Goal: Information Seeking & Learning: Check status

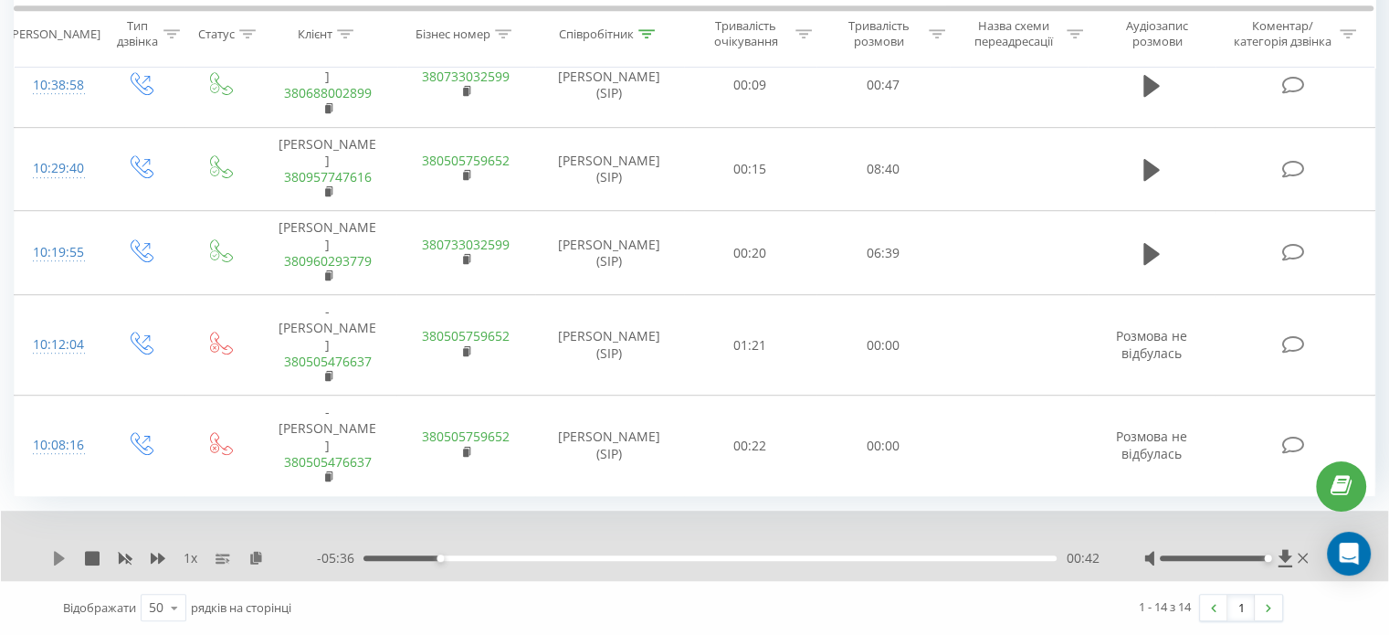
click at [53, 558] on icon at bounding box center [59, 558] width 15 height 15
click at [155, 563] on icon at bounding box center [158, 558] width 15 height 15
click at [156, 562] on icon at bounding box center [158, 558] width 15 height 15
click at [155, 562] on icon at bounding box center [158, 558] width 15 height 15
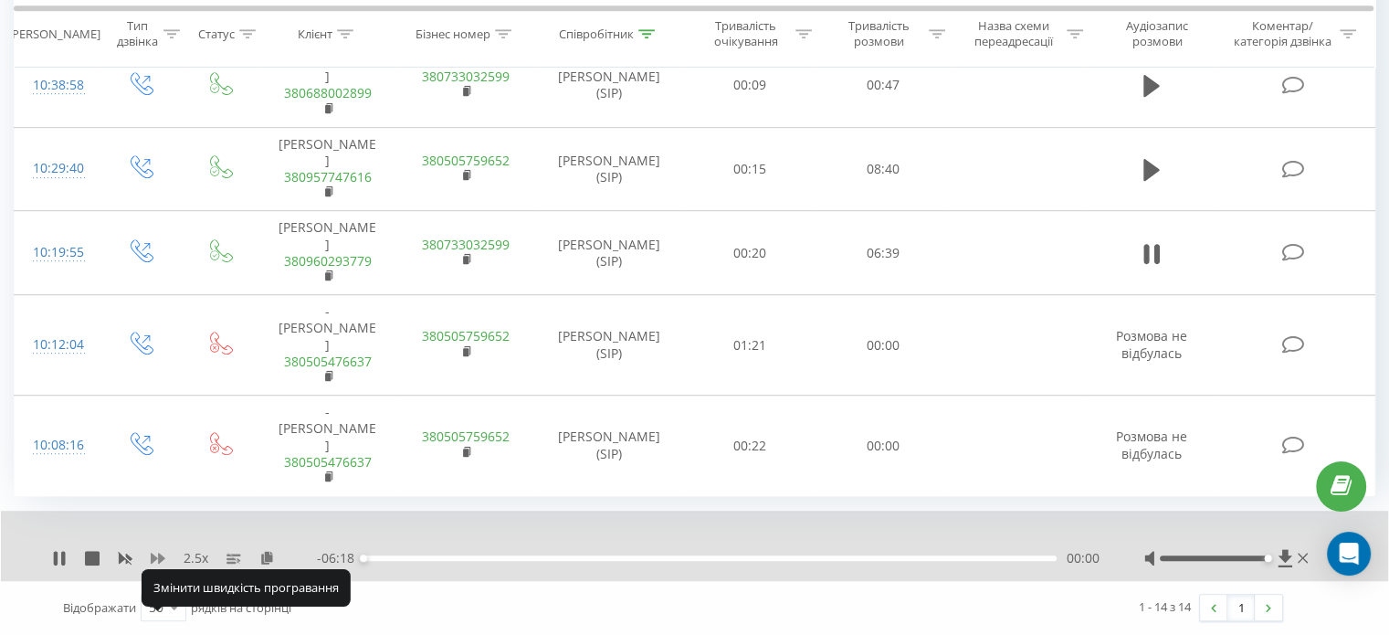
click at [155, 562] on icon at bounding box center [158, 558] width 15 height 15
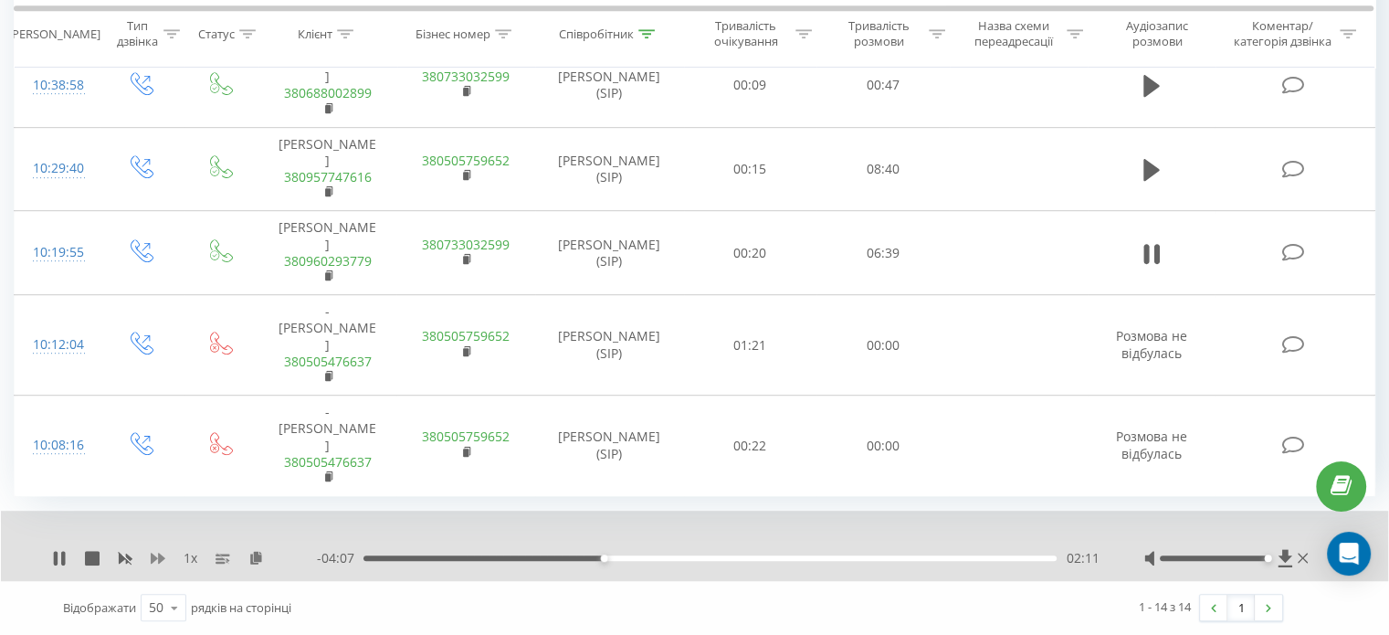
click at [159, 559] on icon at bounding box center [158, 558] width 15 height 11
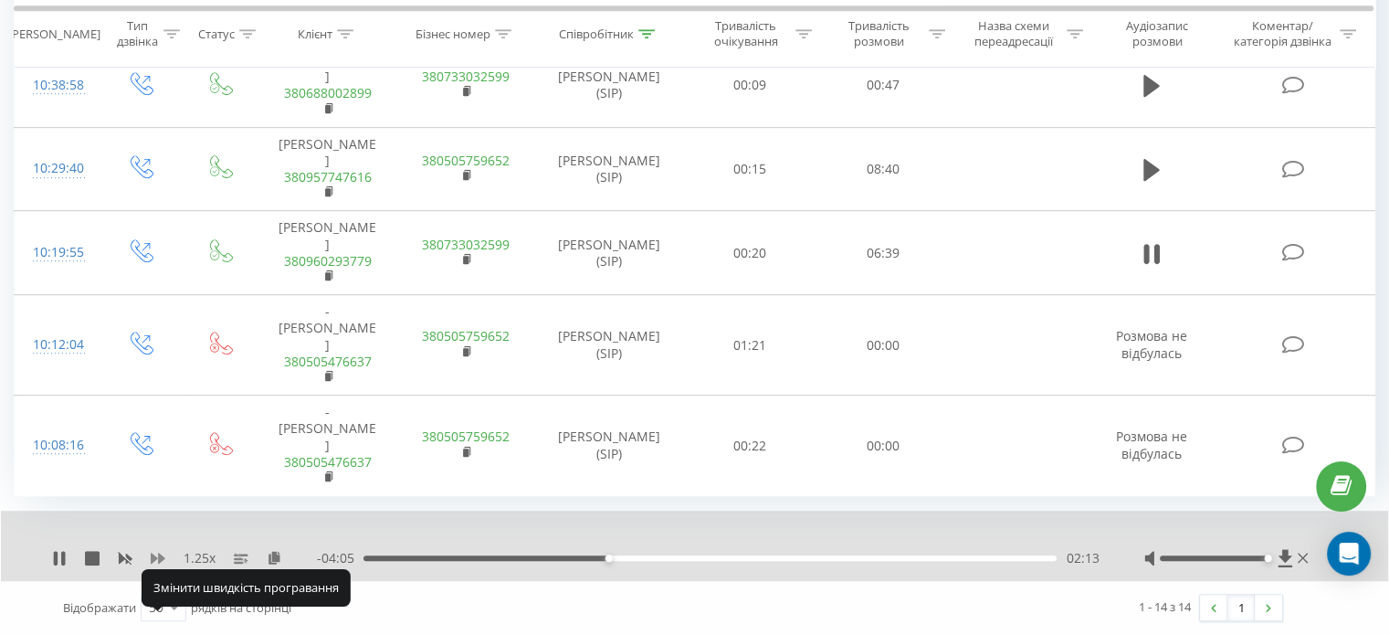
click at [157, 560] on icon at bounding box center [158, 558] width 15 height 15
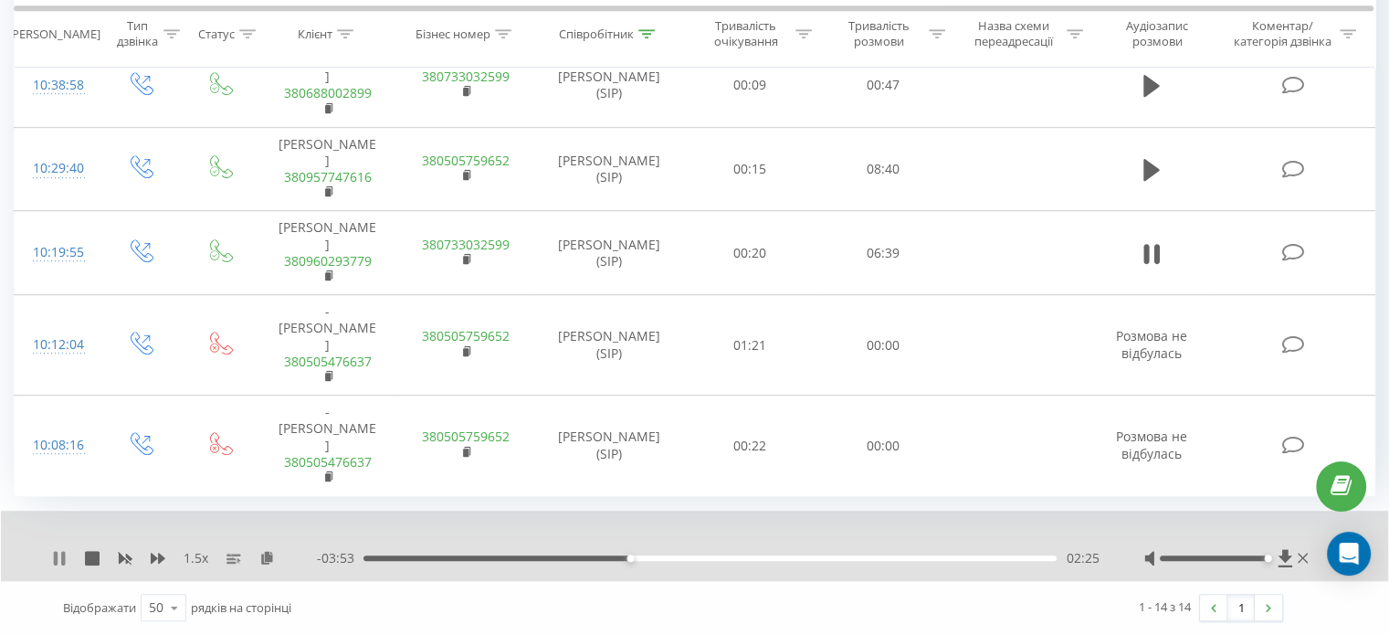
click at [54, 564] on icon at bounding box center [59, 558] width 15 height 15
click at [51, 564] on div "1.5 x - 03:52 02:26 02:26" at bounding box center [694, 545] width 1387 height 70
click at [61, 553] on icon at bounding box center [59, 558] width 15 height 15
click at [55, 561] on icon at bounding box center [56, 558] width 4 height 15
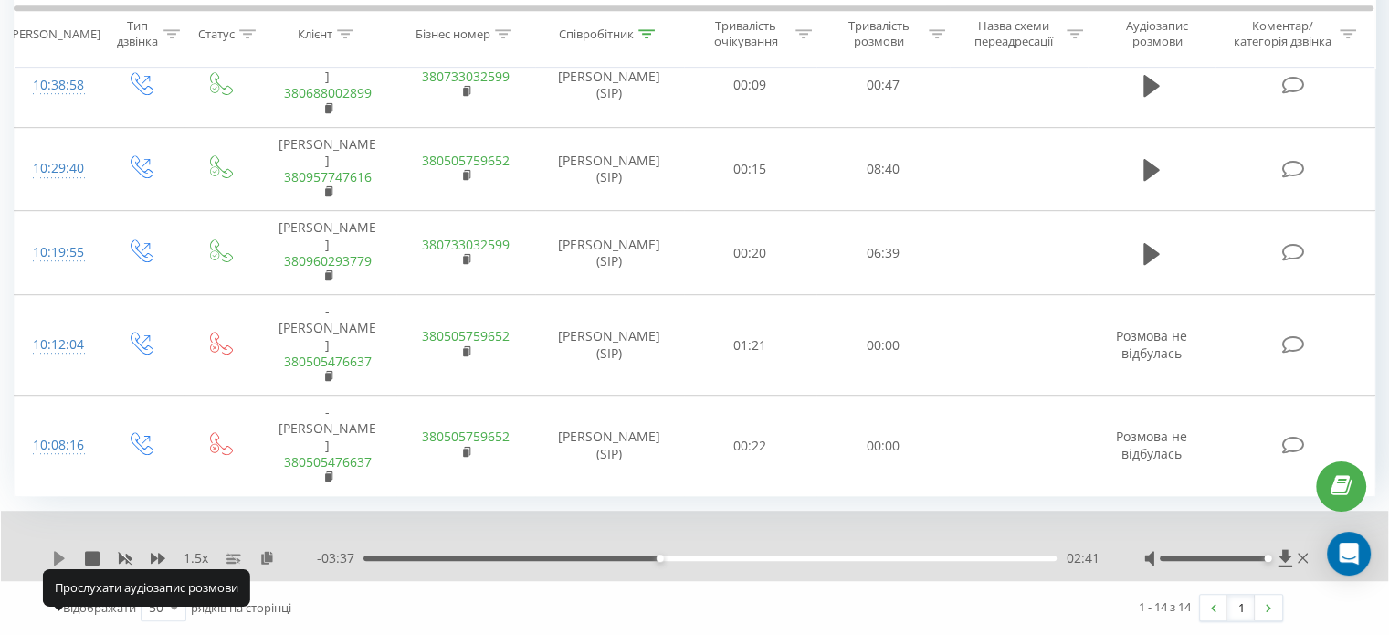
click at [61, 556] on icon at bounding box center [59, 558] width 11 height 15
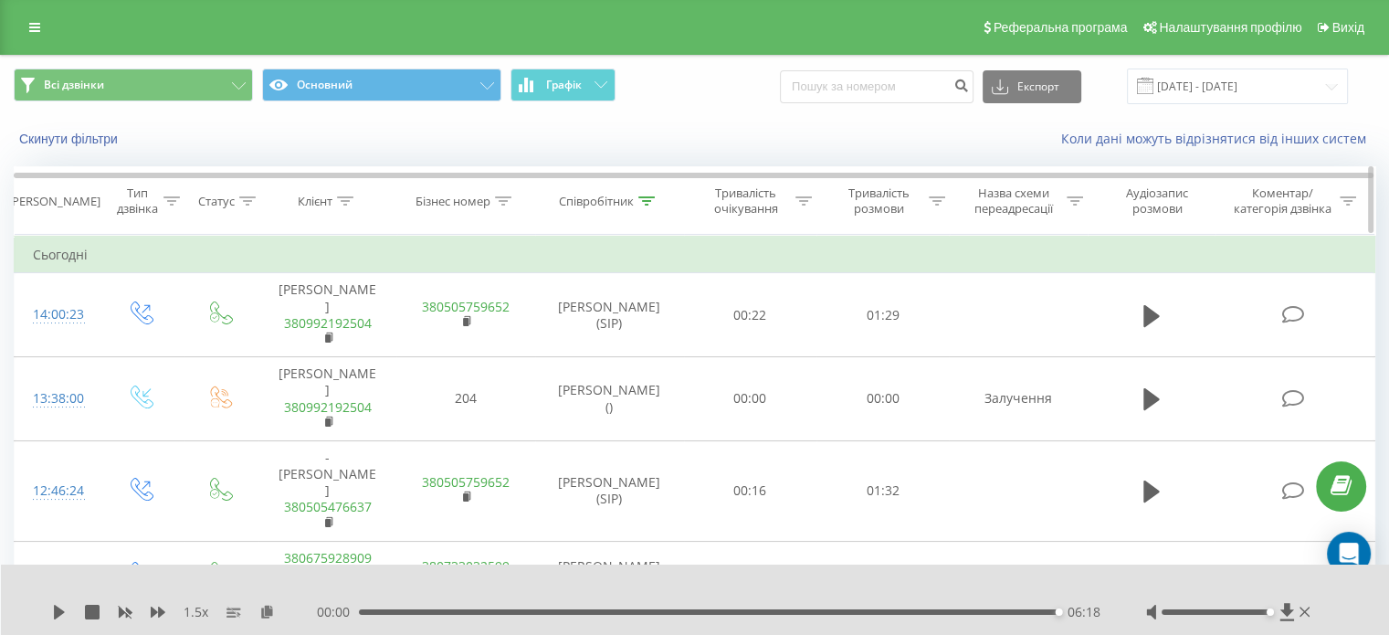
click at [644, 194] on div at bounding box center [646, 202] width 16 height 16
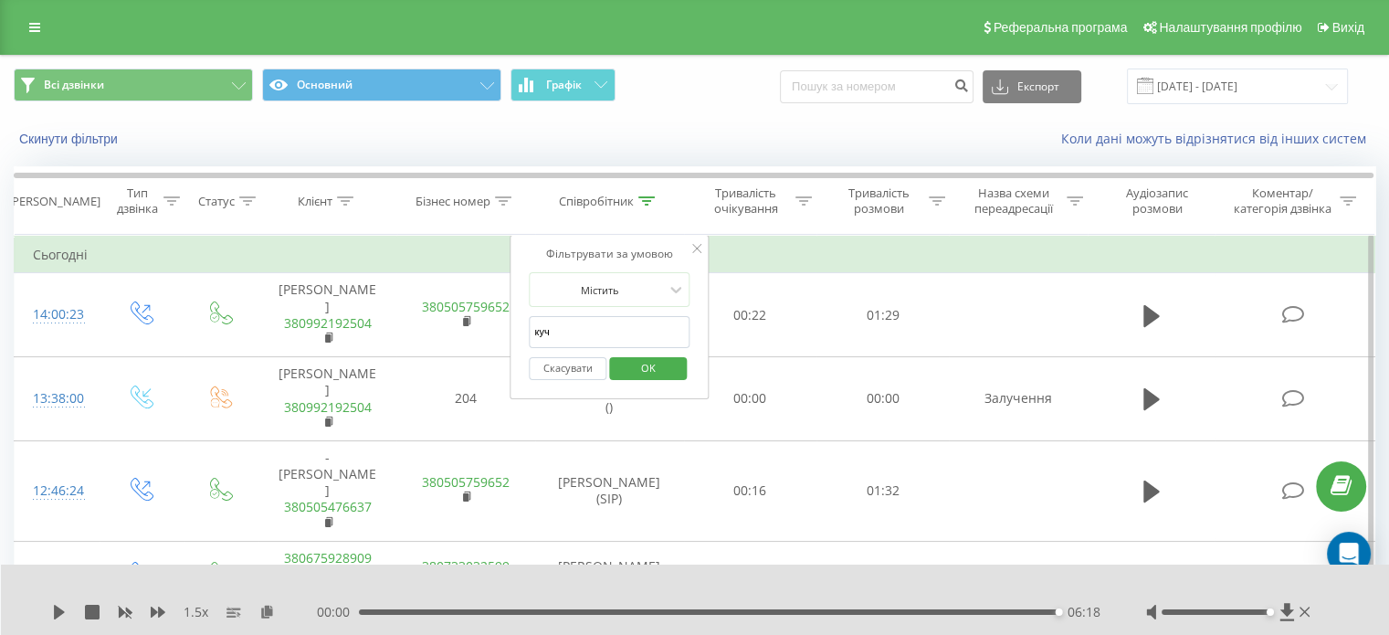
drag, startPoint x: 574, startPoint y: 335, endPoint x: 521, endPoint y: 335, distance: 53.9
click at [521, 335] on div "Фільтрувати за умовою Містить куч Скасувати OK" at bounding box center [609, 317] width 199 height 164
type input "стар"
click at [672, 371] on span "OK" at bounding box center [648, 367] width 51 height 28
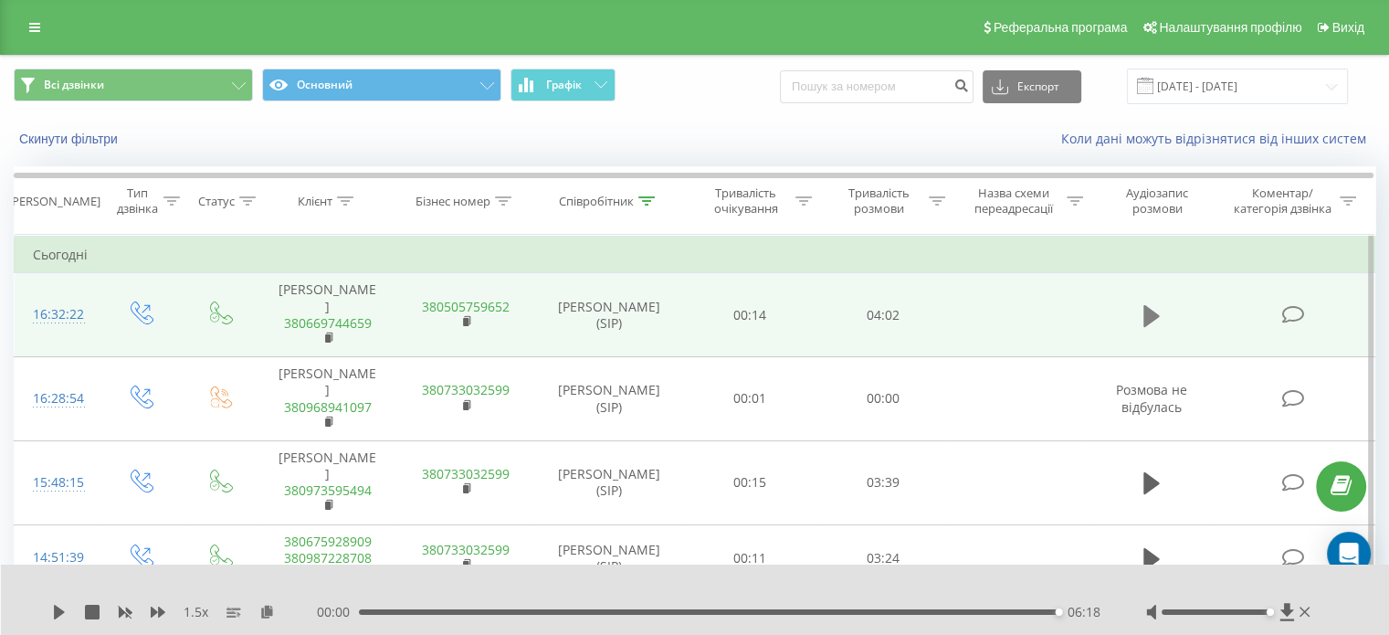
click at [1154, 328] on icon at bounding box center [1151, 316] width 16 height 26
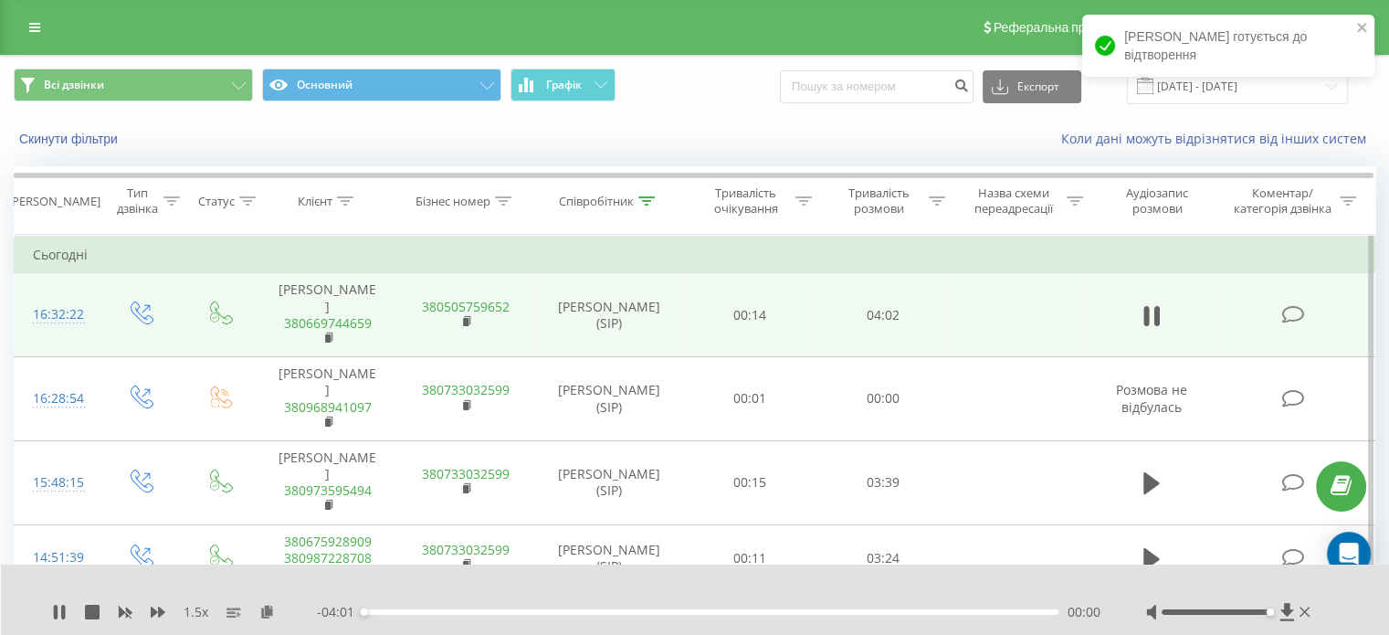
click at [147, 614] on div "1.5 x" at bounding box center [184, 612] width 265 height 18
click at [152, 613] on icon at bounding box center [158, 611] width 15 height 11
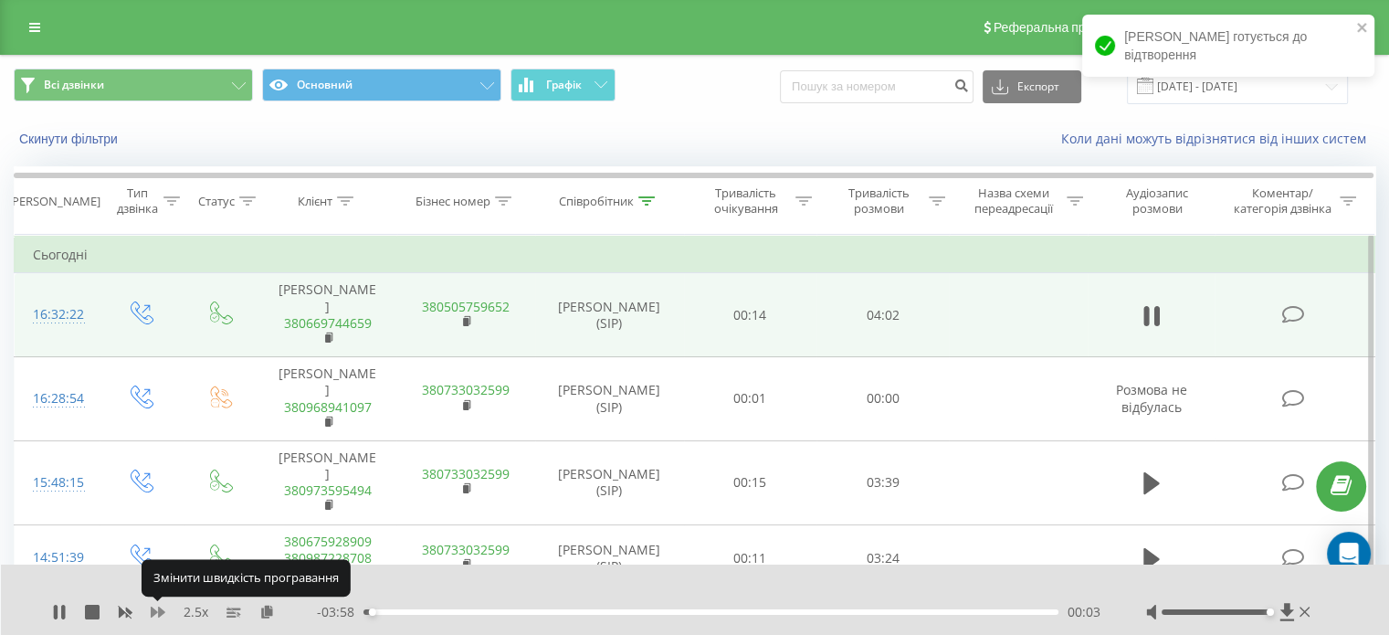
click at [152, 613] on icon at bounding box center [158, 611] width 15 height 11
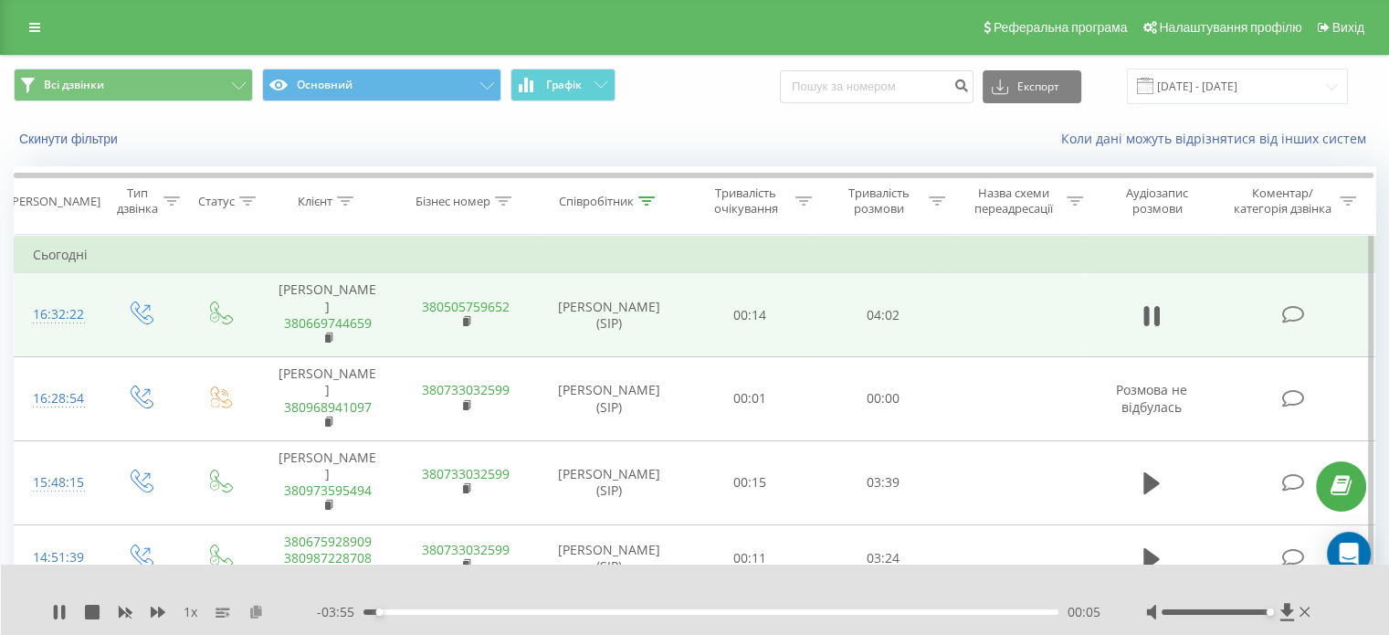
click at [254, 610] on icon at bounding box center [256, 611] width 16 height 13
click at [1151, 329] on icon at bounding box center [1151, 316] width 16 height 26
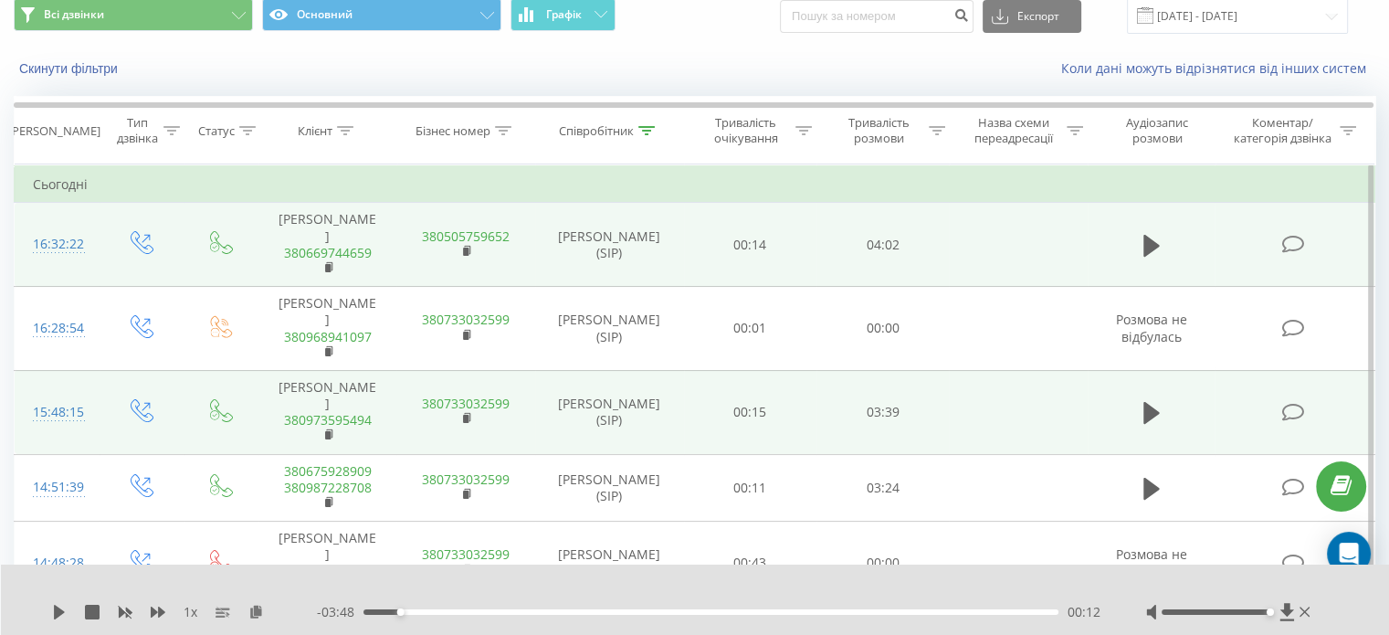
scroll to position [183, 0]
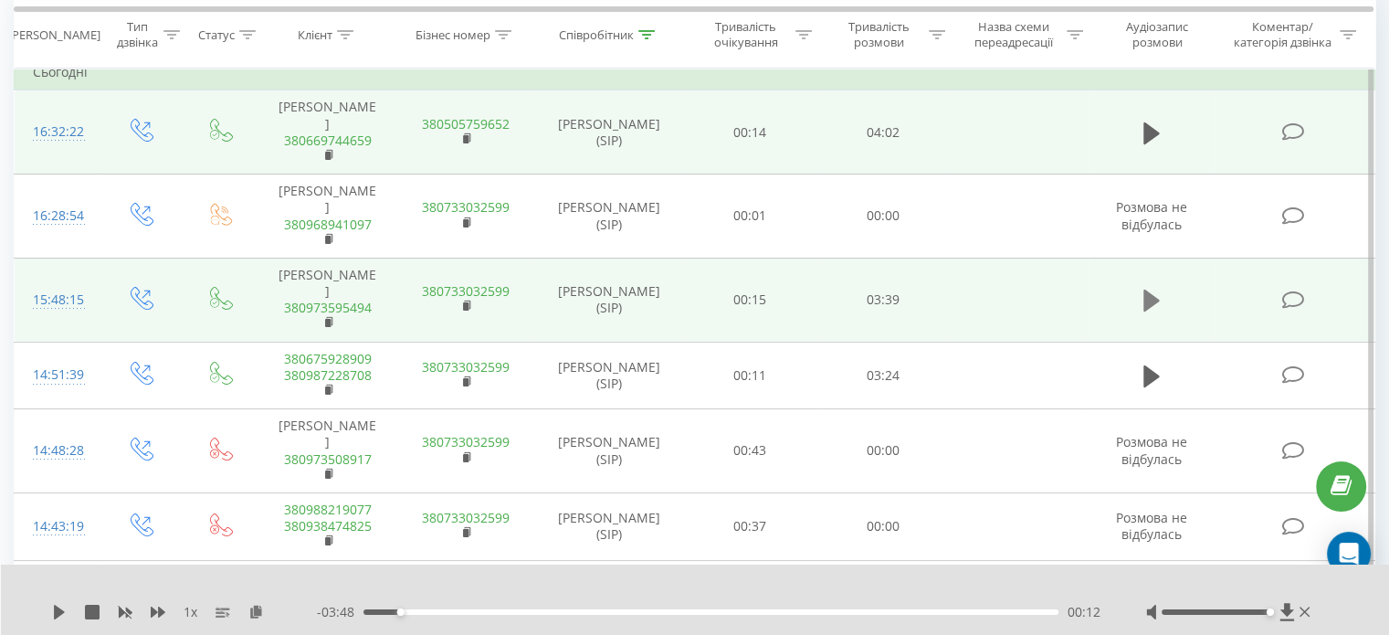
click at [1152, 311] on icon at bounding box center [1151, 300] width 16 height 22
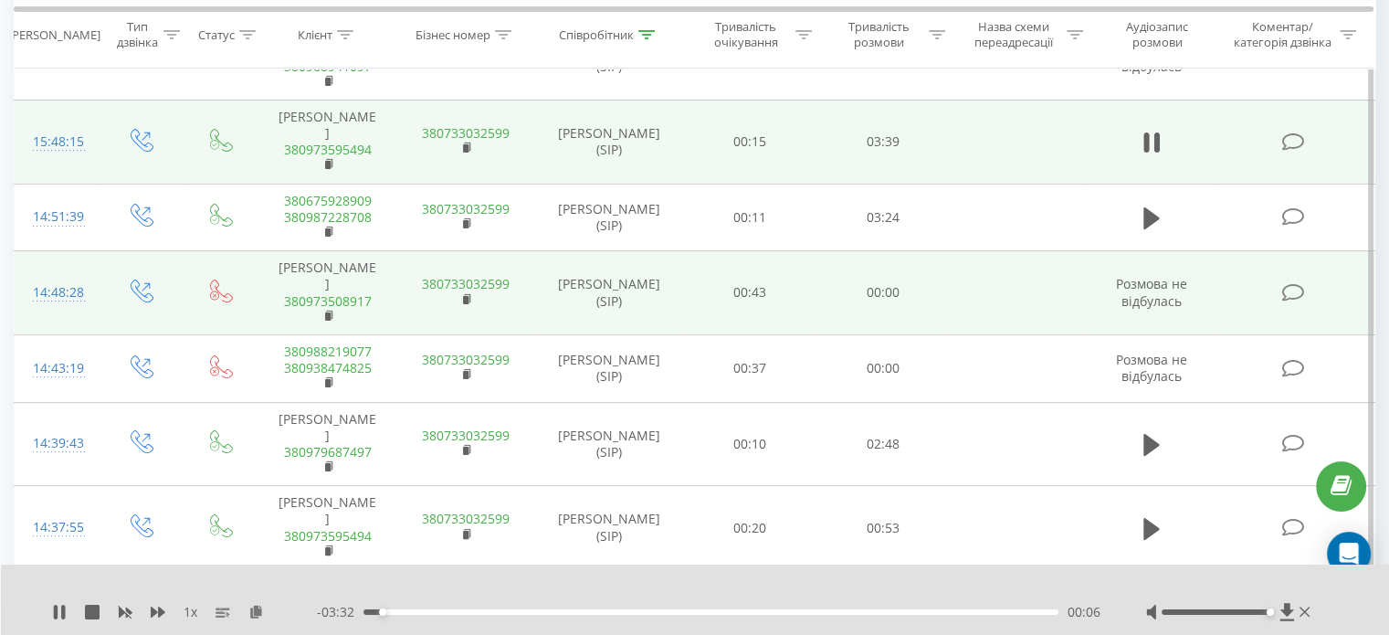
scroll to position [365, 0]
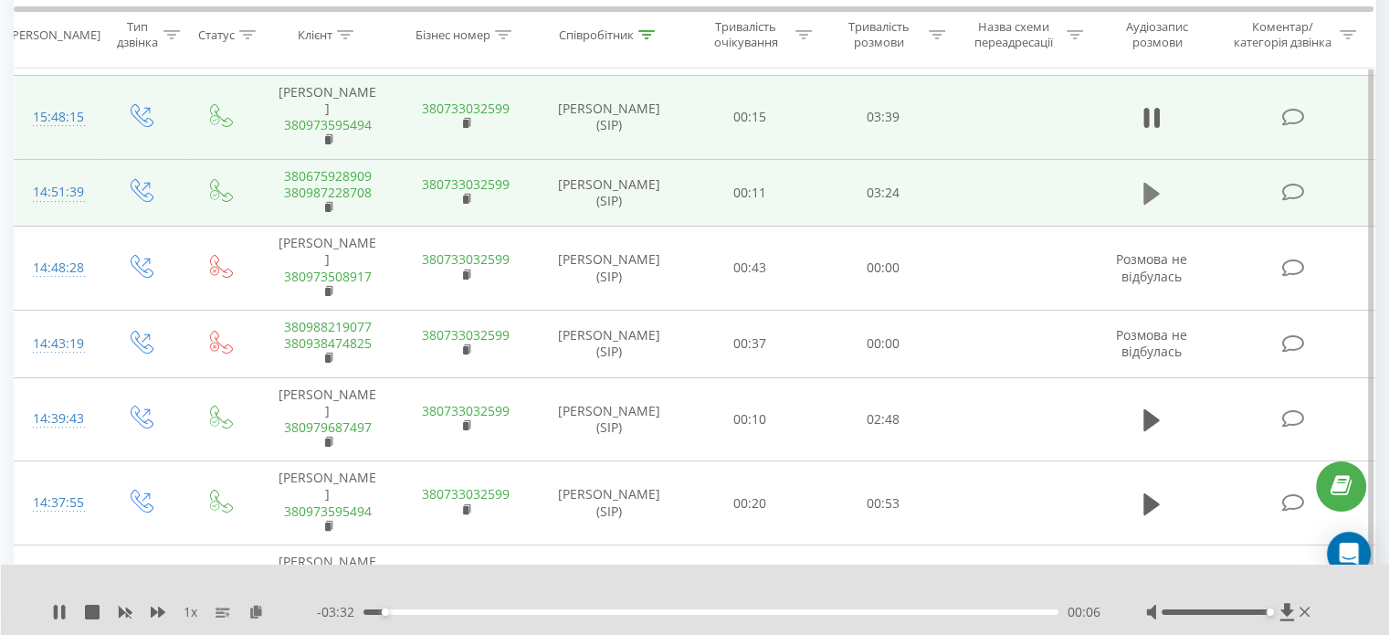
click at [1154, 206] on icon at bounding box center [1151, 194] width 16 height 26
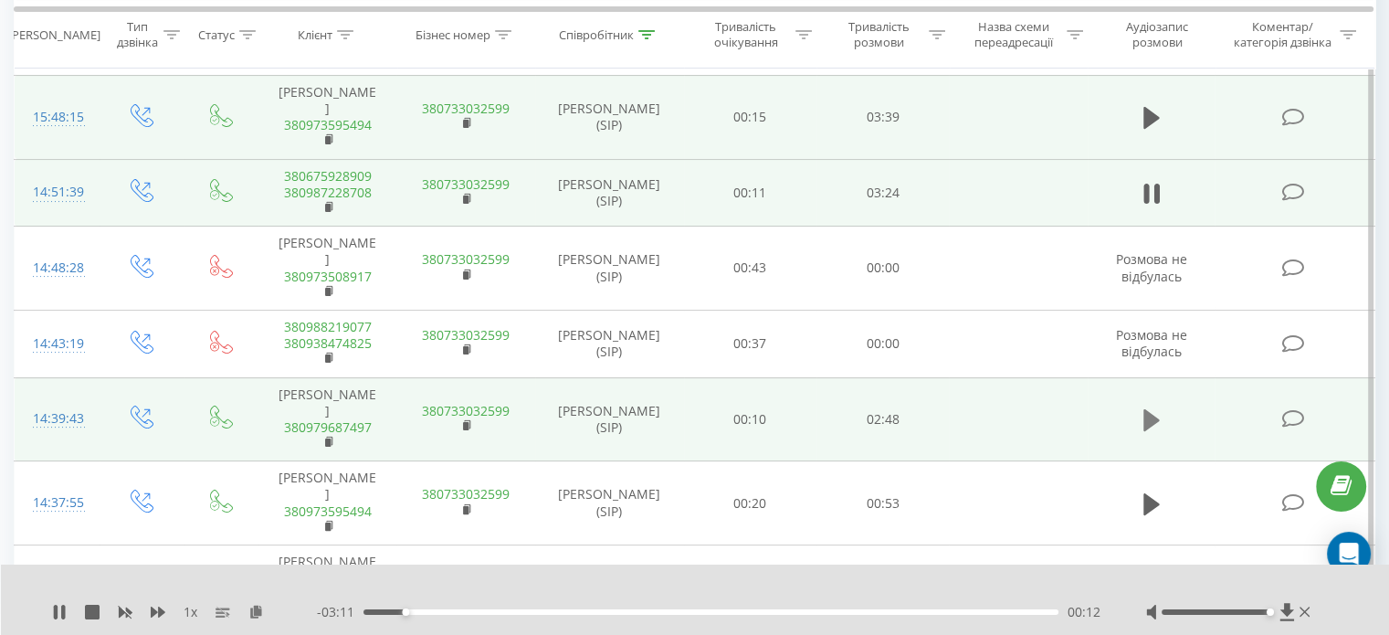
click at [1147, 431] on icon at bounding box center [1151, 420] width 16 height 22
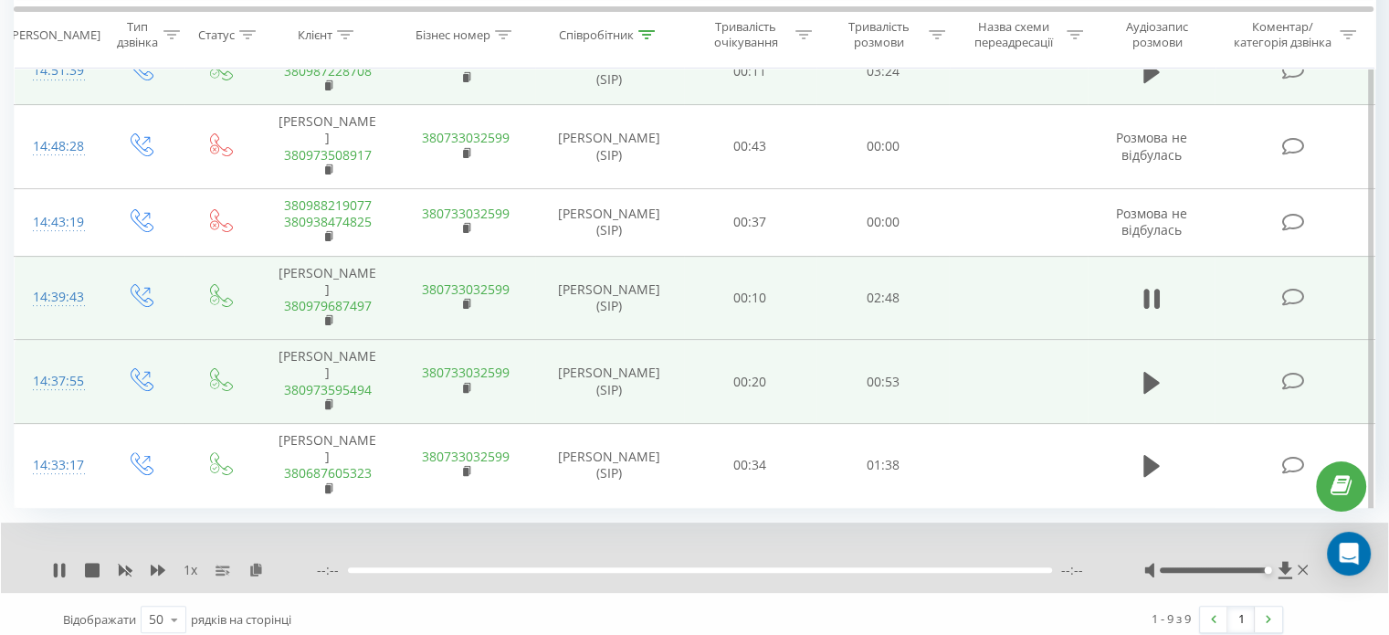
scroll to position [511, 0]
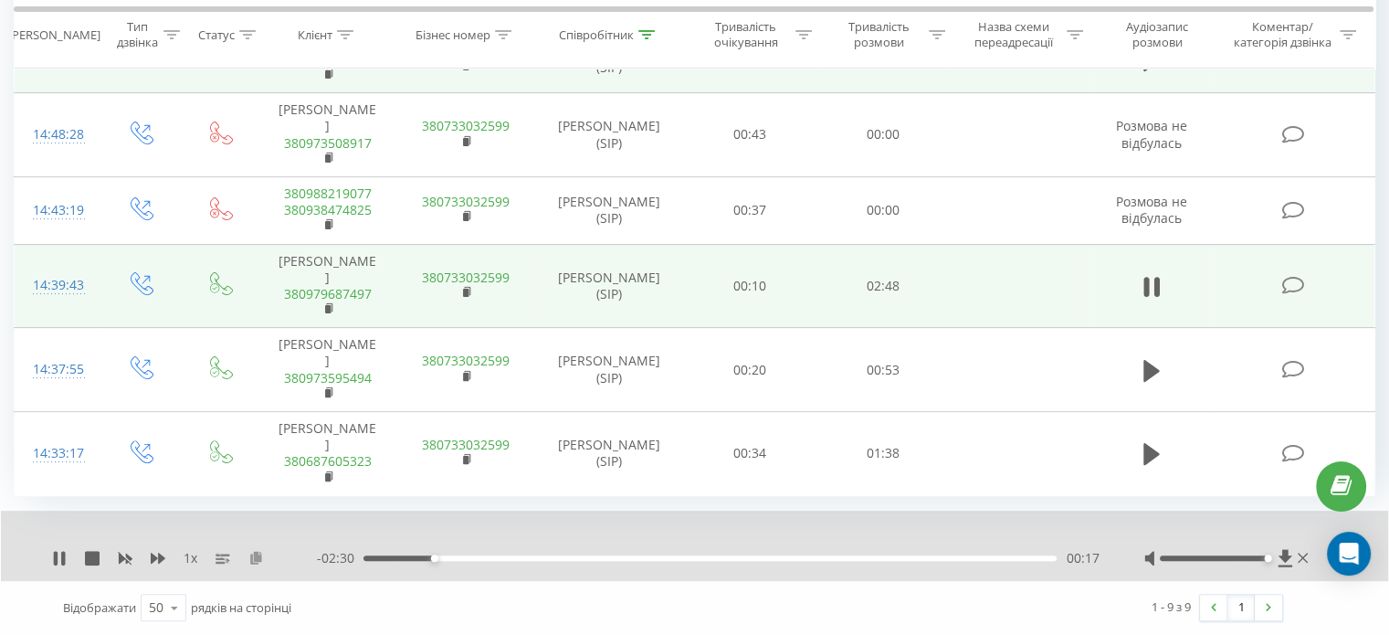
click at [254, 558] on icon at bounding box center [256, 557] width 16 height 13
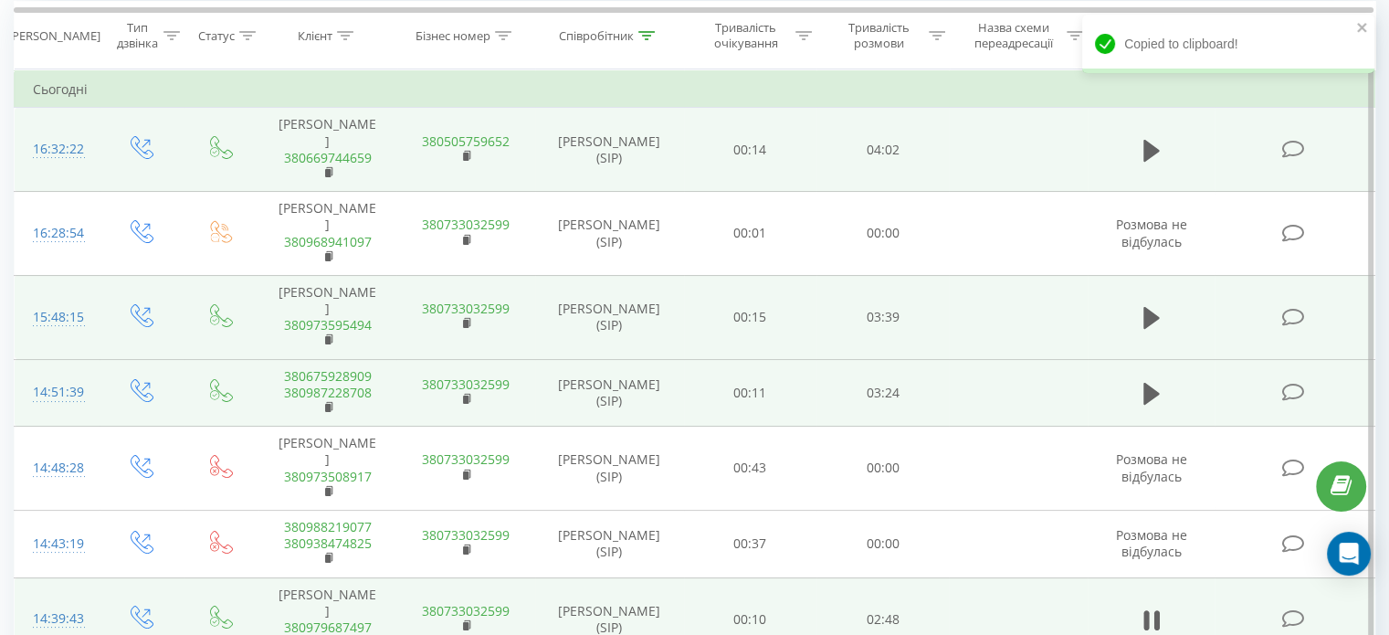
scroll to position [0, 0]
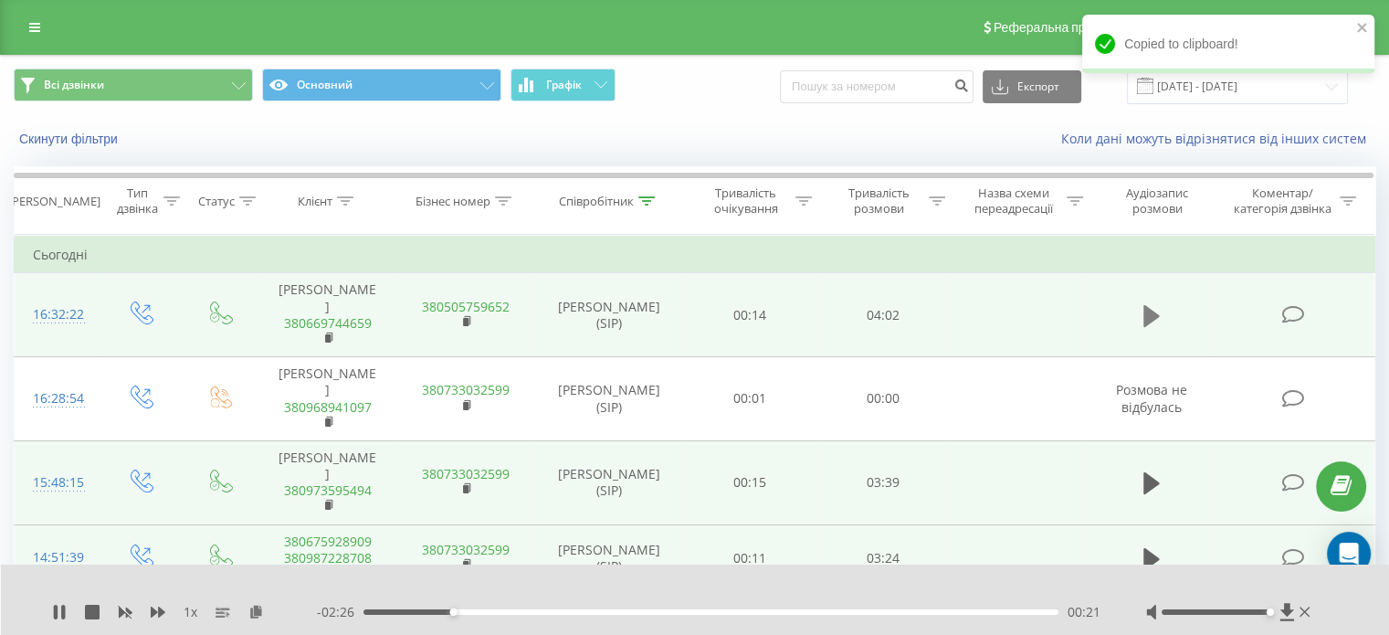
click at [1158, 323] on icon at bounding box center [1151, 316] width 16 height 22
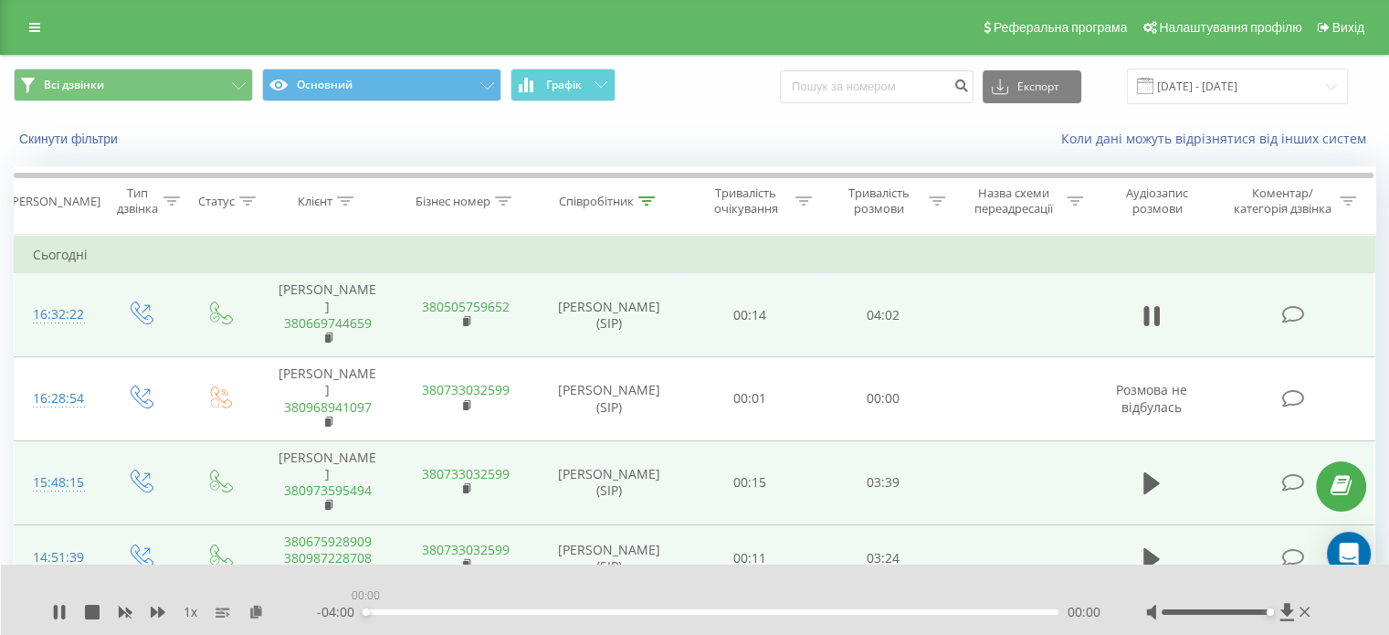
click at [365, 609] on div "00:00" at bounding box center [710, 611] width 695 height 5
click at [256, 616] on icon at bounding box center [256, 611] width 16 height 13
click at [148, 613] on div "1 x" at bounding box center [184, 612] width 265 height 18
click at [149, 613] on div "1 x" at bounding box center [184, 612] width 265 height 18
click at [153, 609] on icon at bounding box center [158, 611] width 15 height 11
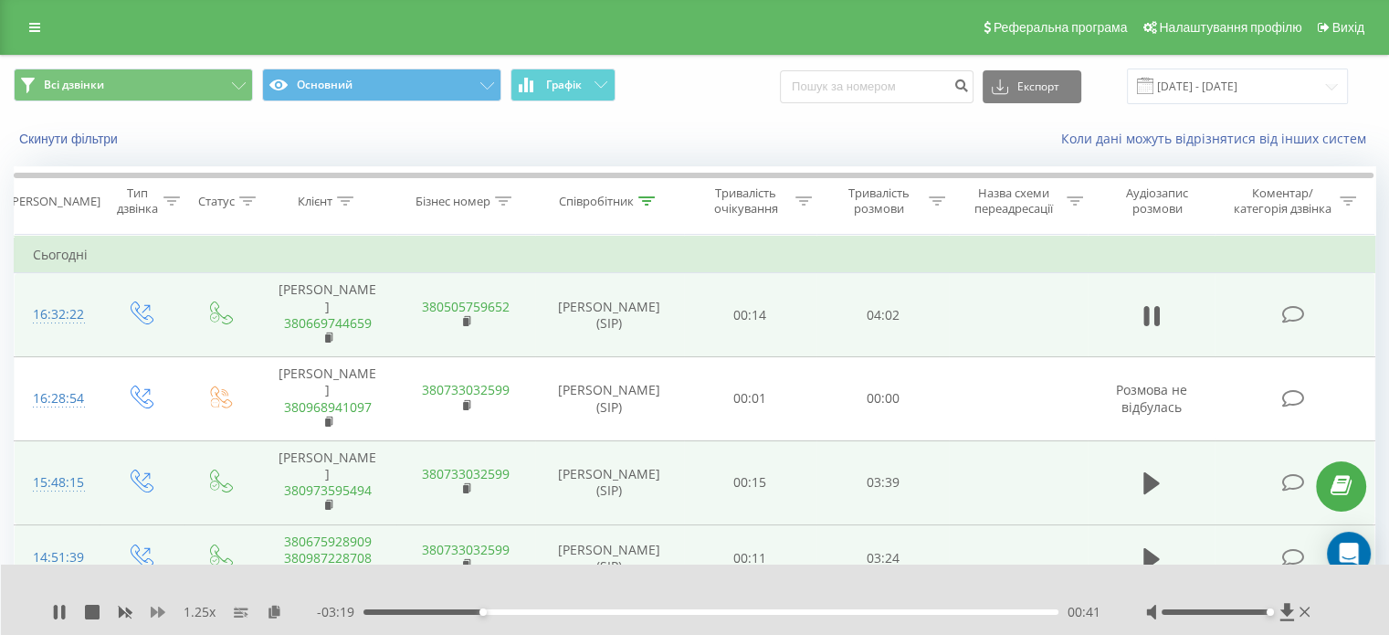
click at [153, 609] on icon at bounding box center [158, 611] width 15 height 11
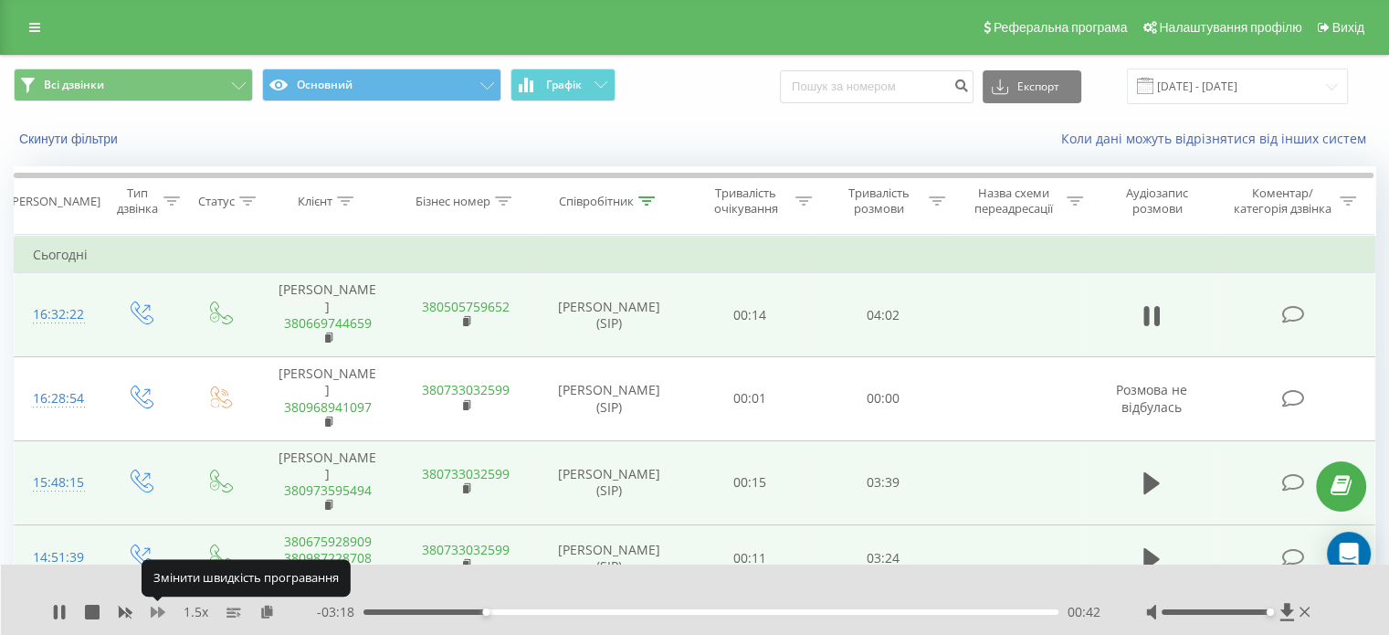
click at [156, 616] on icon at bounding box center [158, 612] width 15 height 15
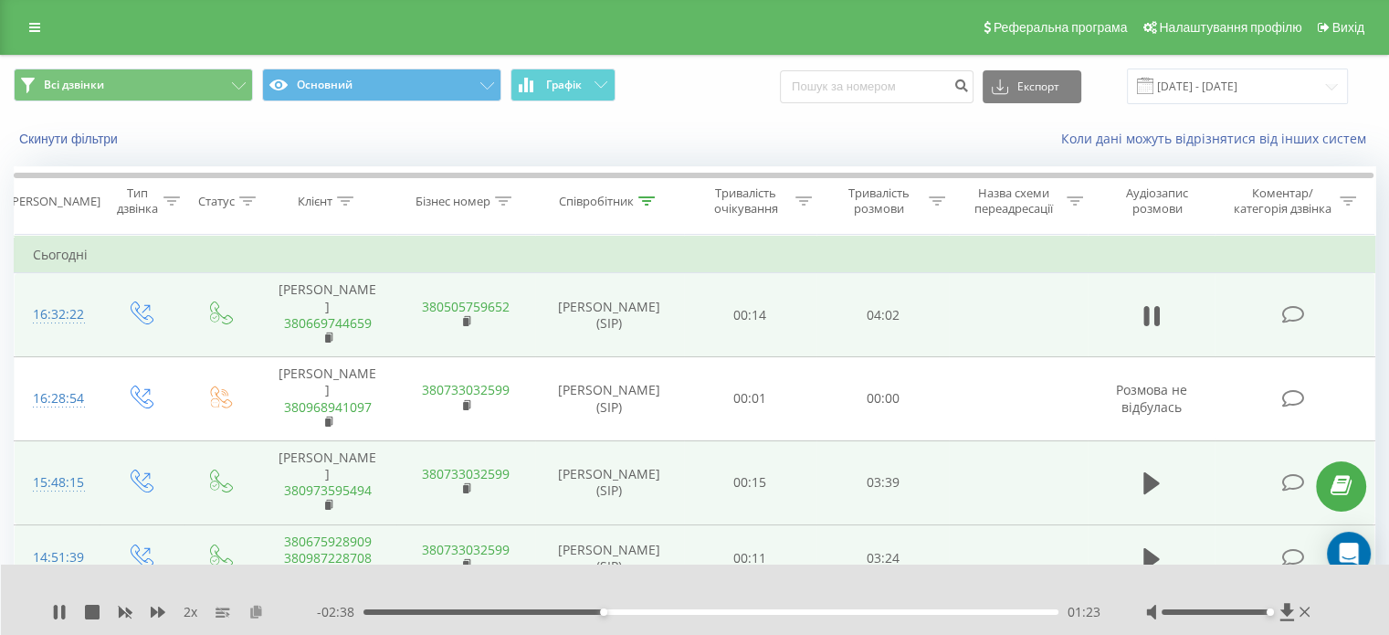
click at [255, 615] on icon at bounding box center [256, 611] width 16 height 13
click at [148, 607] on div "2 x" at bounding box center [184, 612] width 265 height 18
click at [155, 610] on icon at bounding box center [158, 611] width 15 height 11
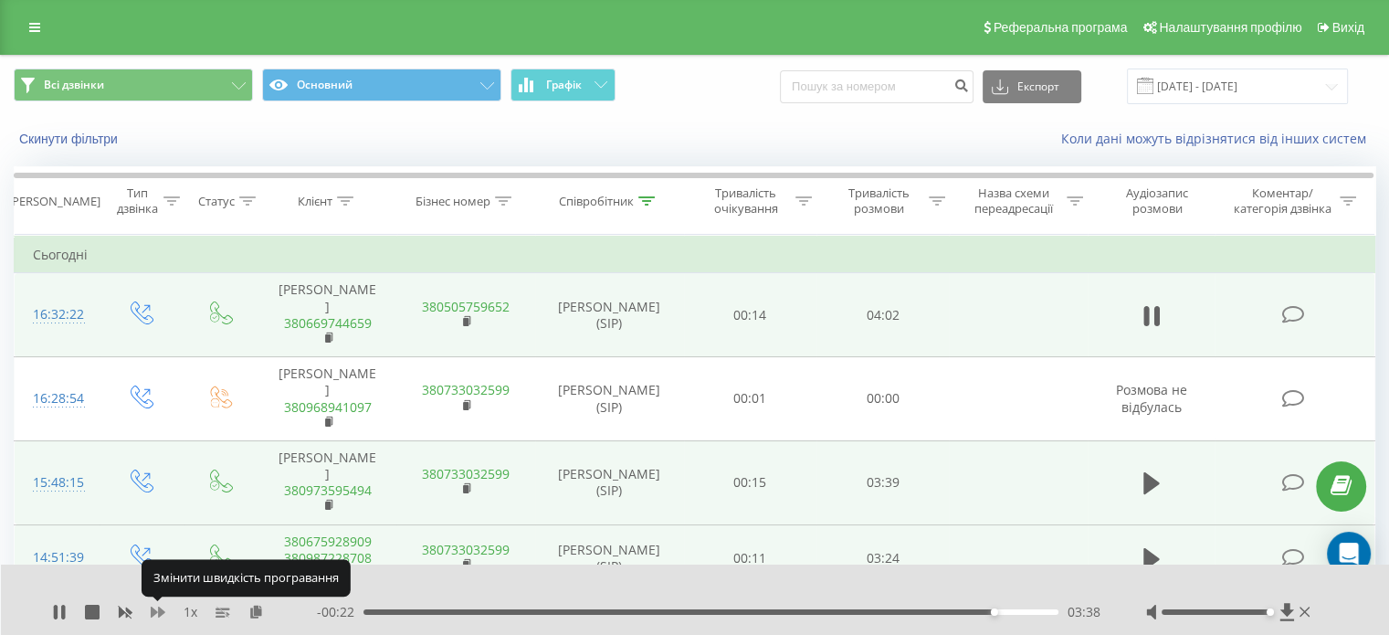
click at [156, 610] on icon at bounding box center [158, 612] width 15 height 15
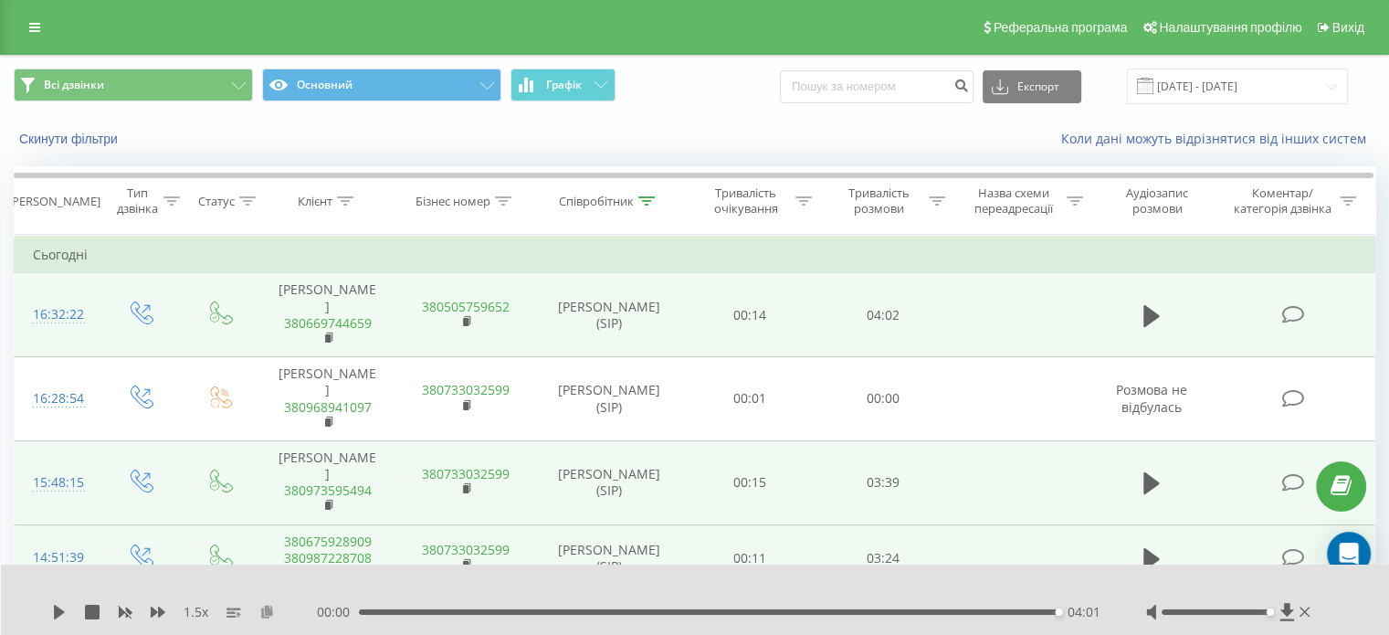
click at [266, 616] on icon at bounding box center [267, 611] width 16 height 13
click at [1204, 79] on input "[DATE] - [DATE]" at bounding box center [1237, 86] width 221 height 36
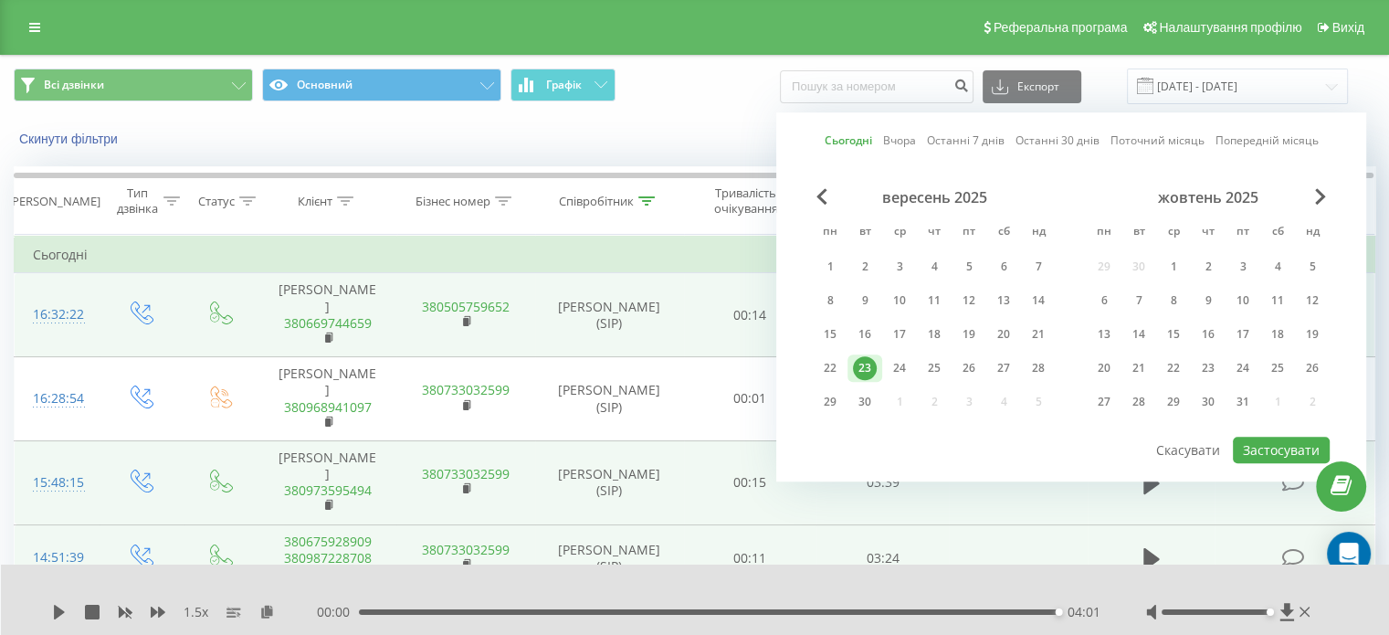
click at [866, 361] on div "23" at bounding box center [865, 368] width 24 height 24
click at [1278, 441] on button "Застосувати" at bounding box center [1281, 450] width 97 height 26
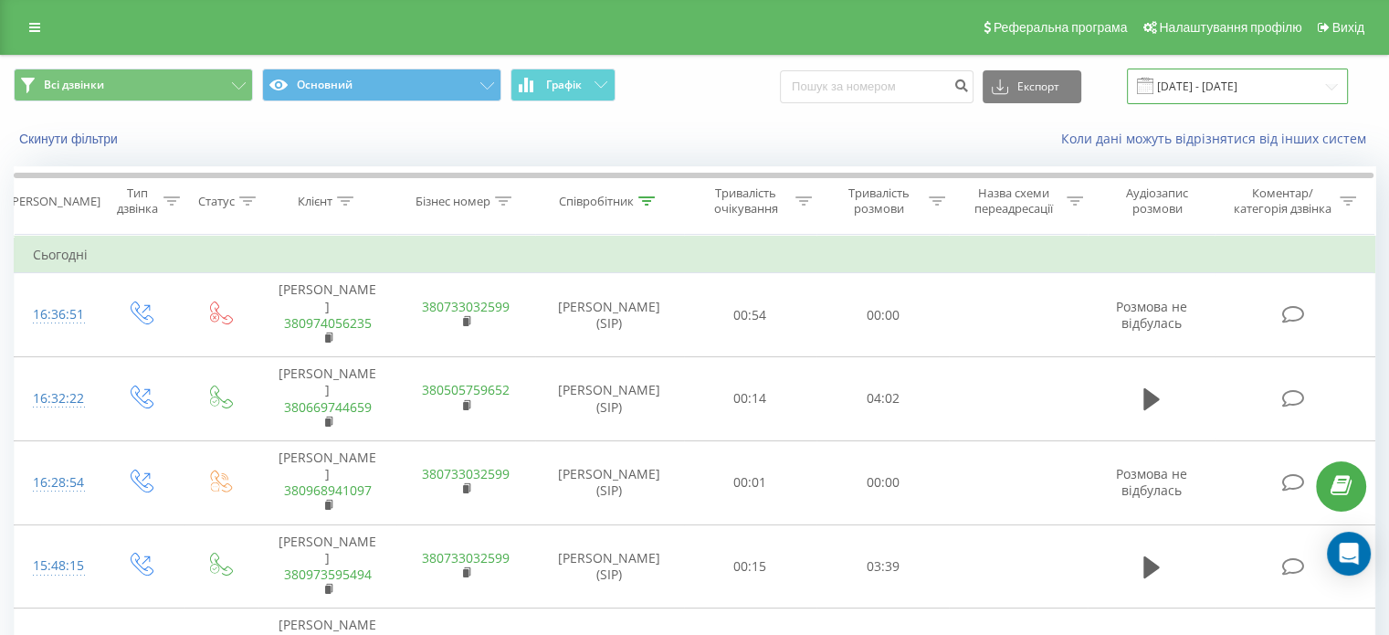
click at [1217, 90] on input "[DATE] - [DATE]" at bounding box center [1237, 86] width 221 height 36
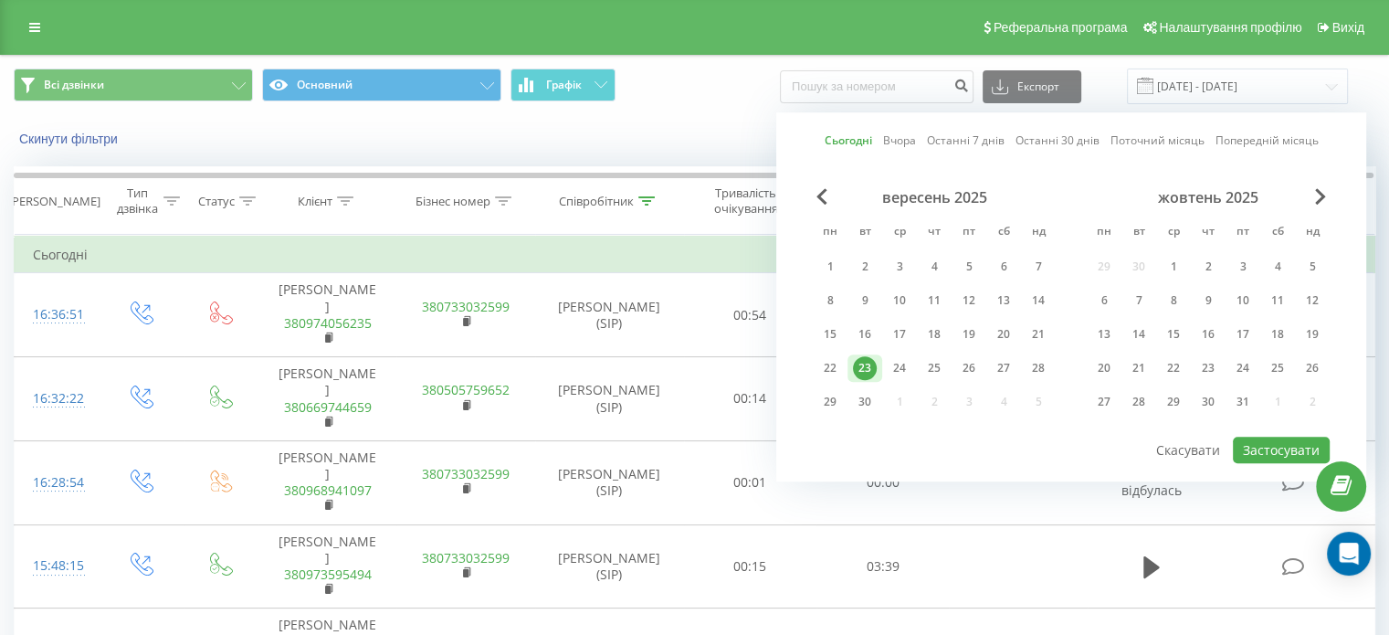
drag, startPoint x: 866, startPoint y: 364, endPoint x: 991, endPoint y: 408, distance: 132.6
click at [868, 364] on div "23" at bounding box center [865, 368] width 24 height 24
click at [1284, 446] on button "Застосувати" at bounding box center [1281, 450] width 97 height 26
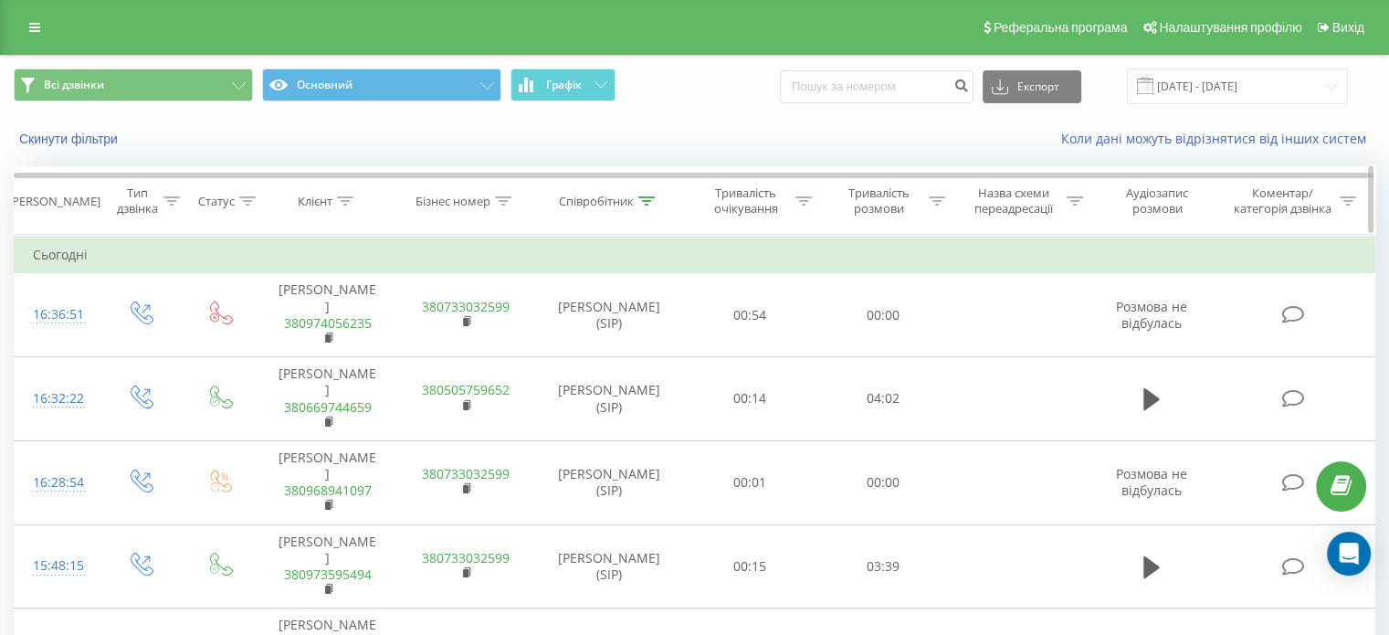
click at [648, 196] on icon at bounding box center [646, 200] width 16 height 9
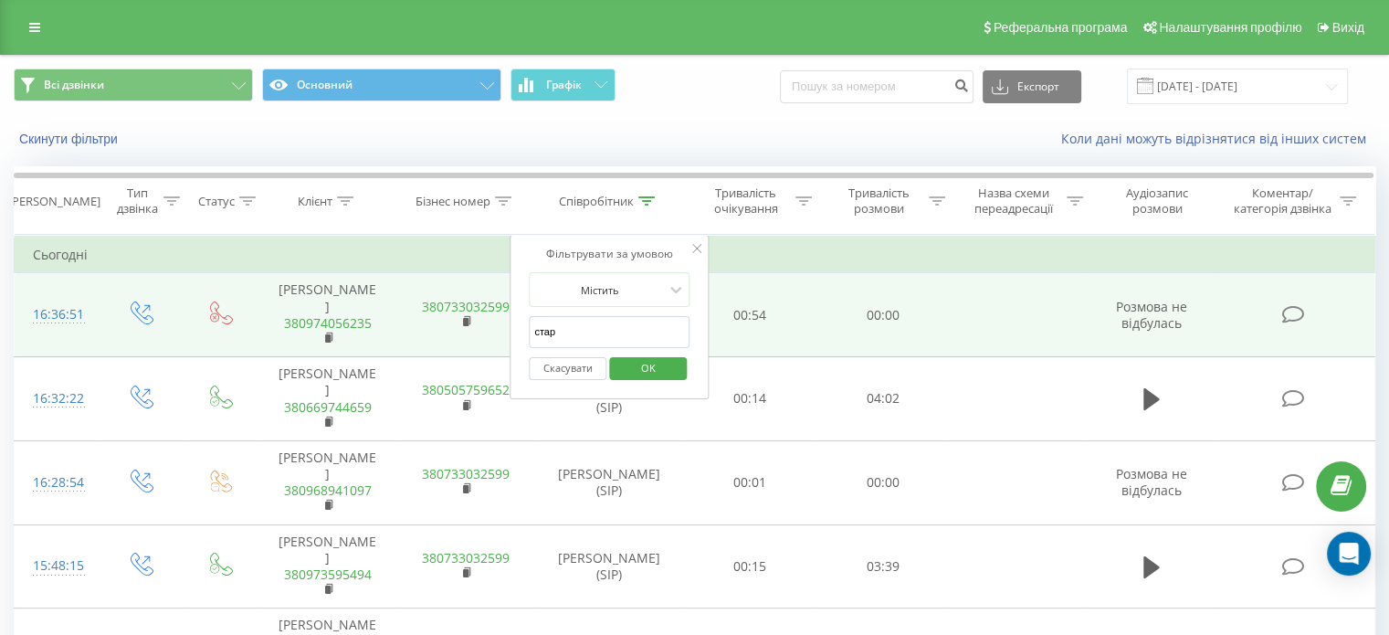
drag, startPoint x: 572, startPoint y: 332, endPoint x: 479, endPoint y: 327, distance: 92.3
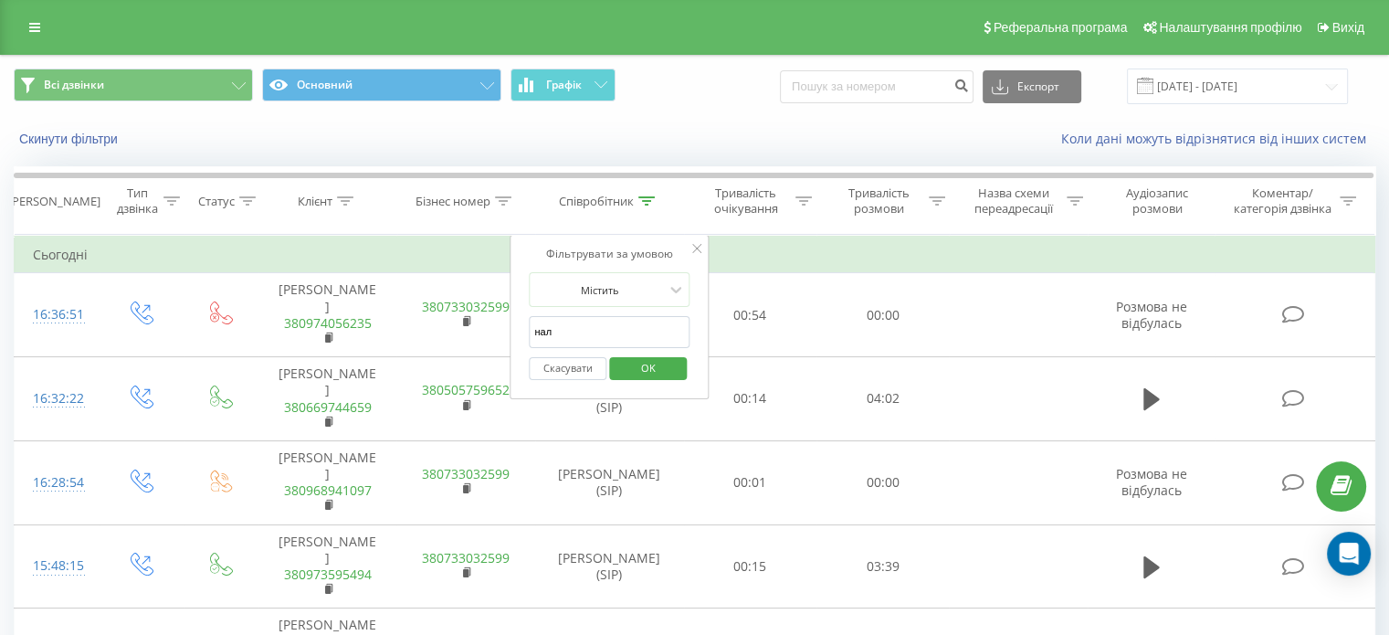
click at [648, 378] on span "OK" at bounding box center [648, 367] width 51 height 28
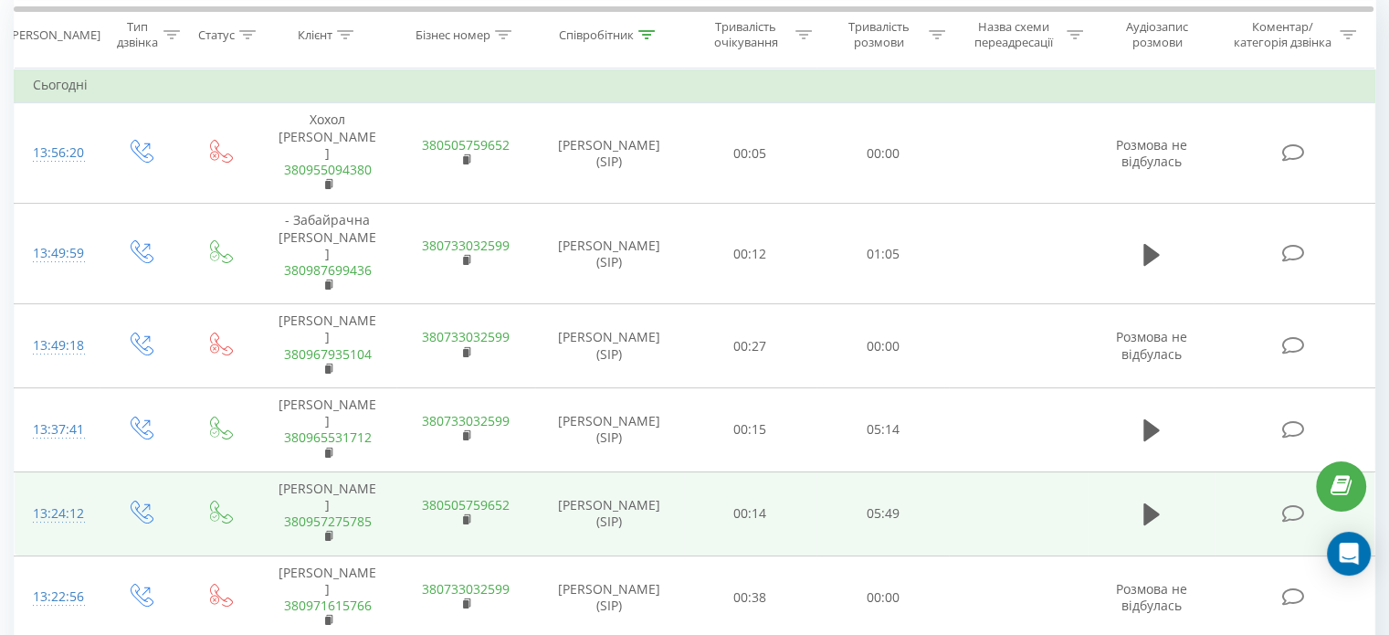
scroll to position [274, 0]
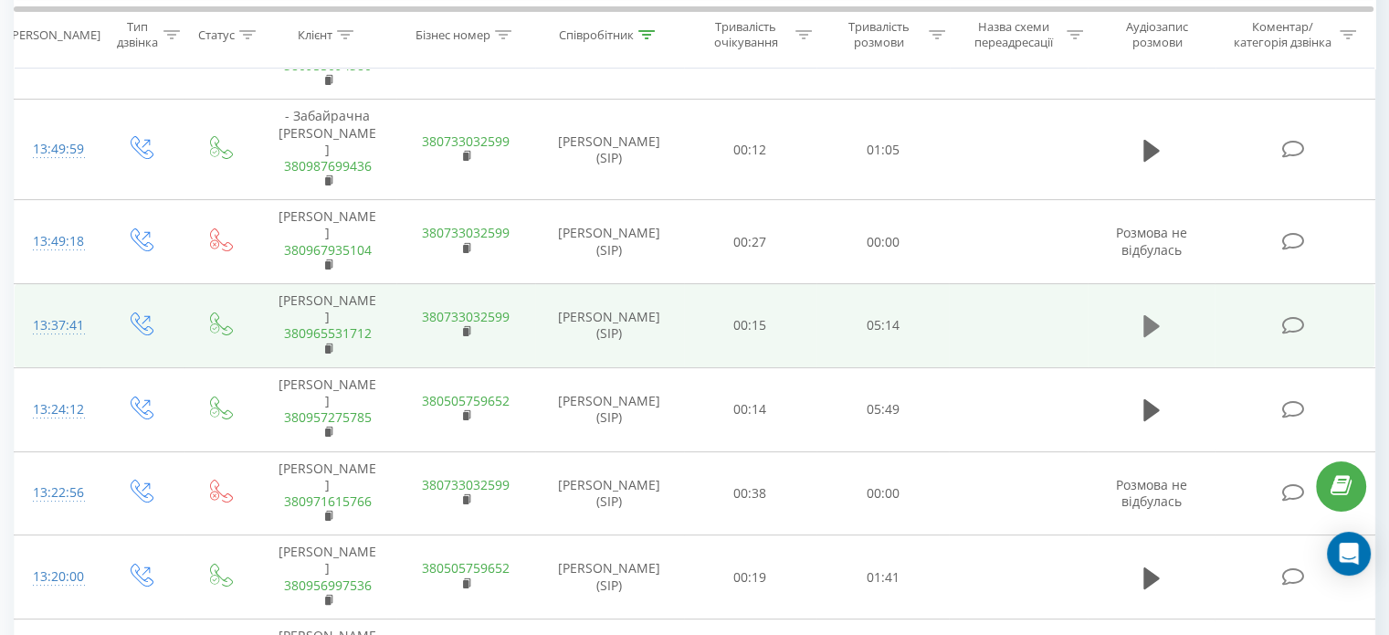
click at [1153, 315] on icon at bounding box center [1151, 326] width 16 height 22
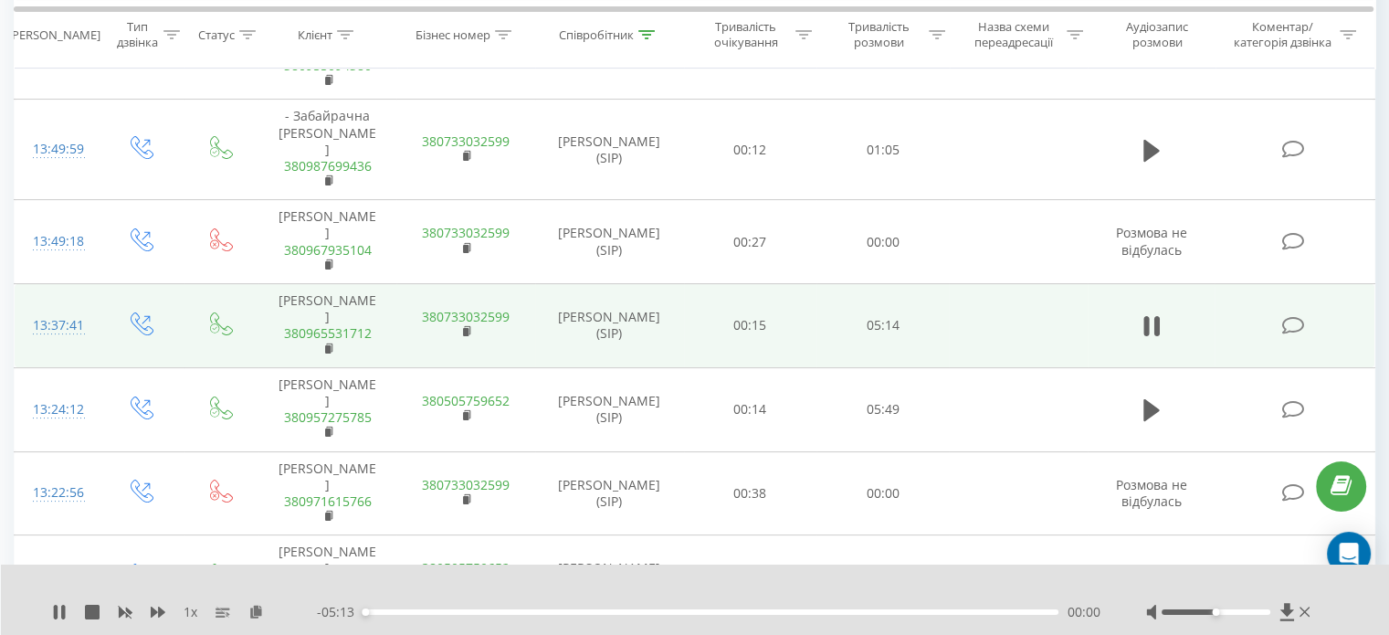
click at [1256, 614] on div at bounding box center [1216, 611] width 109 height 5
click at [61, 612] on icon at bounding box center [63, 612] width 4 height 15
click at [258, 609] on icon at bounding box center [256, 611] width 16 height 13
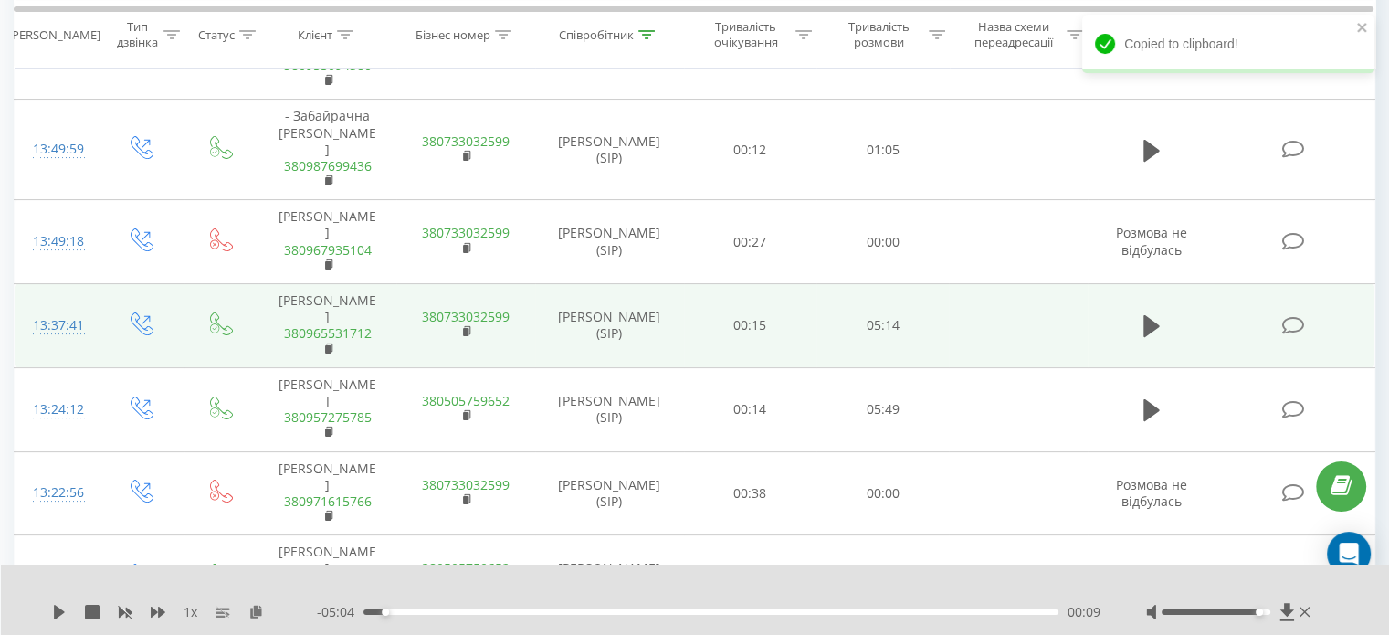
drag, startPoint x: 57, startPoint y: 613, endPoint x: 68, endPoint y: 616, distance: 11.3
click at [57, 613] on icon at bounding box center [59, 612] width 11 height 15
click at [158, 613] on icon at bounding box center [158, 611] width 15 height 11
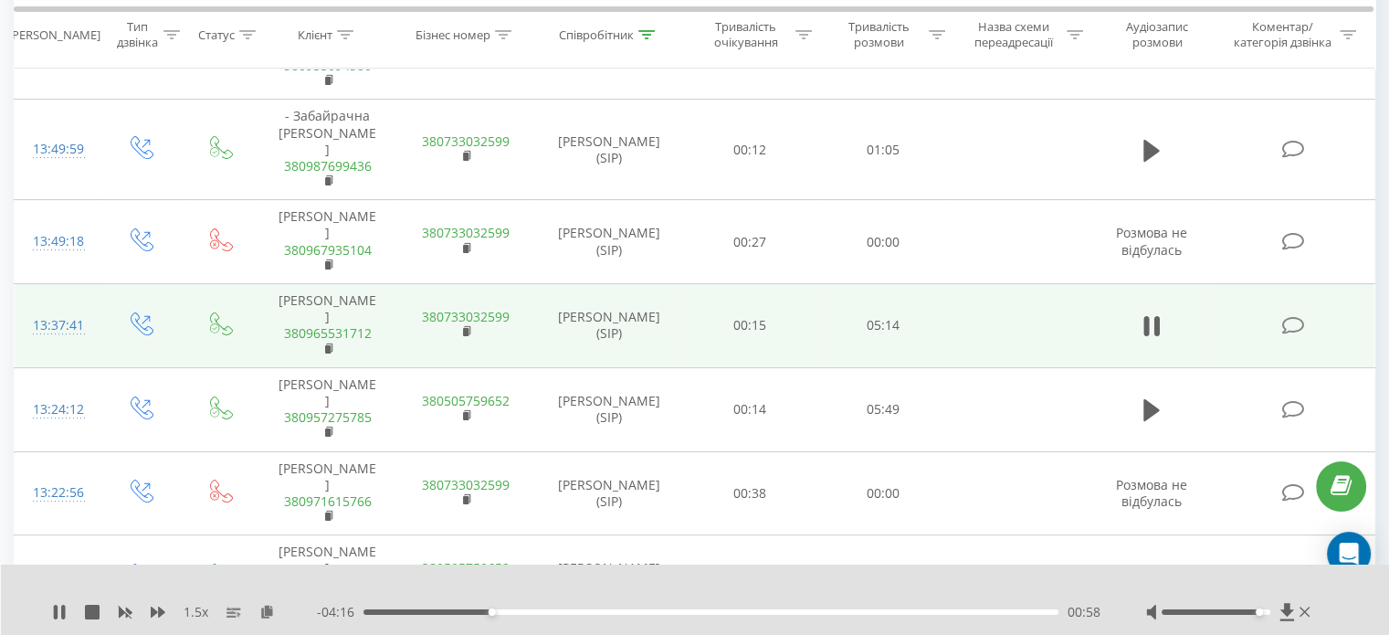
click at [67, 610] on div "1.5 x" at bounding box center [184, 612] width 265 height 18
click at [73, 602] on div "1.5 x - 04:14 00:59 00:59" at bounding box center [695, 599] width 1389 height 70
click at [62, 607] on icon at bounding box center [63, 612] width 4 height 15
click at [54, 611] on icon at bounding box center [59, 612] width 15 height 15
click at [266, 610] on icon at bounding box center [267, 611] width 16 height 13
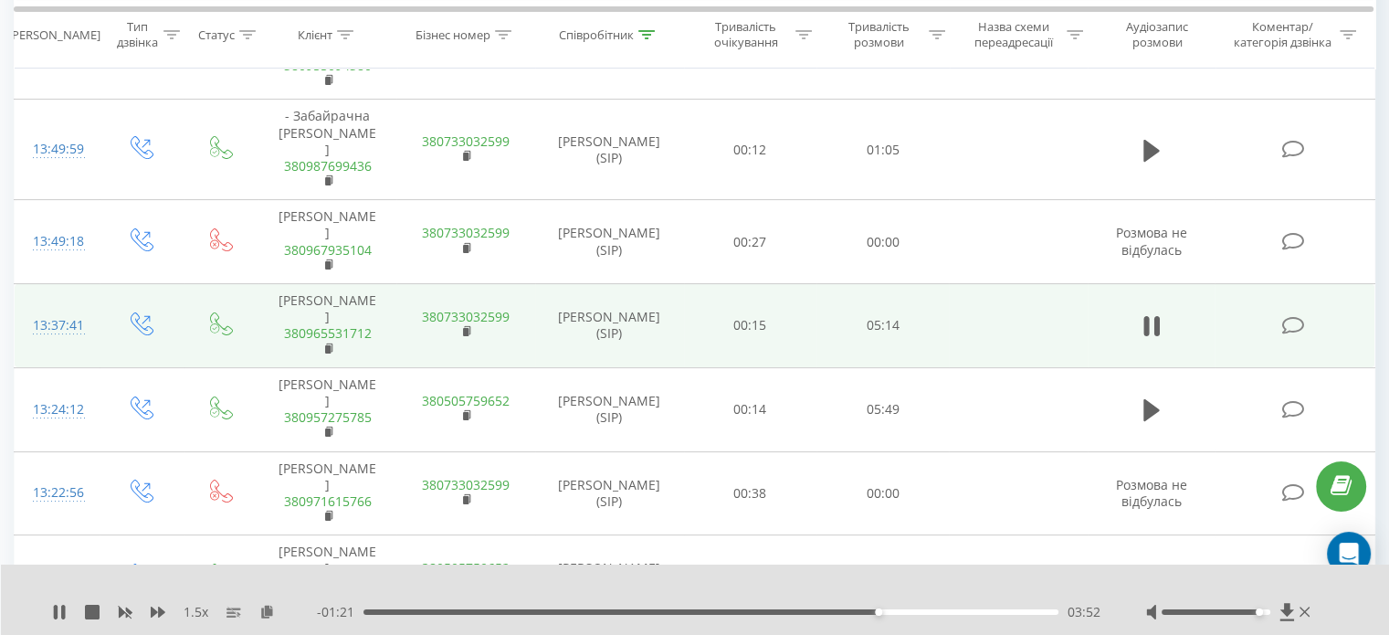
drag, startPoint x: 60, startPoint y: 610, endPoint x: 37, endPoint y: 599, distance: 26.2
click at [56, 609] on icon at bounding box center [59, 612] width 15 height 15
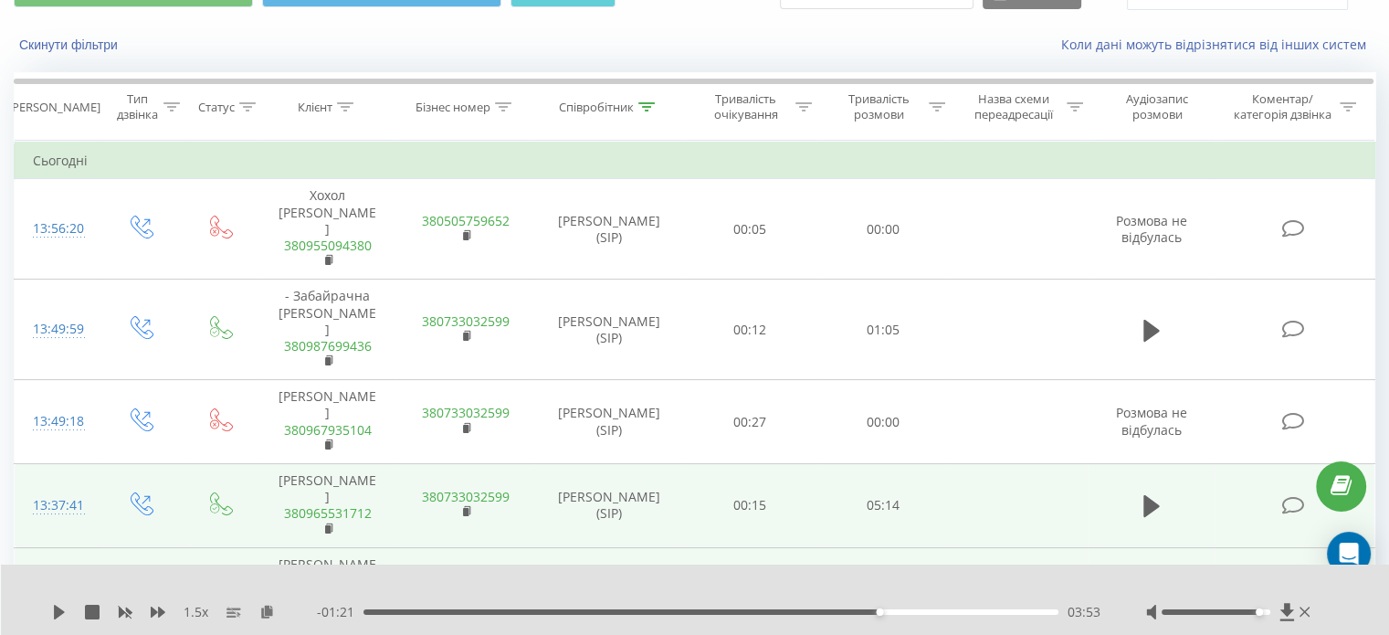
scroll to position [91, 0]
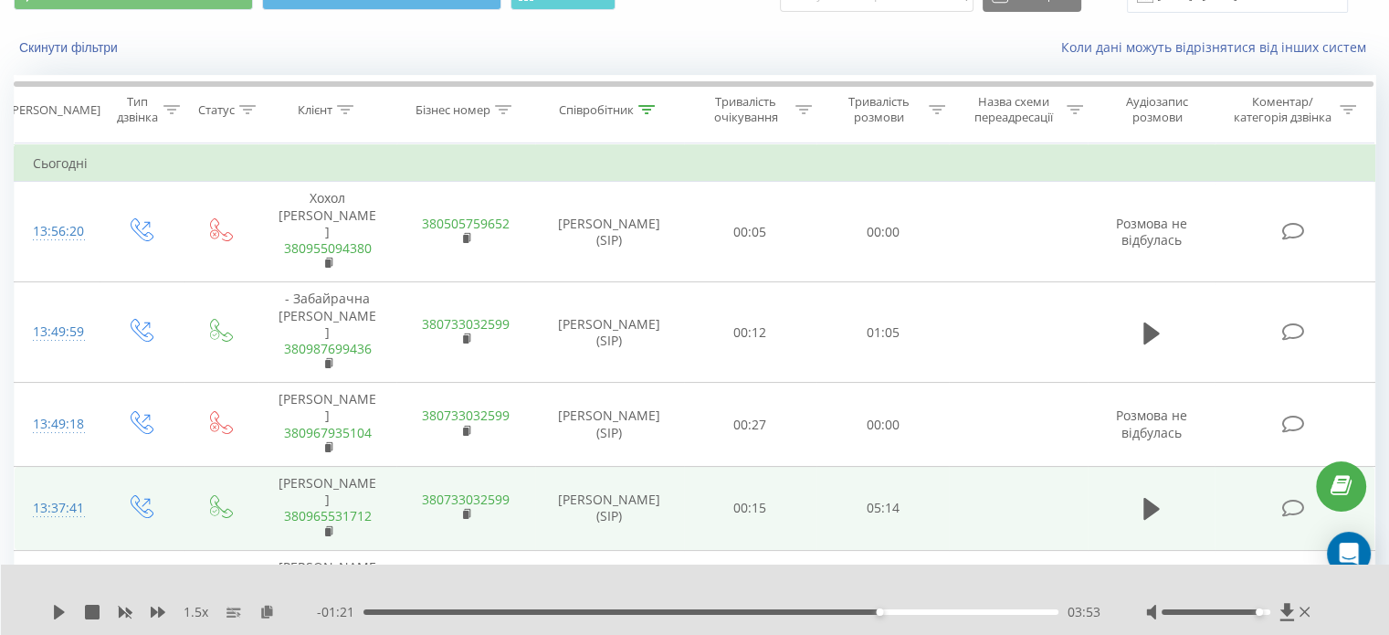
click at [35, 613] on div "1.5 x - 01:21 03:53 03:53" at bounding box center [695, 599] width 1389 height 70
click at [61, 613] on icon at bounding box center [59, 612] width 11 height 15
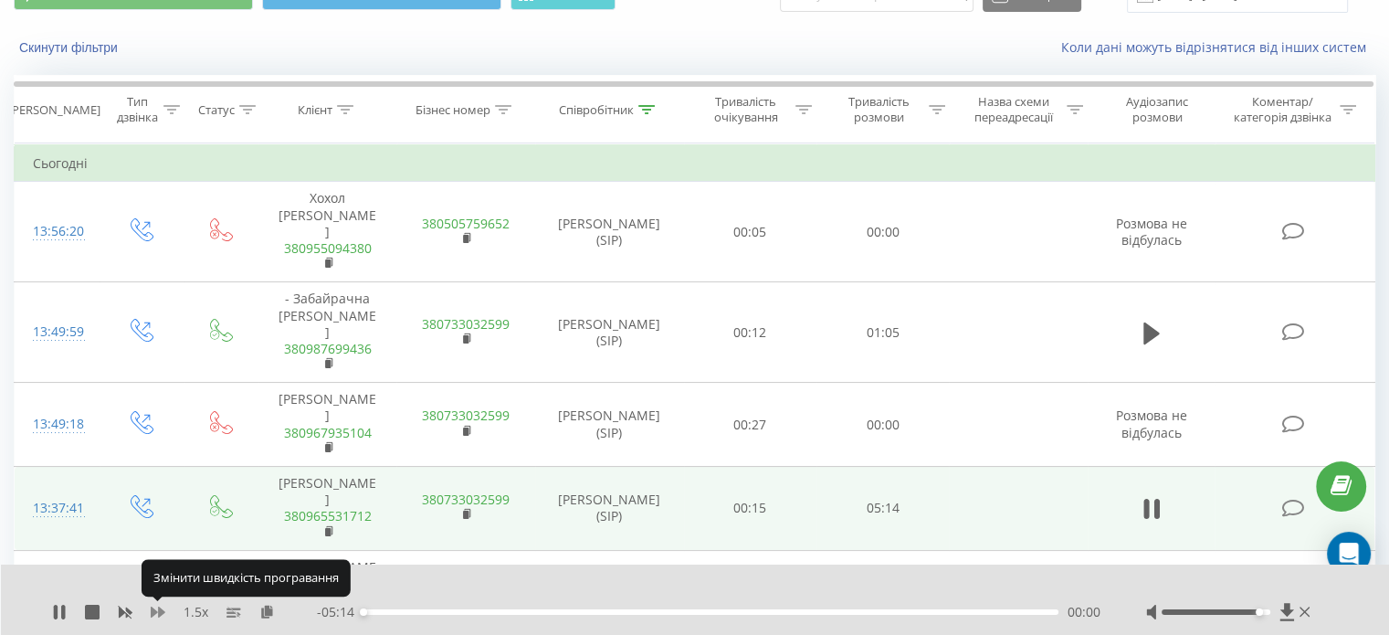
click at [158, 613] on icon at bounding box center [158, 611] width 15 height 11
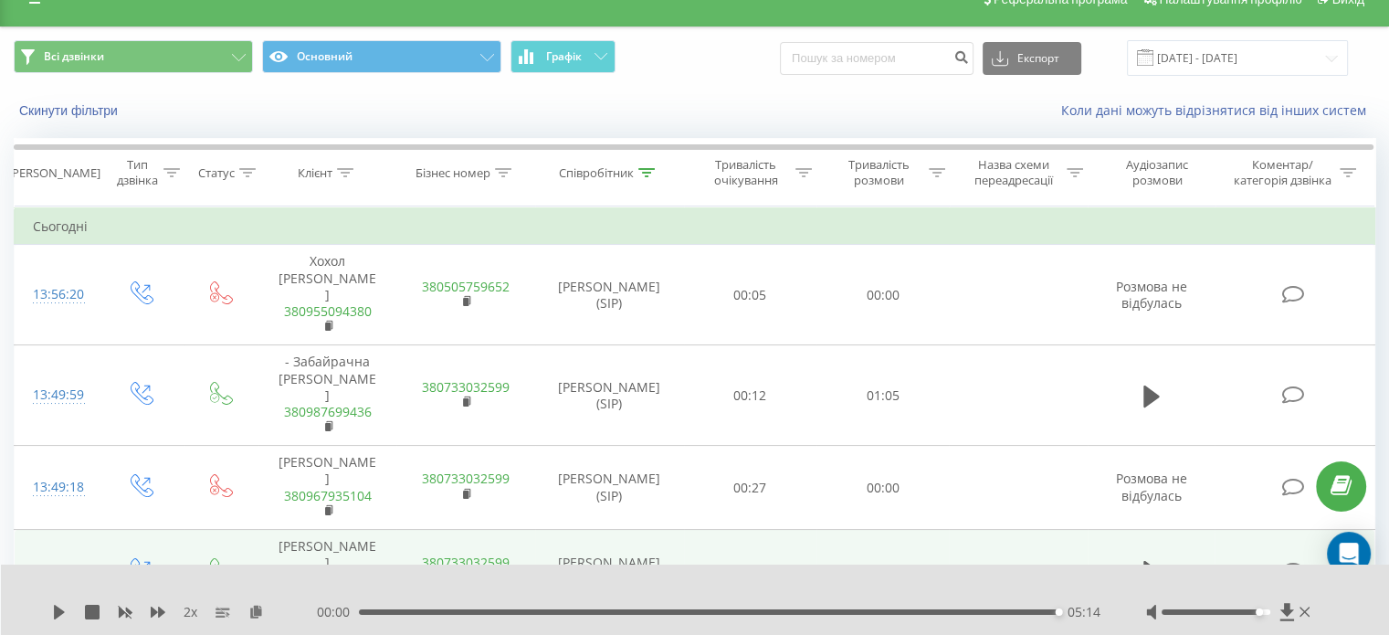
scroll to position [0, 0]
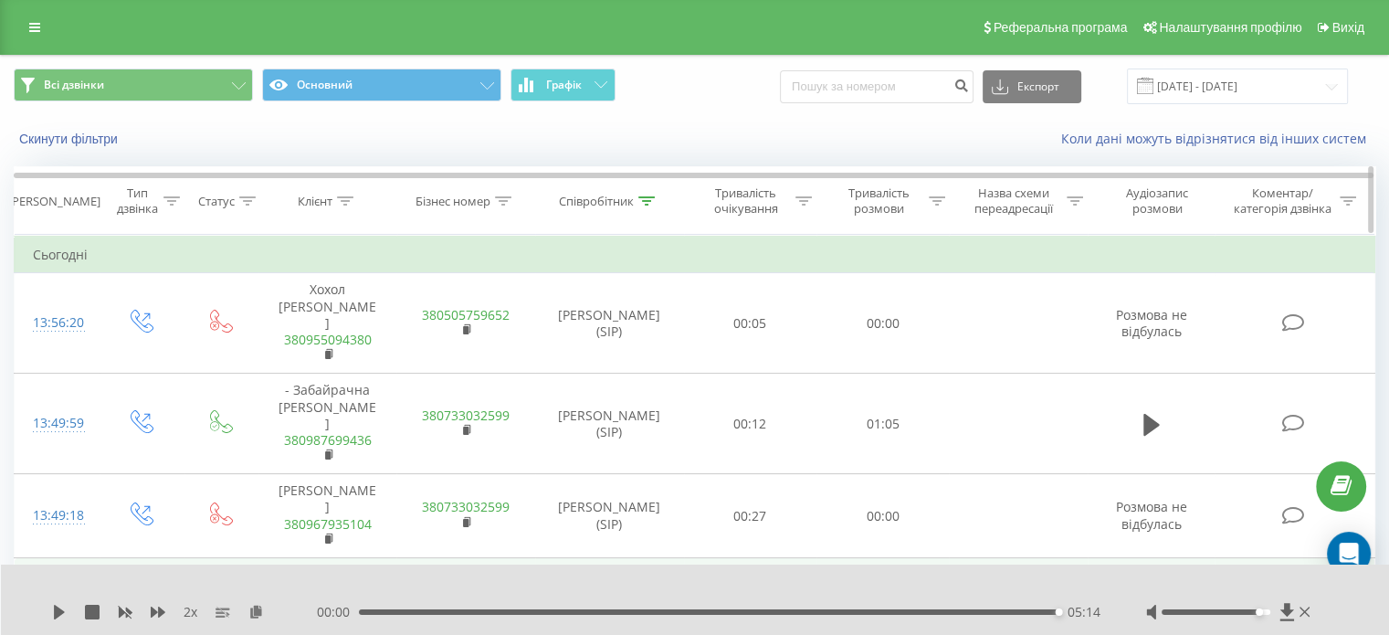
click at [647, 196] on div at bounding box center [646, 202] width 16 height 16
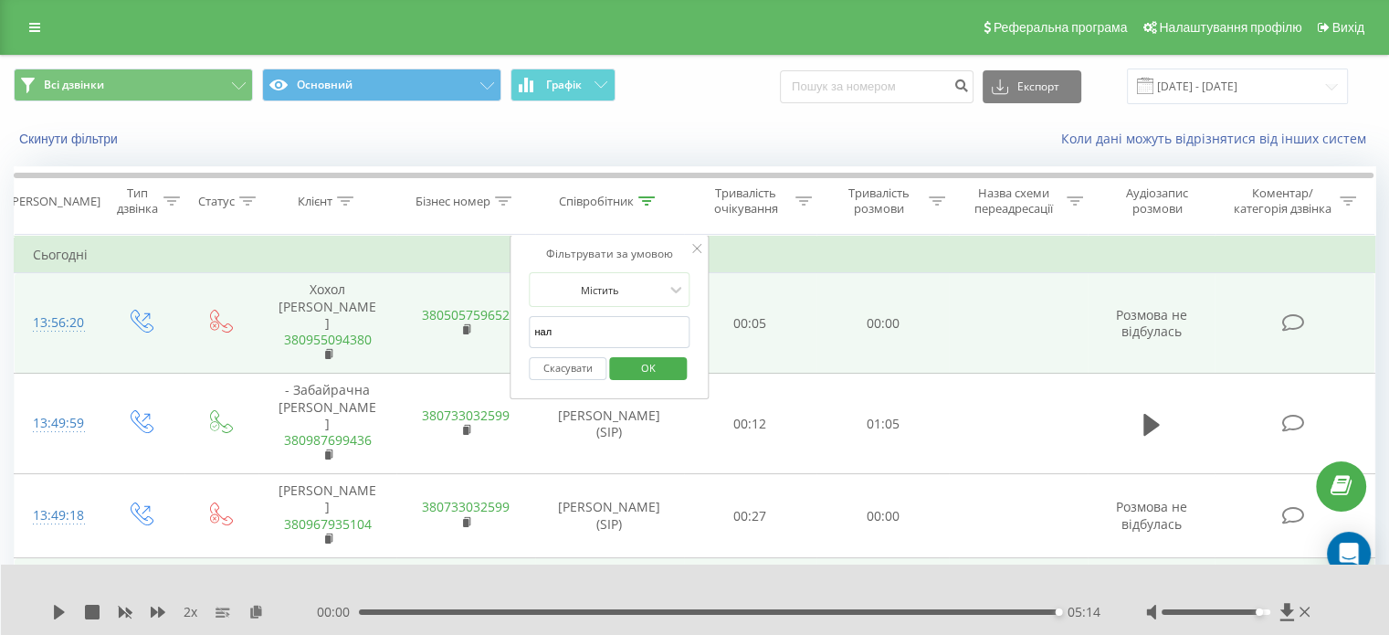
drag, startPoint x: 574, startPoint y: 328, endPoint x: 503, endPoint y: 329, distance: 70.3
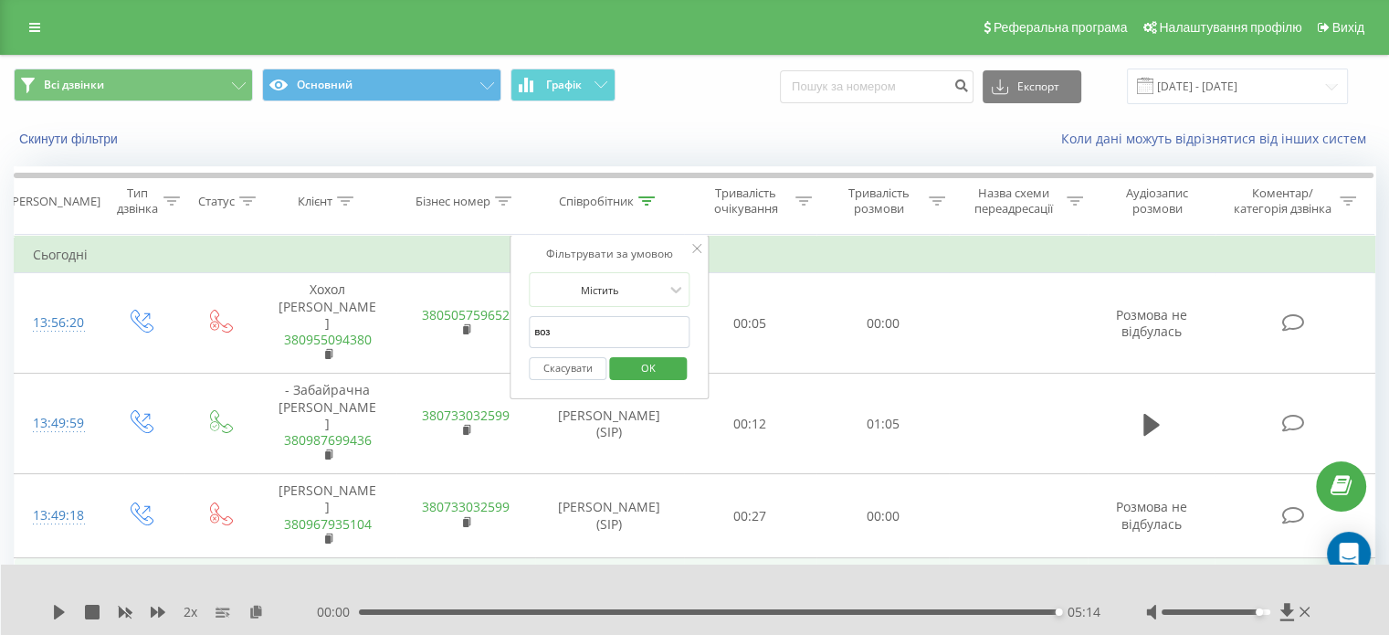
click at [643, 366] on span "OK" at bounding box center [648, 367] width 51 height 28
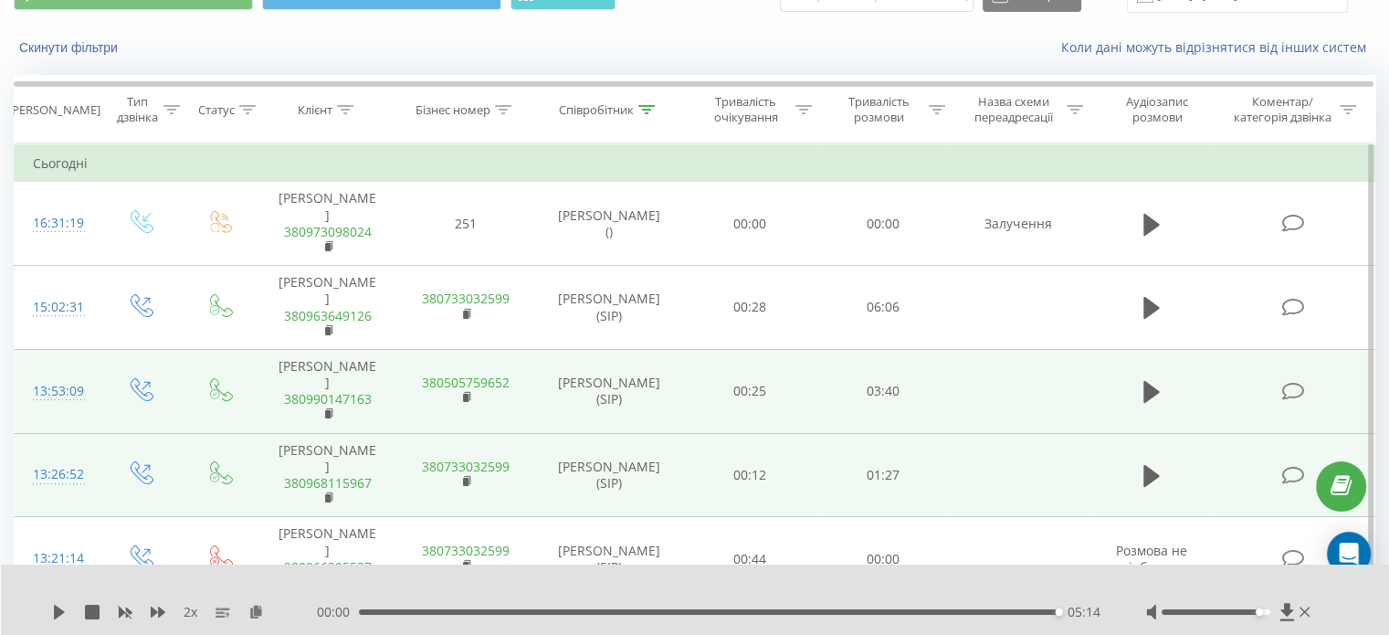
scroll to position [183, 0]
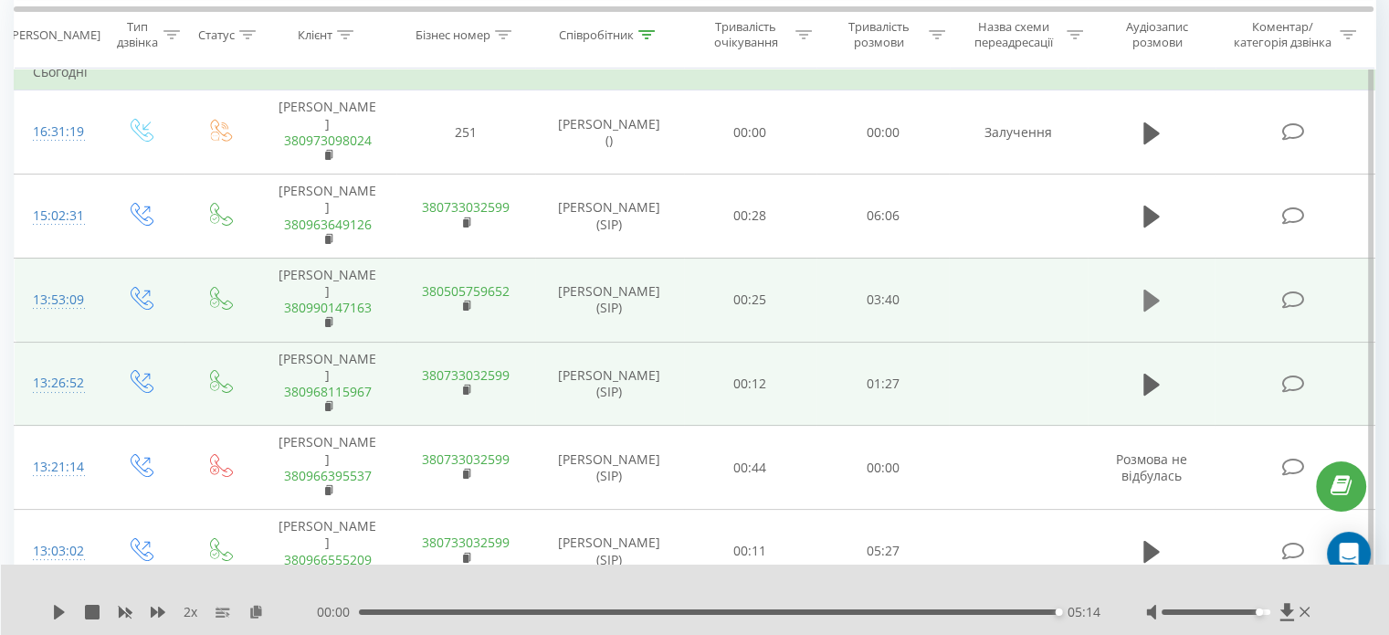
click at [1150, 311] on icon at bounding box center [1151, 300] width 16 height 22
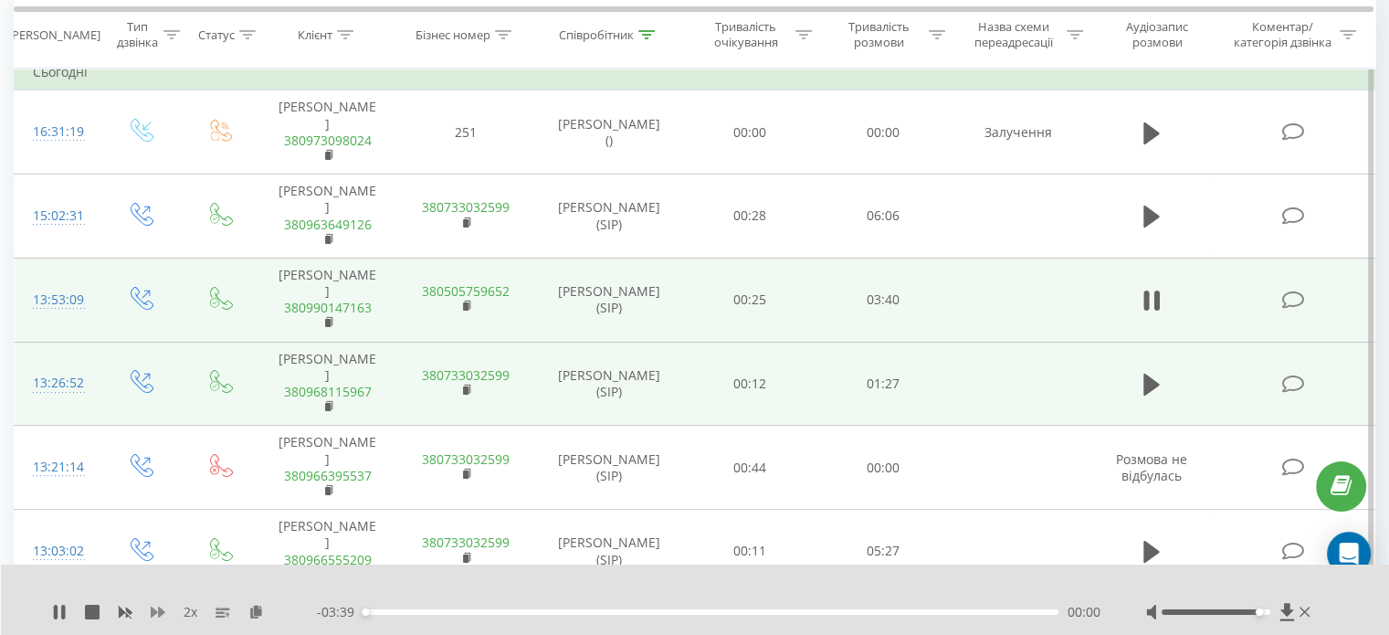
click at [163, 613] on icon at bounding box center [158, 611] width 15 height 11
click at [159, 613] on icon at bounding box center [158, 611] width 15 height 11
click at [258, 615] on icon at bounding box center [256, 611] width 16 height 13
click at [65, 609] on icon at bounding box center [63, 612] width 4 height 15
click at [56, 609] on icon at bounding box center [59, 612] width 11 height 15
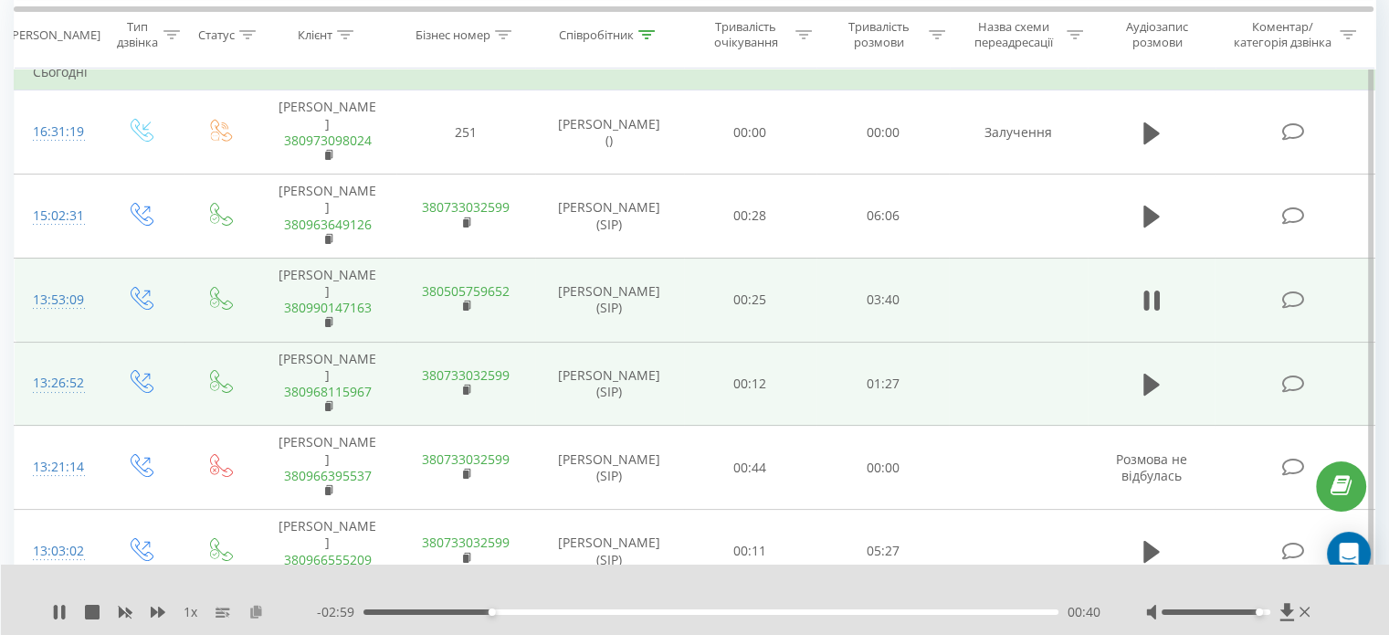
click at [257, 614] on icon at bounding box center [256, 611] width 16 height 13
click at [830, 609] on div "02:45" at bounding box center [710, 611] width 695 height 5
click at [824, 608] on div "- 01:09 02:30 02:30" at bounding box center [709, 612] width 784 height 18
click at [816, 610] on div "02:31" at bounding box center [710, 611] width 695 height 5
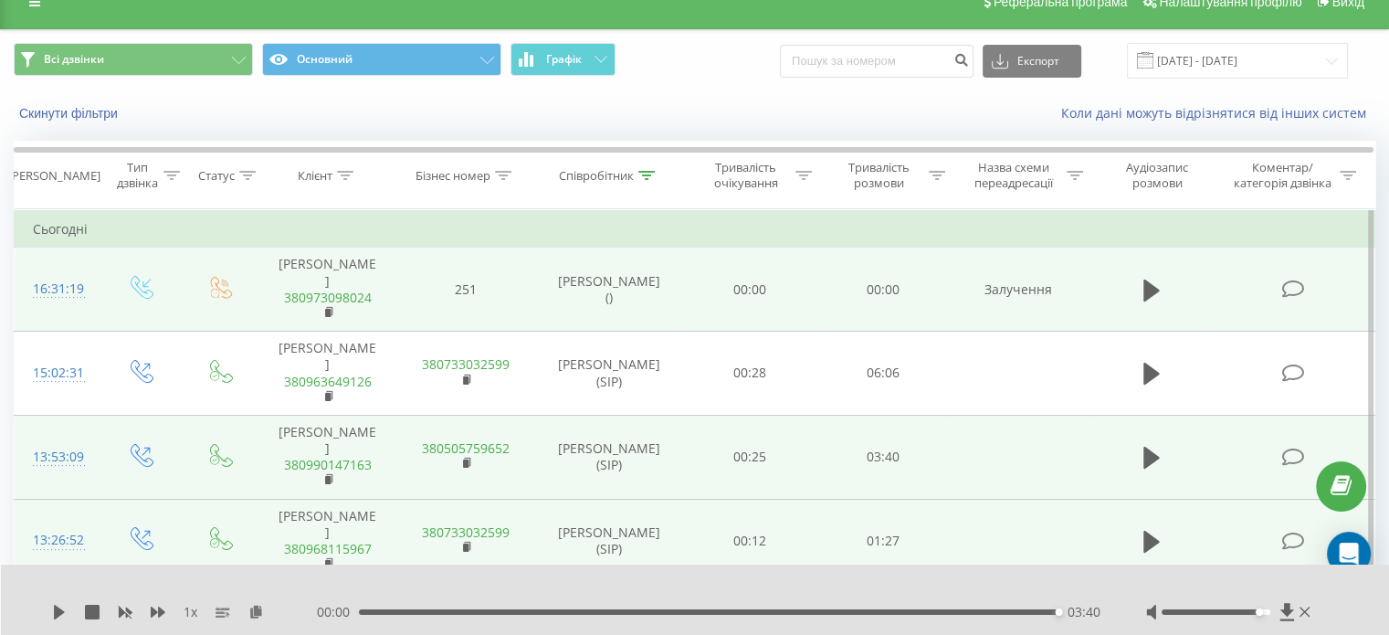
scroll to position [0, 0]
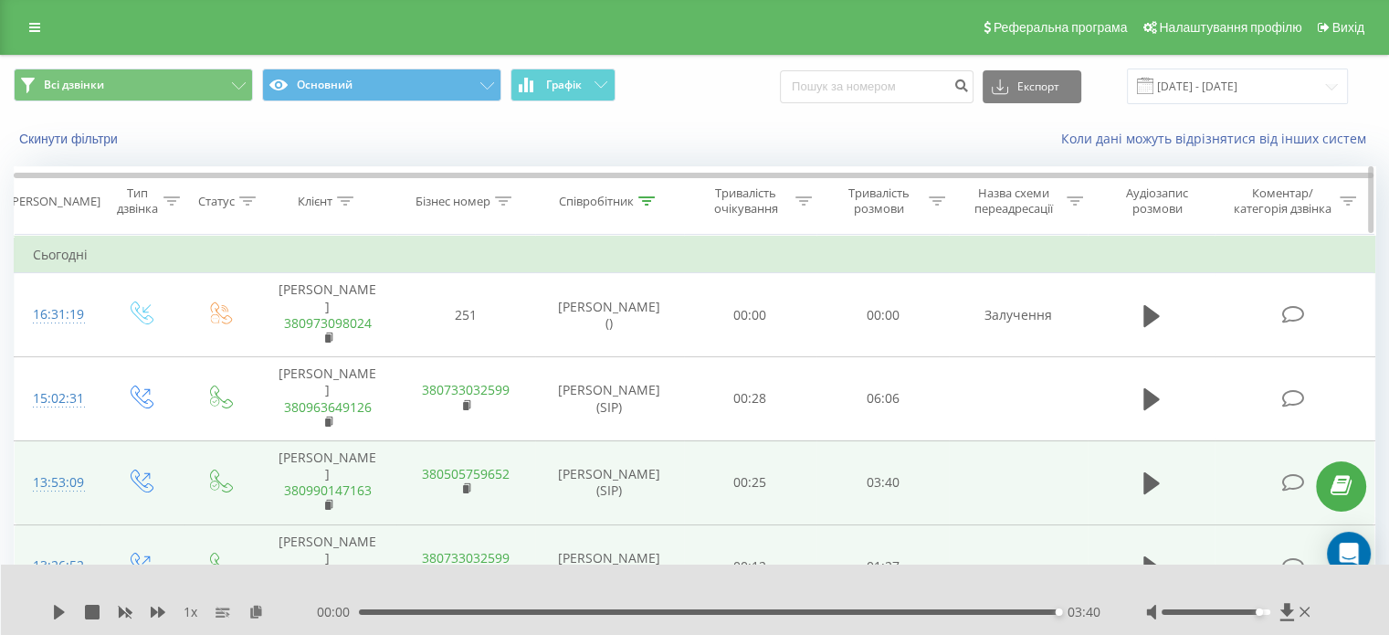
click at [647, 199] on icon at bounding box center [646, 200] width 16 height 9
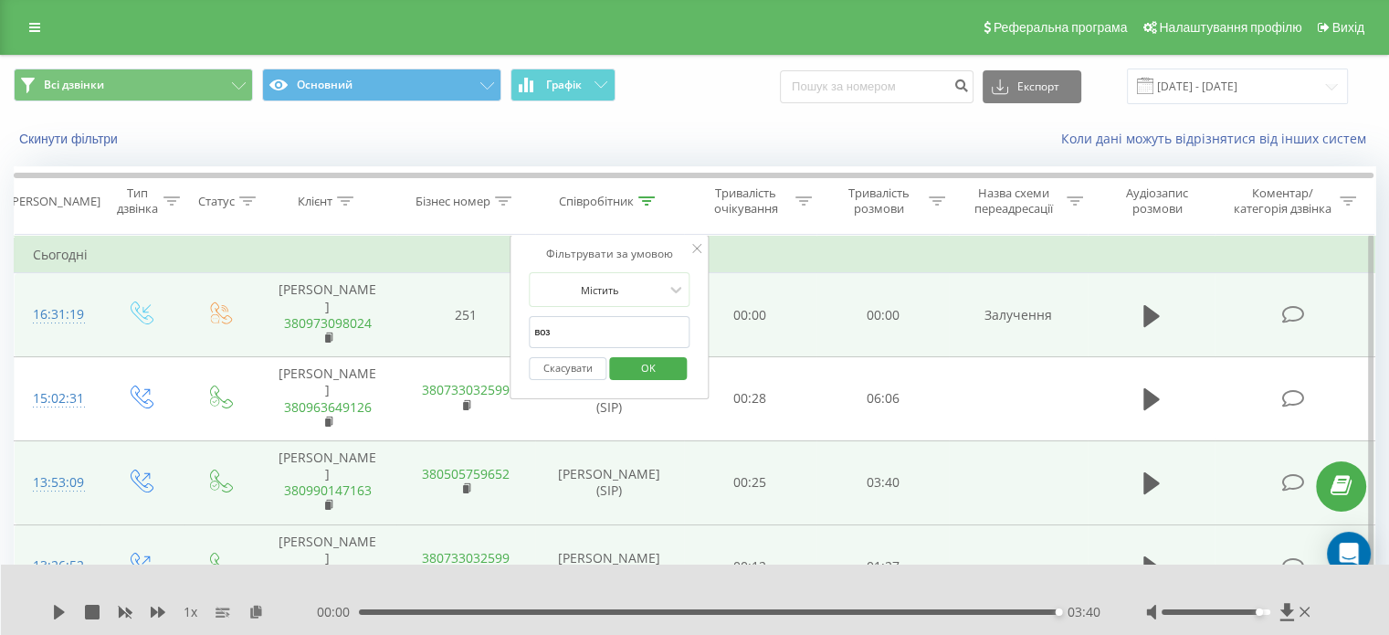
drag, startPoint x: 567, startPoint y: 332, endPoint x: 507, endPoint y: 335, distance: 60.4
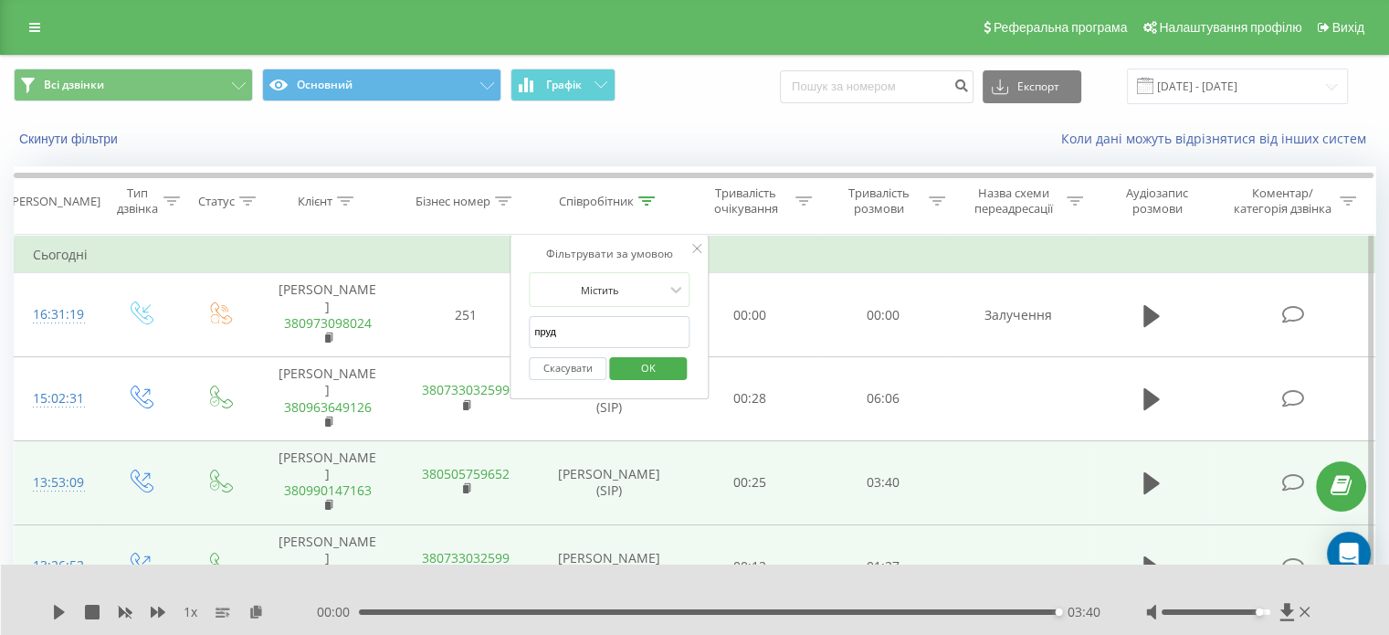
click at [654, 363] on span "OK" at bounding box center [648, 367] width 51 height 28
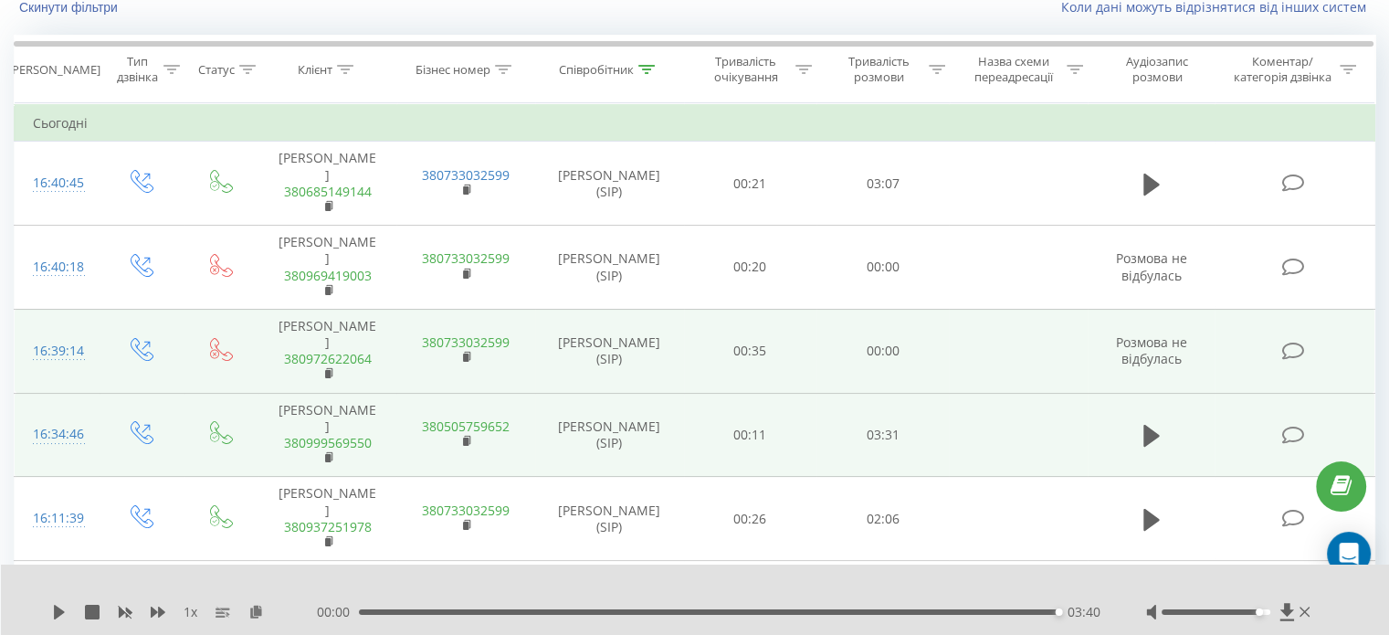
scroll to position [91, 0]
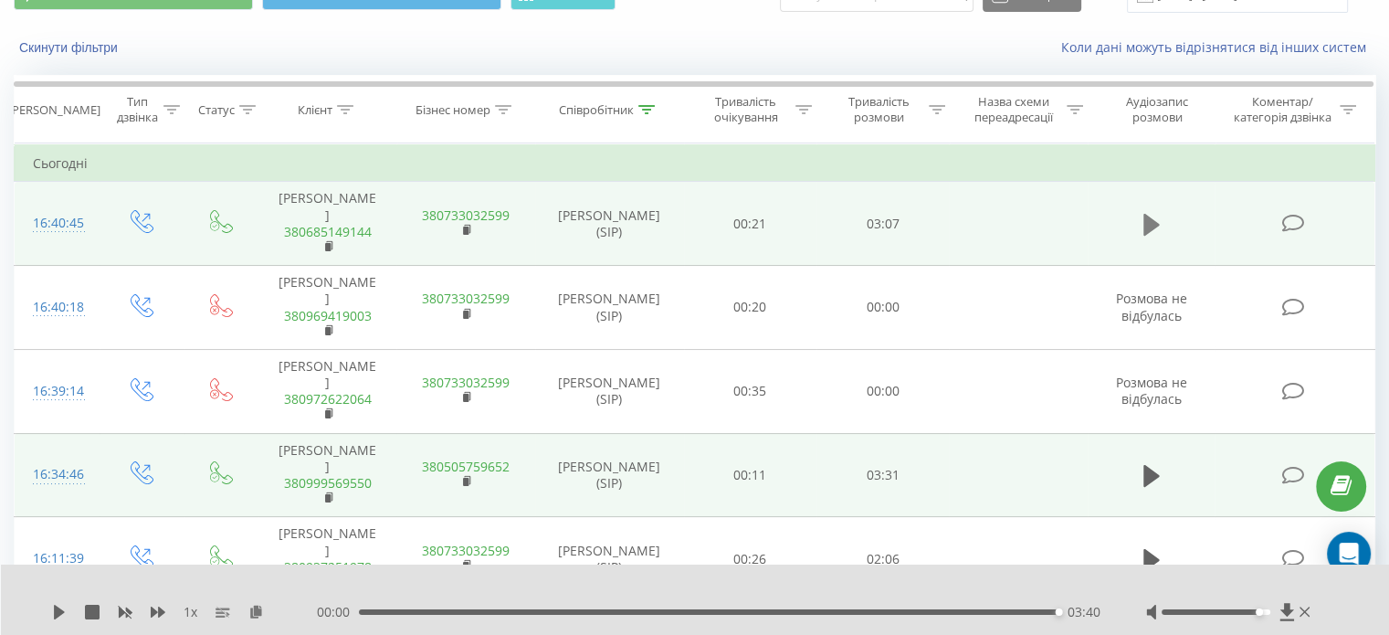
click at [1157, 221] on icon at bounding box center [1151, 225] width 16 height 26
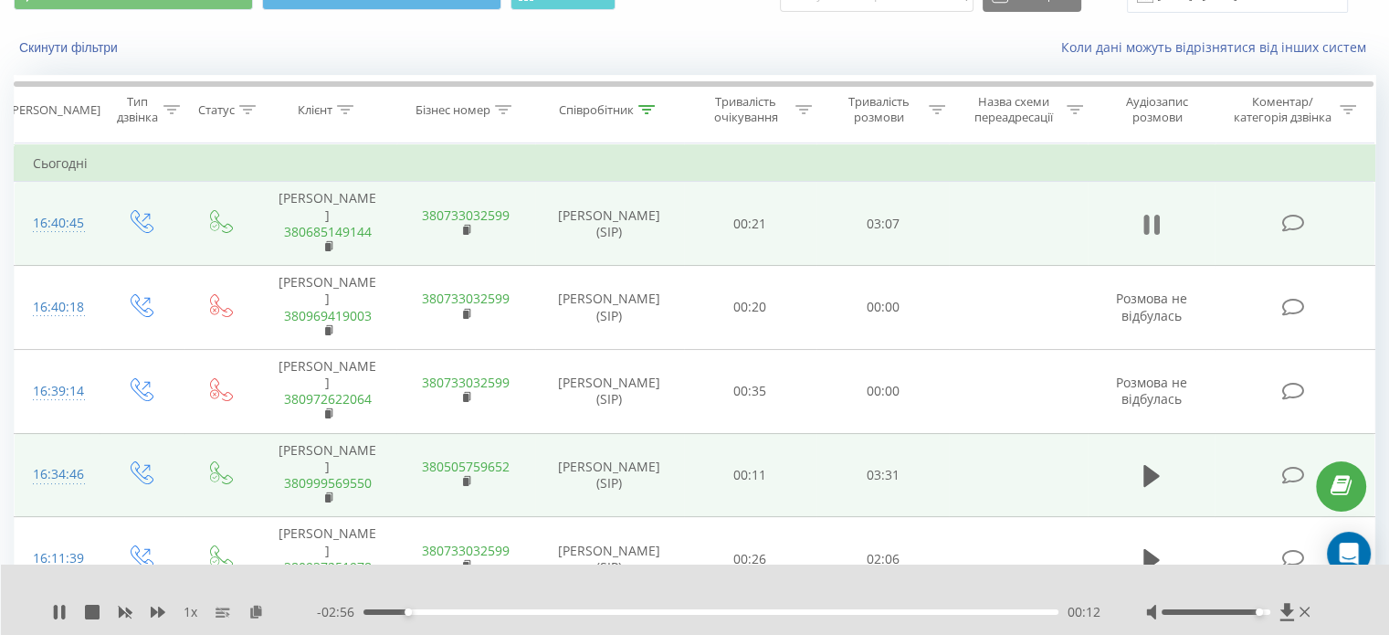
click at [1159, 229] on button at bounding box center [1151, 224] width 27 height 27
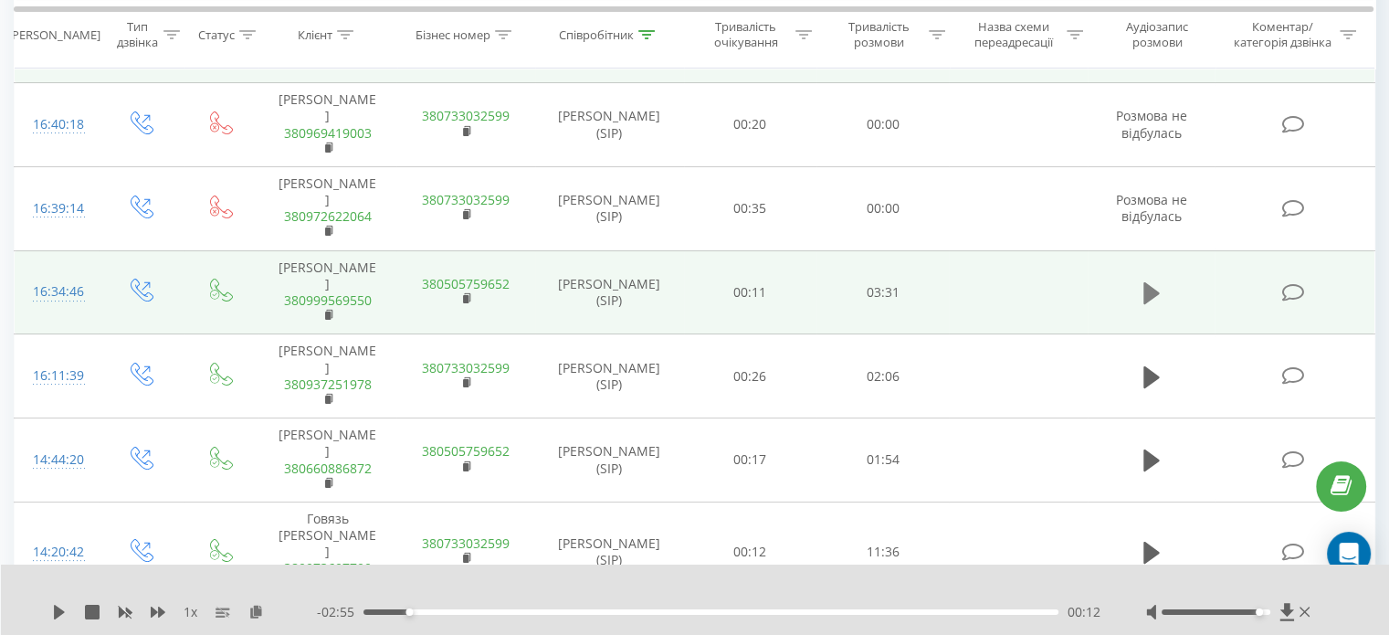
click at [1155, 304] on icon at bounding box center [1151, 293] width 16 height 22
click at [49, 616] on div "1 x - 03:29 00:02 00:02" at bounding box center [695, 599] width 1389 height 70
click at [256, 612] on icon at bounding box center [256, 611] width 16 height 13
click at [260, 616] on icon at bounding box center [256, 611] width 16 height 13
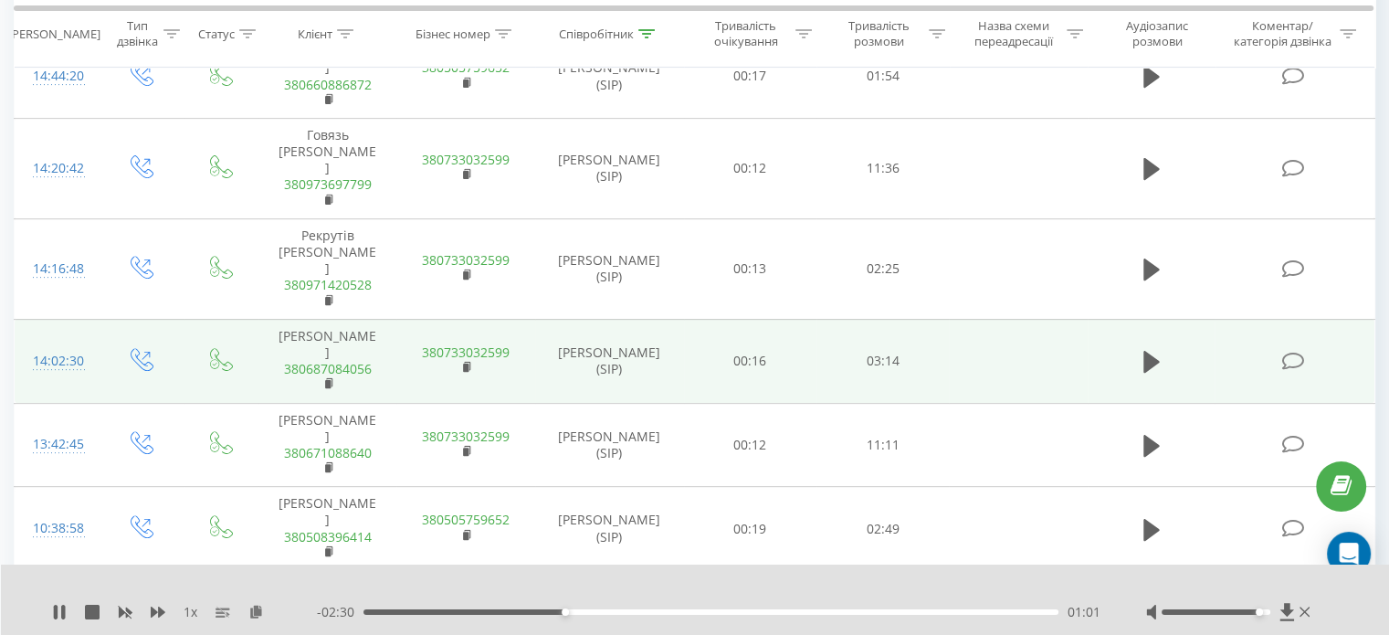
scroll to position [731, 0]
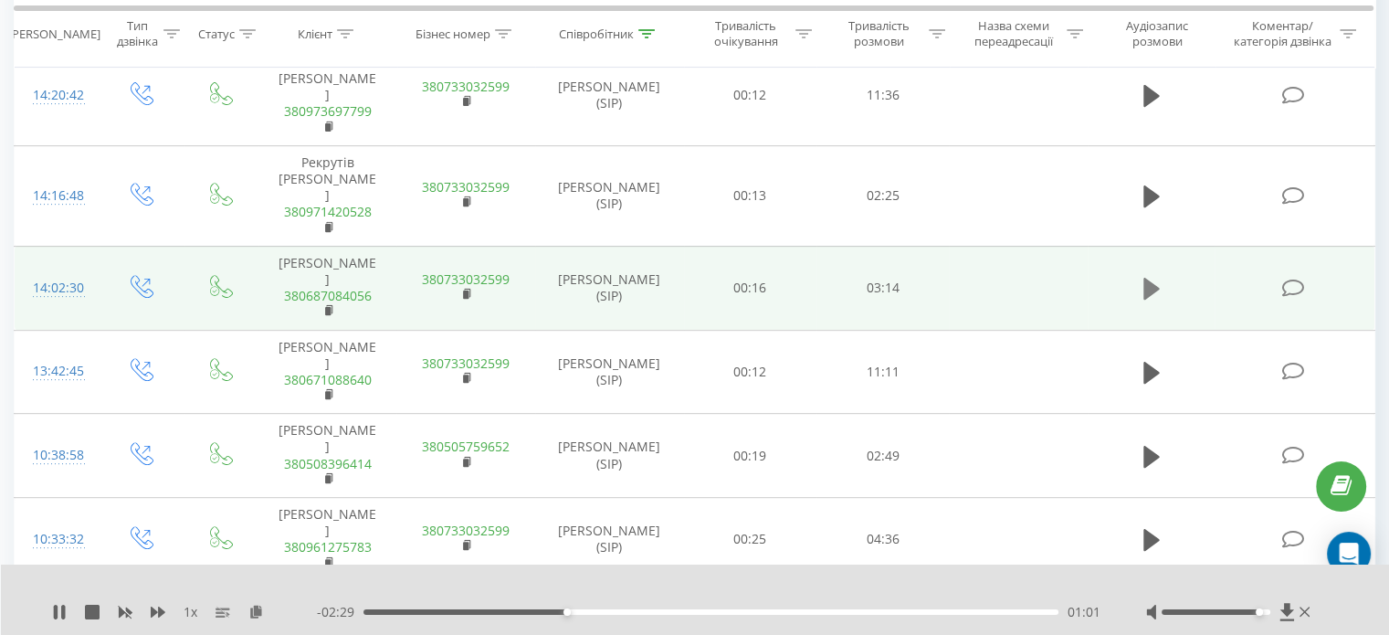
click at [1151, 300] on icon at bounding box center [1151, 289] width 16 height 22
click at [155, 612] on icon at bounding box center [158, 611] width 15 height 11
click at [274, 617] on icon at bounding box center [275, 611] width 16 height 13
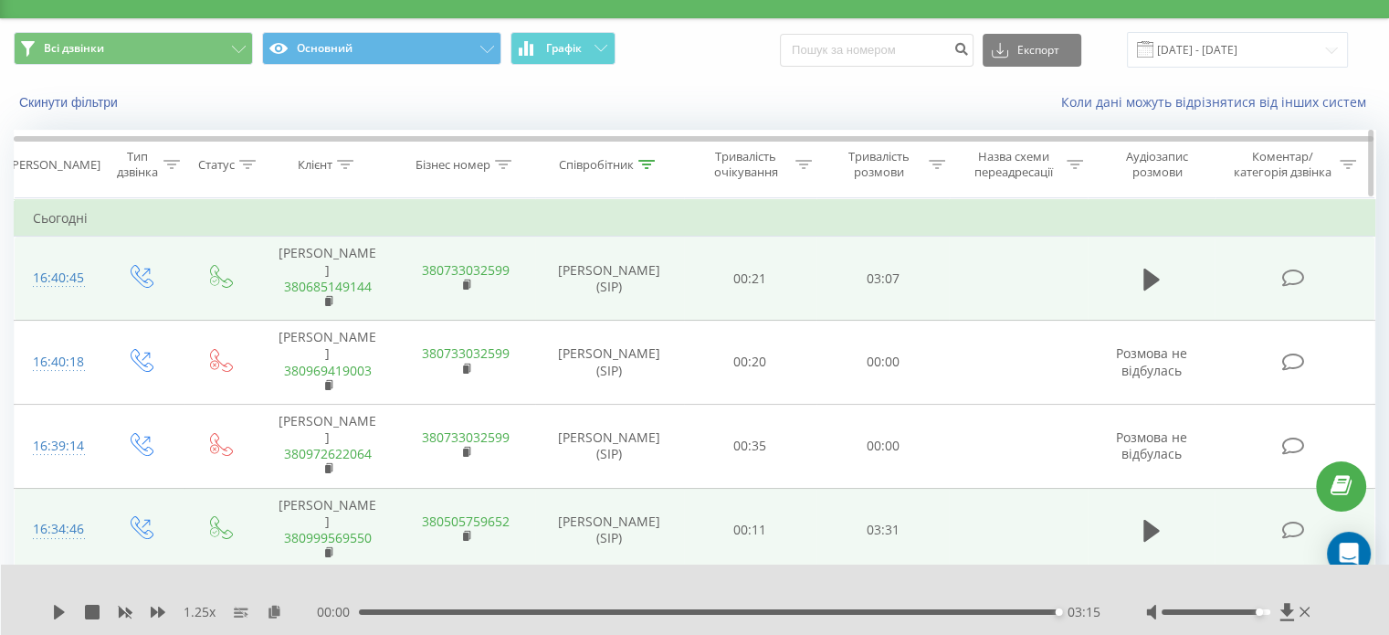
scroll to position [0, 0]
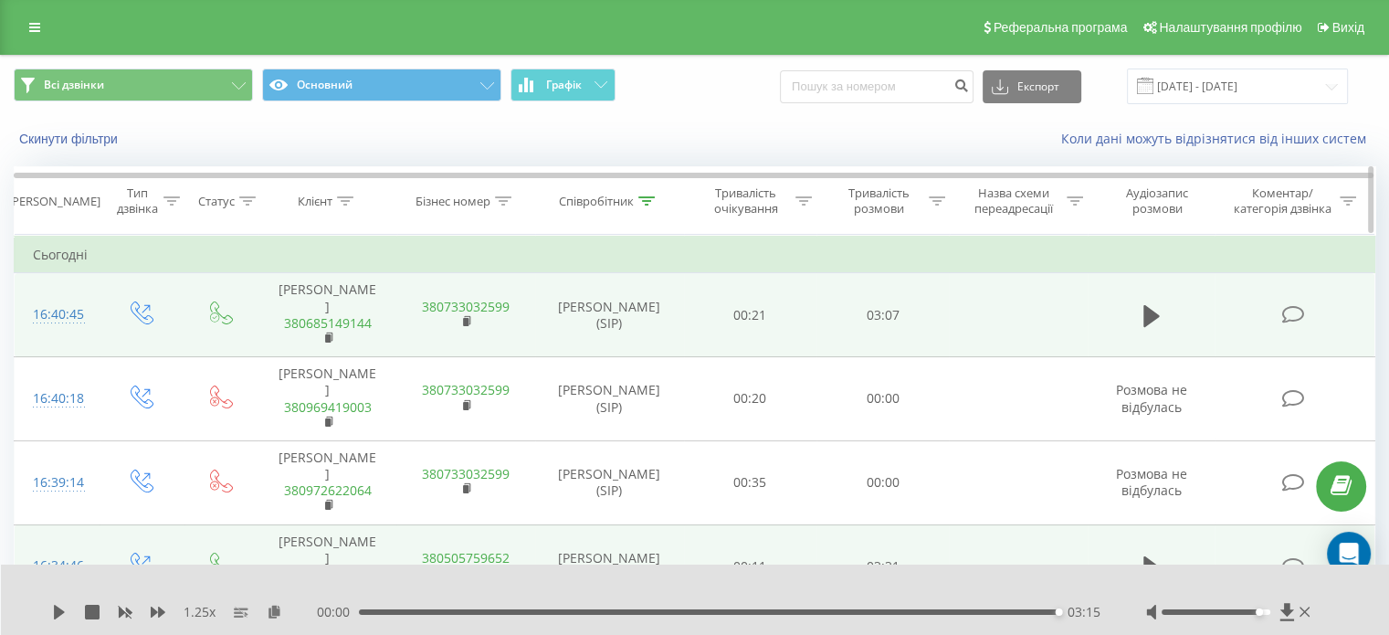
drag, startPoint x: 643, startPoint y: 196, endPoint x: 640, endPoint y: 214, distance: 17.6
click at [643, 197] on icon at bounding box center [646, 200] width 16 height 9
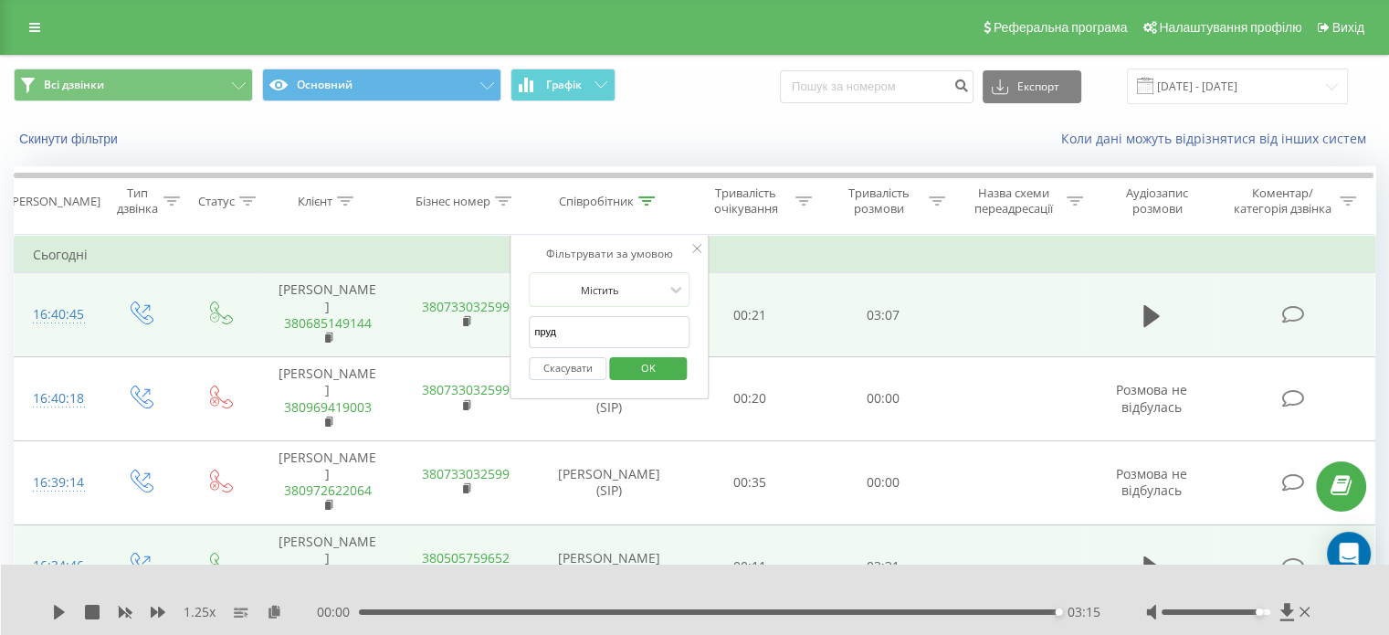
drag, startPoint x: 566, startPoint y: 335, endPoint x: 513, endPoint y: 337, distance: 53.0
click at [513, 337] on div "Фільтрувати за умовою Містить пруд Скасувати OK" at bounding box center [609, 317] width 199 height 164
click at [660, 369] on span "OK" at bounding box center [648, 367] width 51 height 28
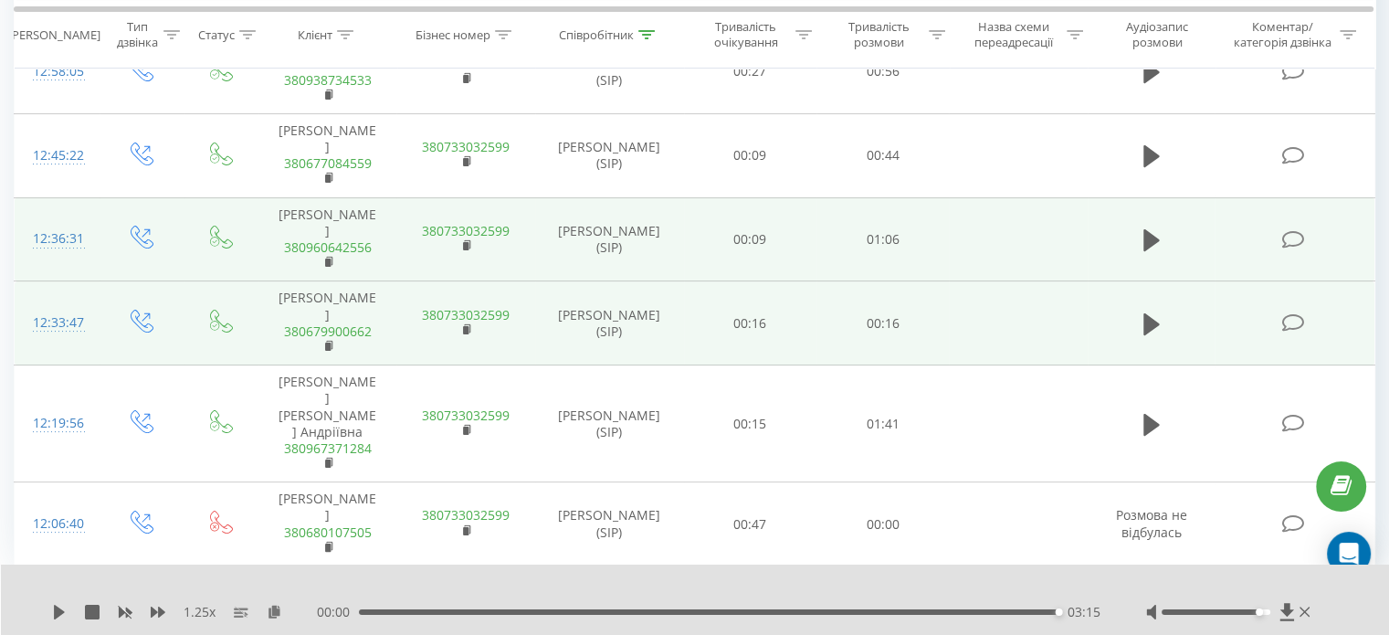
scroll to position [129, 0]
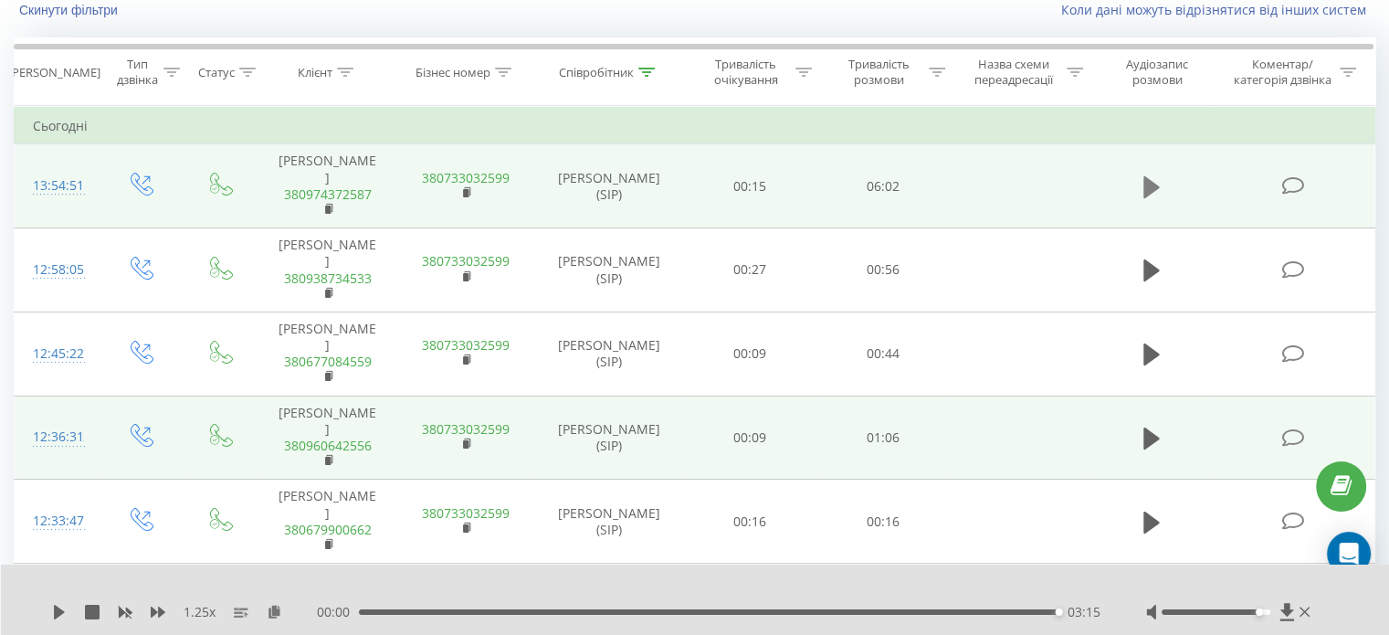
click at [1151, 184] on icon at bounding box center [1151, 187] width 16 height 22
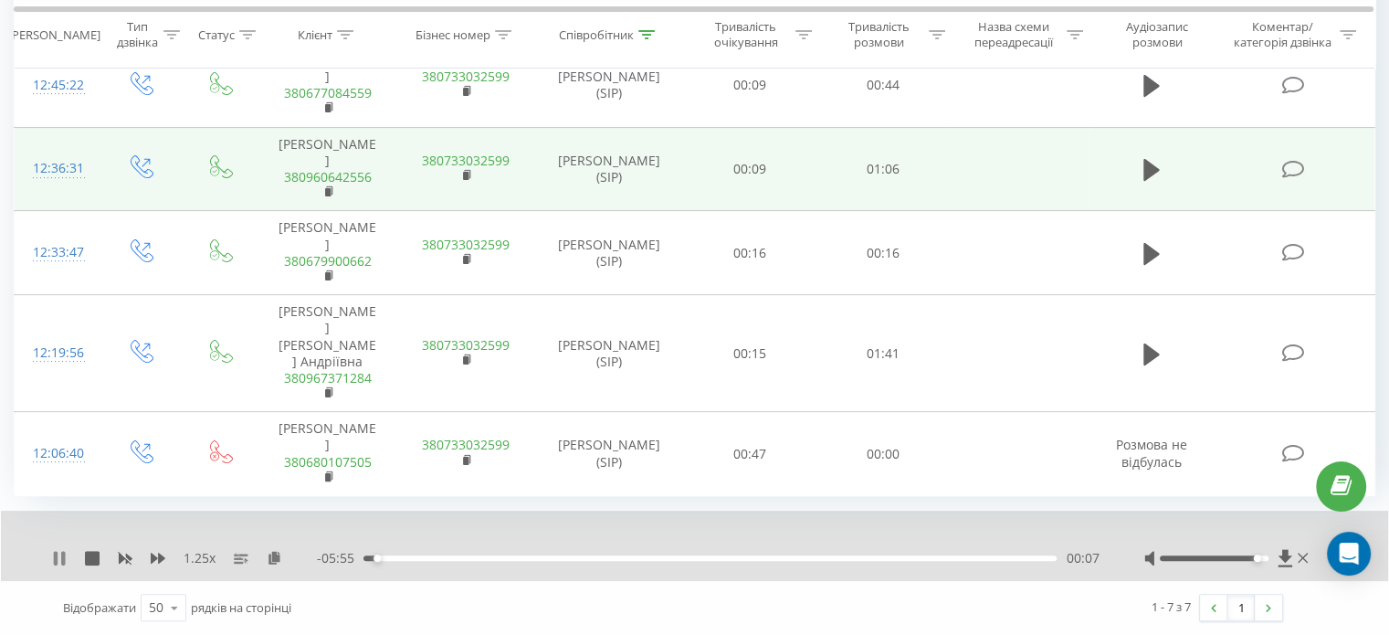
scroll to position [494, 0]
click at [275, 560] on icon at bounding box center [275, 557] width 16 height 13
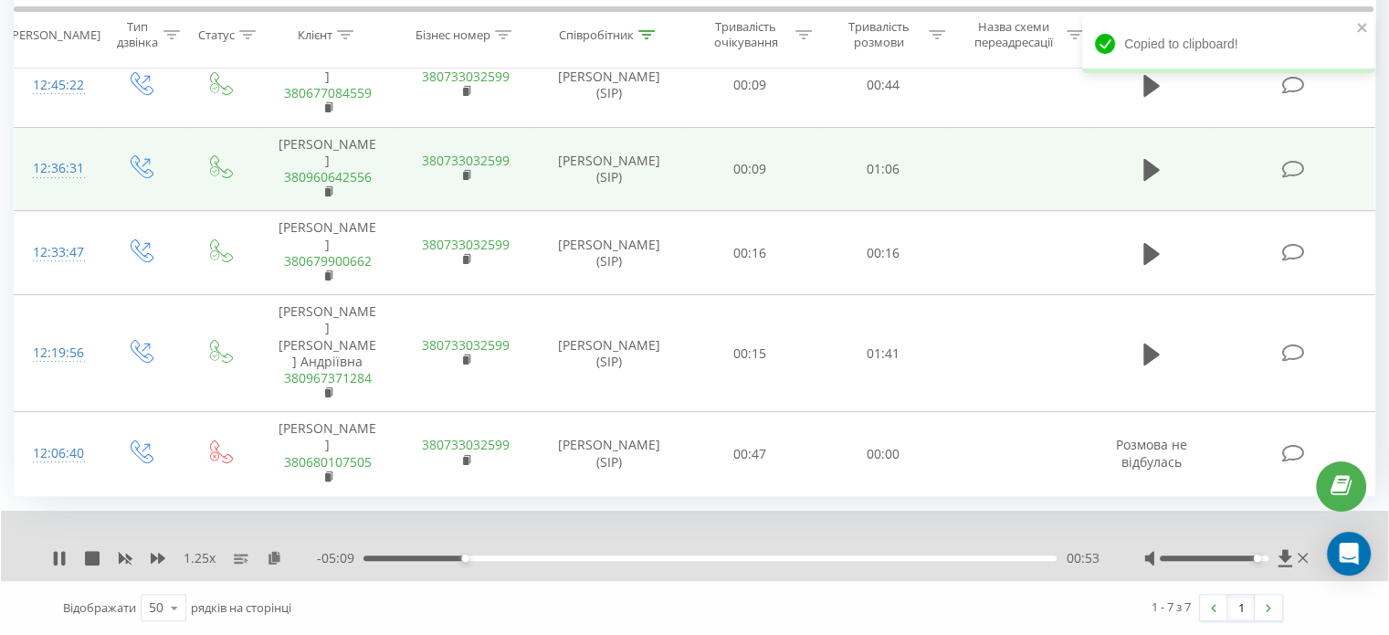
drag, startPoint x: 272, startPoint y: 558, endPoint x: 279, endPoint y: 550, distance: 10.4
click at [272, 558] on icon at bounding box center [275, 557] width 16 height 13
click at [157, 553] on icon at bounding box center [158, 558] width 15 height 15
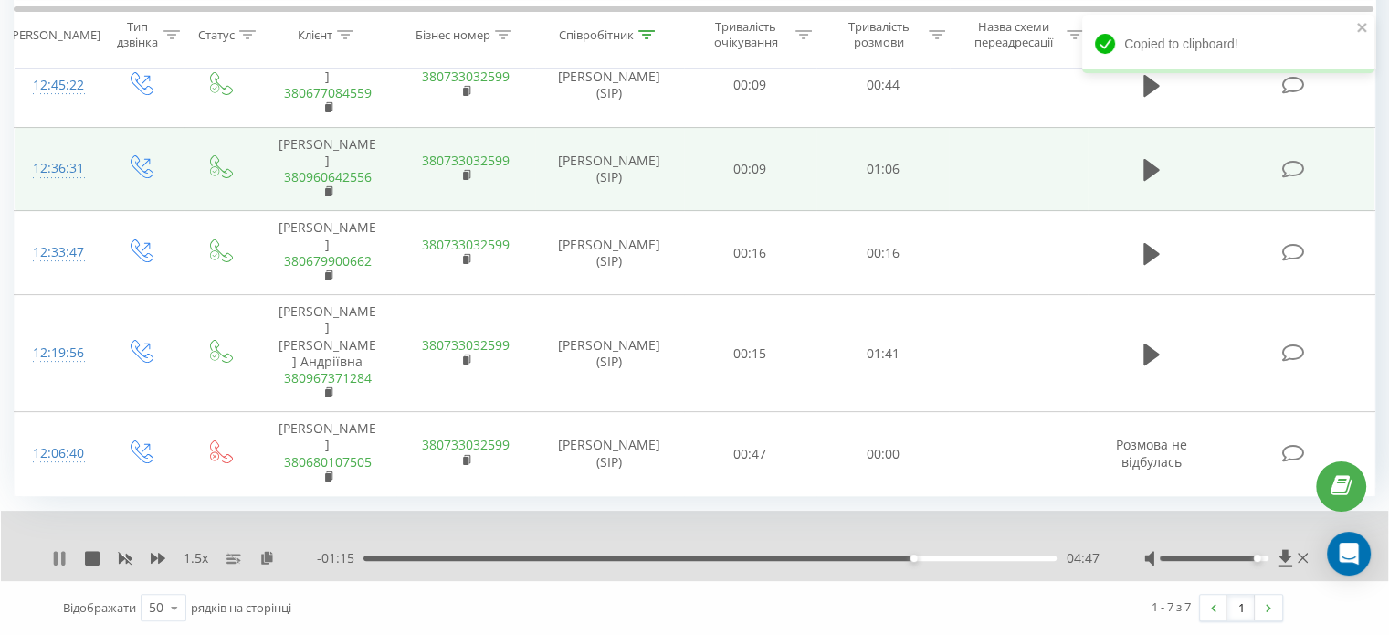
click at [55, 563] on icon at bounding box center [56, 558] width 4 height 15
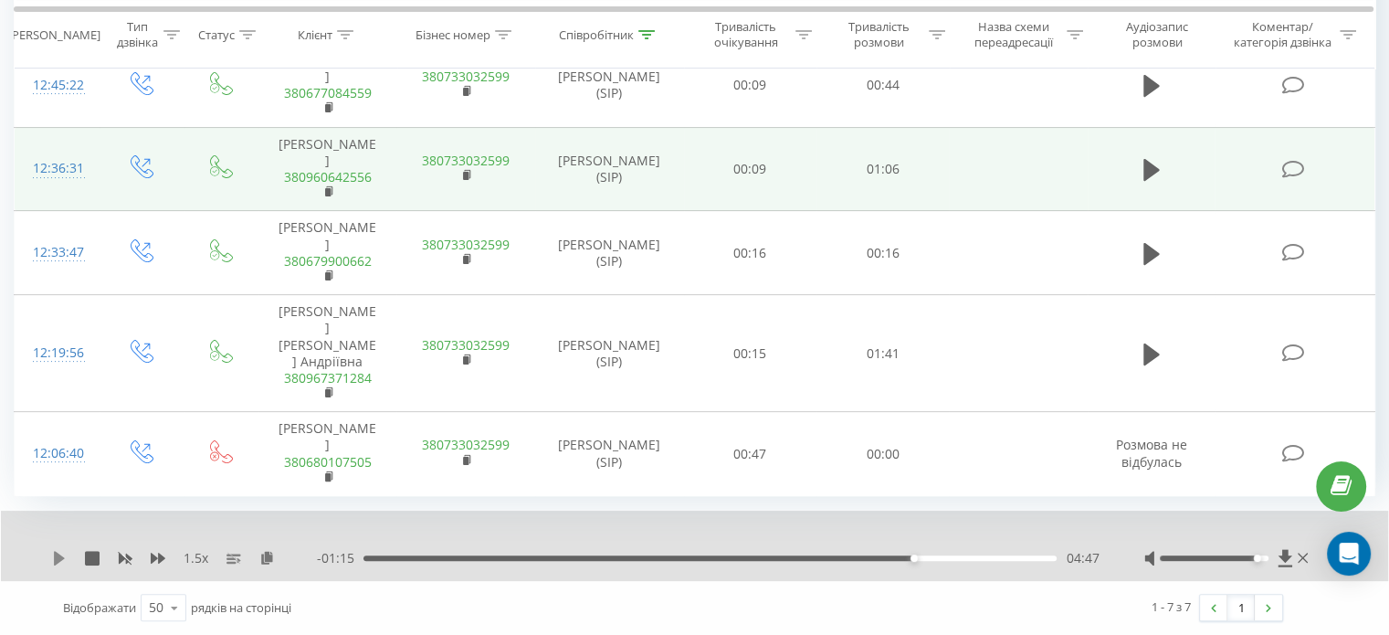
click at [58, 558] on icon at bounding box center [59, 558] width 11 height 15
click at [58, 562] on icon at bounding box center [59, 558] width 15 height 15
click at [58, 547] on div "1.5 x - 00:42 05:19 05:19" at bounding box center [694, 545] width 1387 height 70
click at [56, 552] on icon at bounding box center [59, 558] width 15 height 15
click at [1045, 559] on div "06:02" at bounding box center [708, 557] width 698 height 5
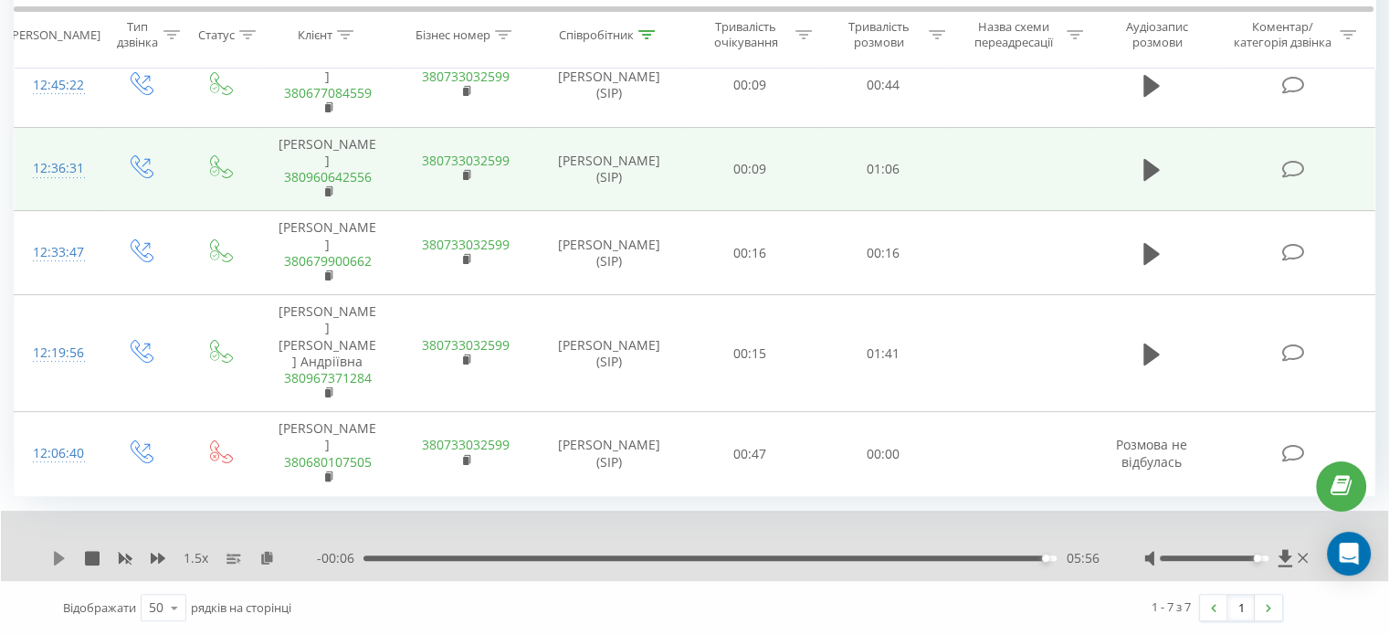
click at [60, 556] on icon at bounding box center [59, 558] width 11 height 15
click at [58, 558] on icon at bounding box center [59, 558] width 11 height 15
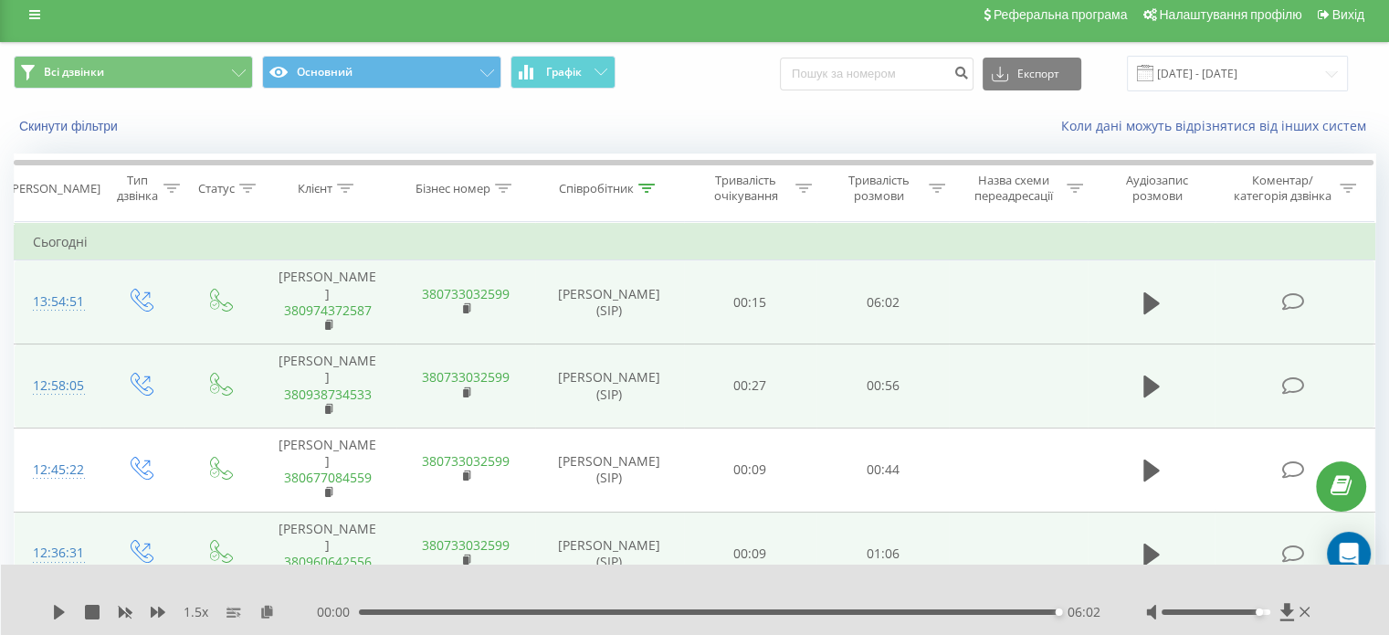
scroll to position [0, 0]
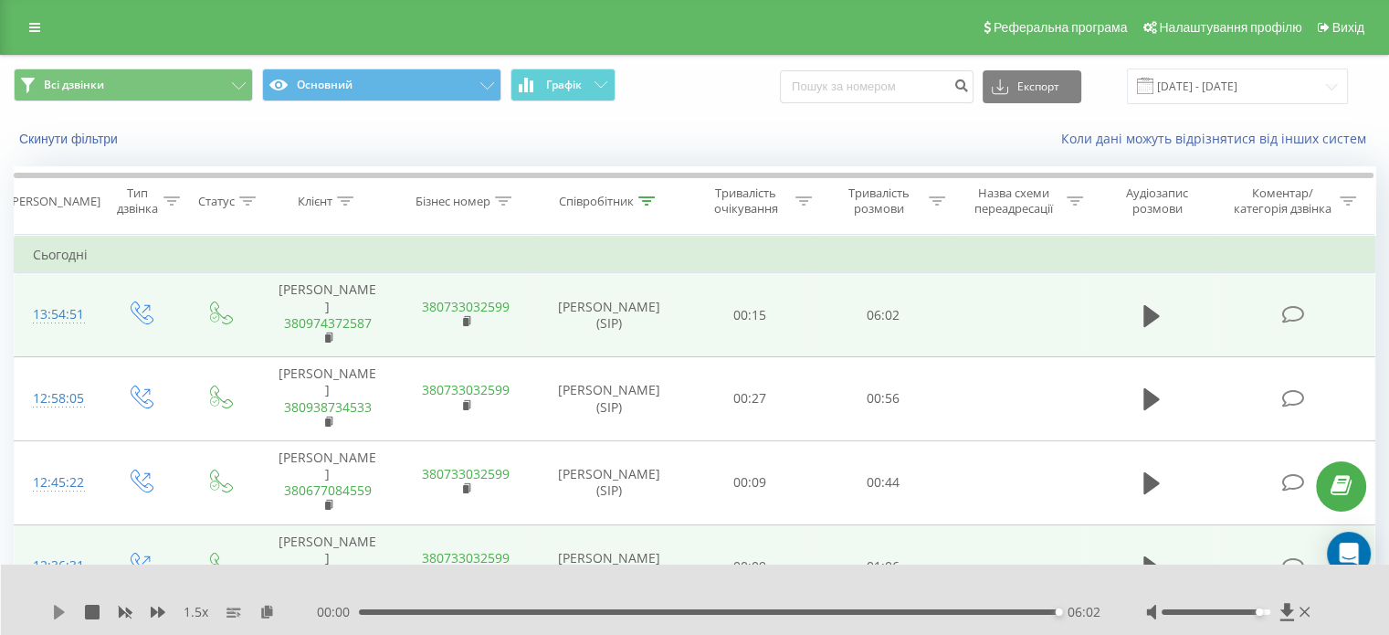
click at [58, 609] on icon at bounding box center [59, 612] width 11 height 15
click at [647, 198] on icon at bounding box center [646, 200] width 16 height 9
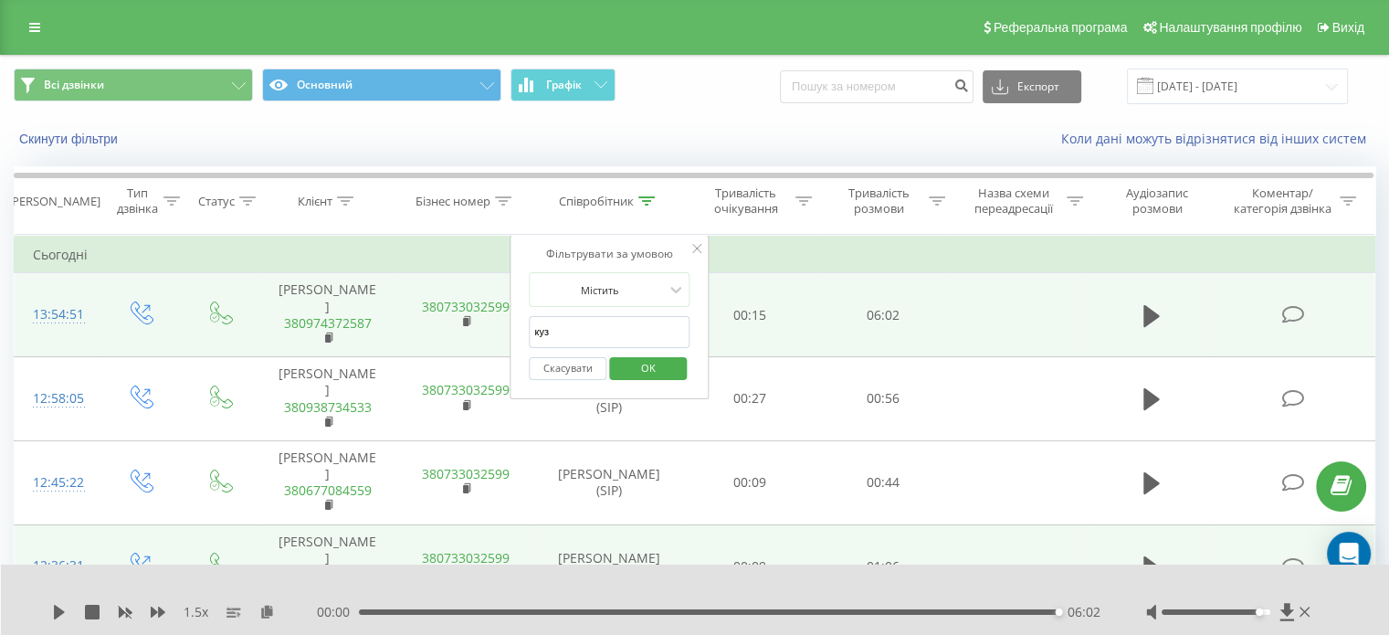
drag, startPoint x: 563, startPoint y: 332, endPoint x: 460, endPoint y: 329, distance: 102.3
click at [457, 331] on table "Фільтрувати за умовою Дорівнює Введіть значення Скасувати OK Фільтрувати за умо…" at bounding box center [695, 564] width 1362 height 658
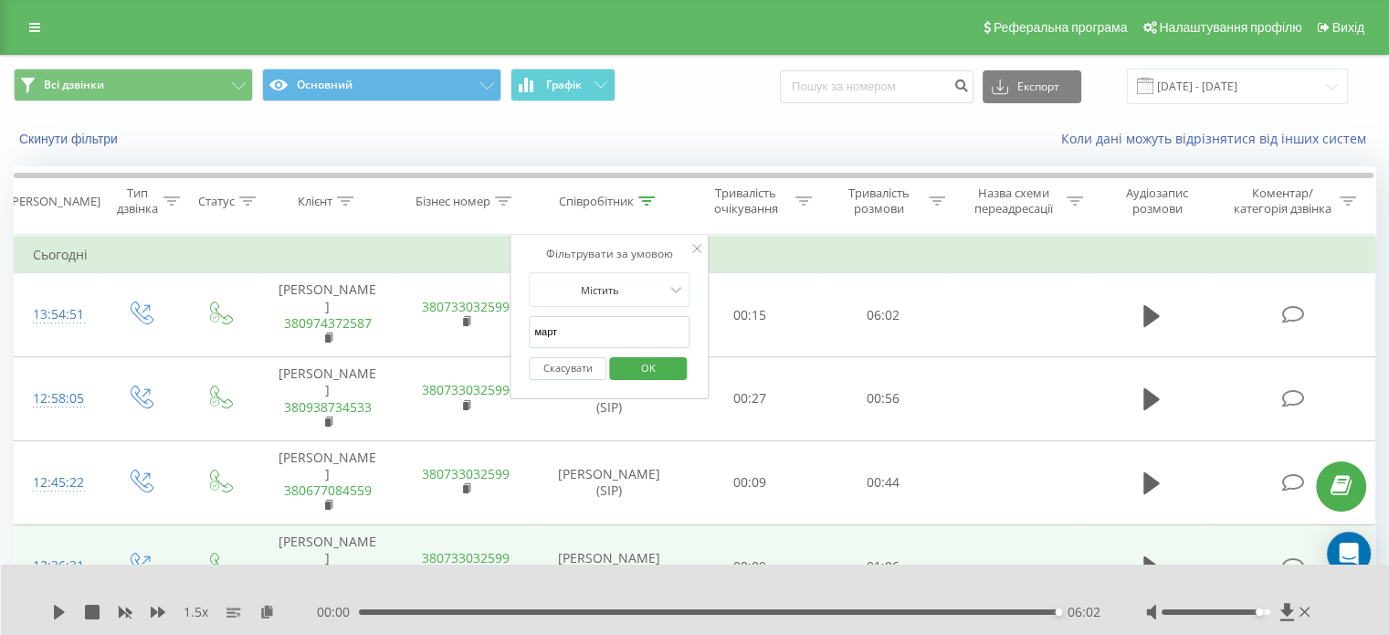
type input "март"
click at [651, 368] on span "OK" at bounding box center [648, 367] width 51 height 28
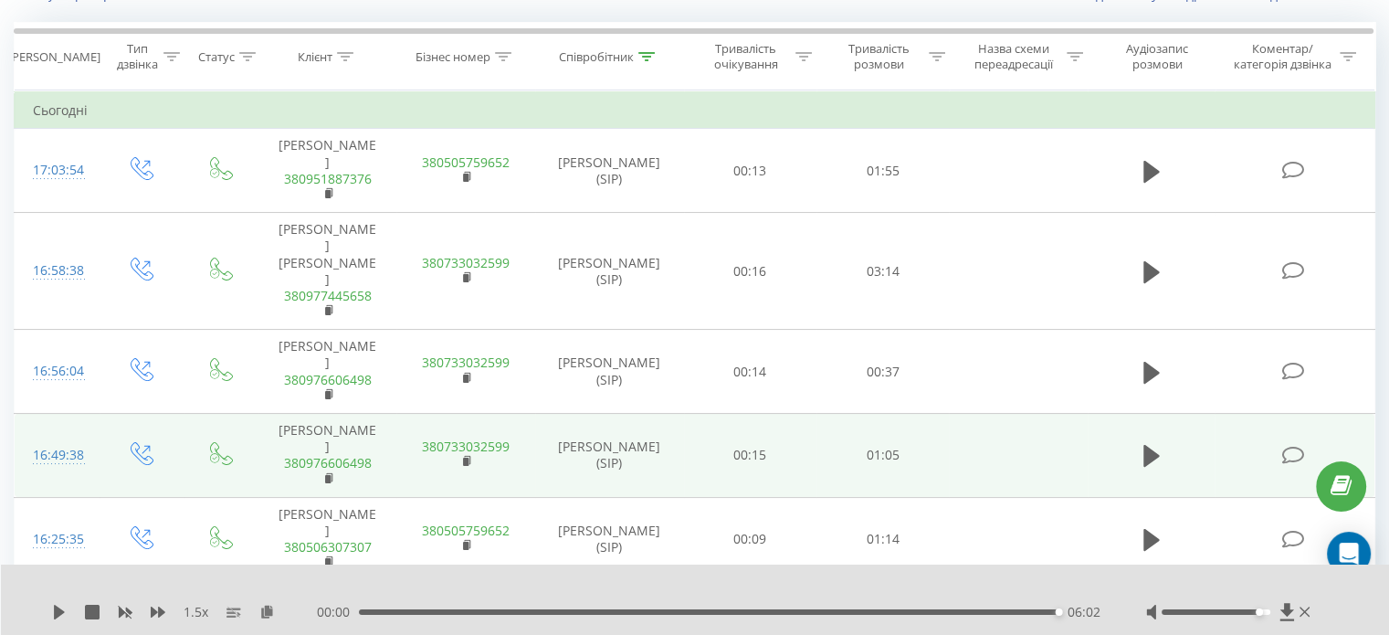
scroll to position [183, 0]
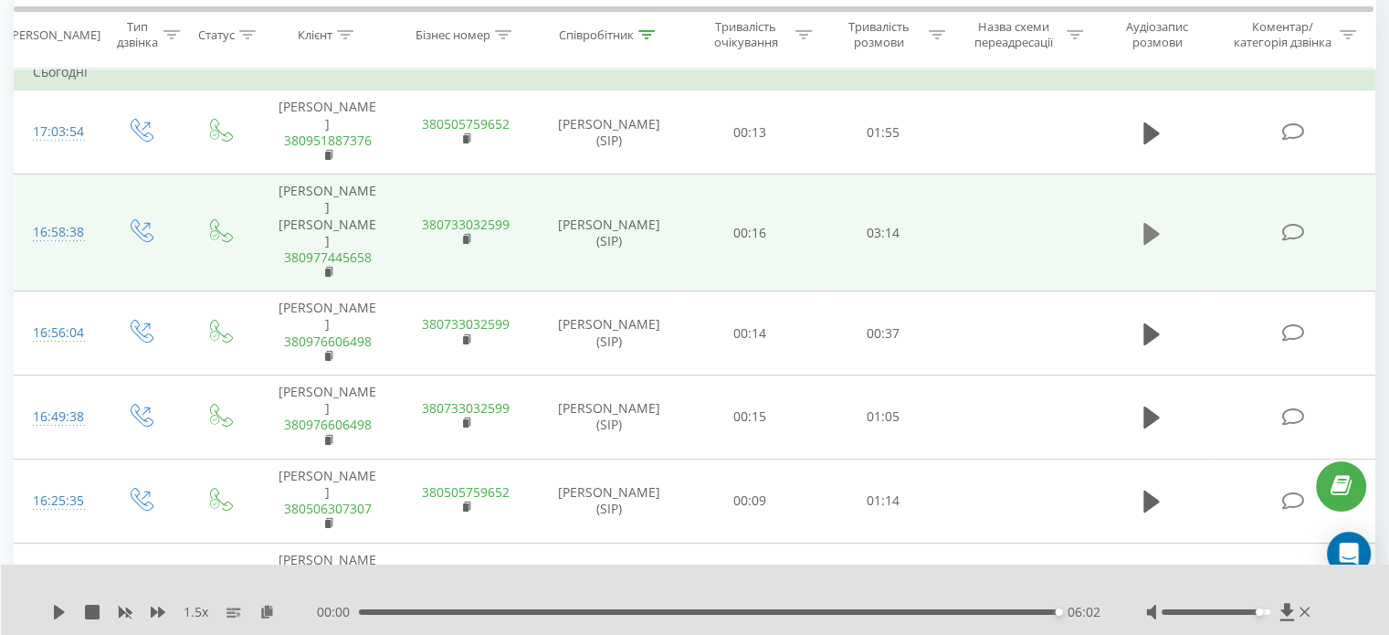
click at [1152, 221] on icon at bounding box center [1151, 234] width 16 height 26
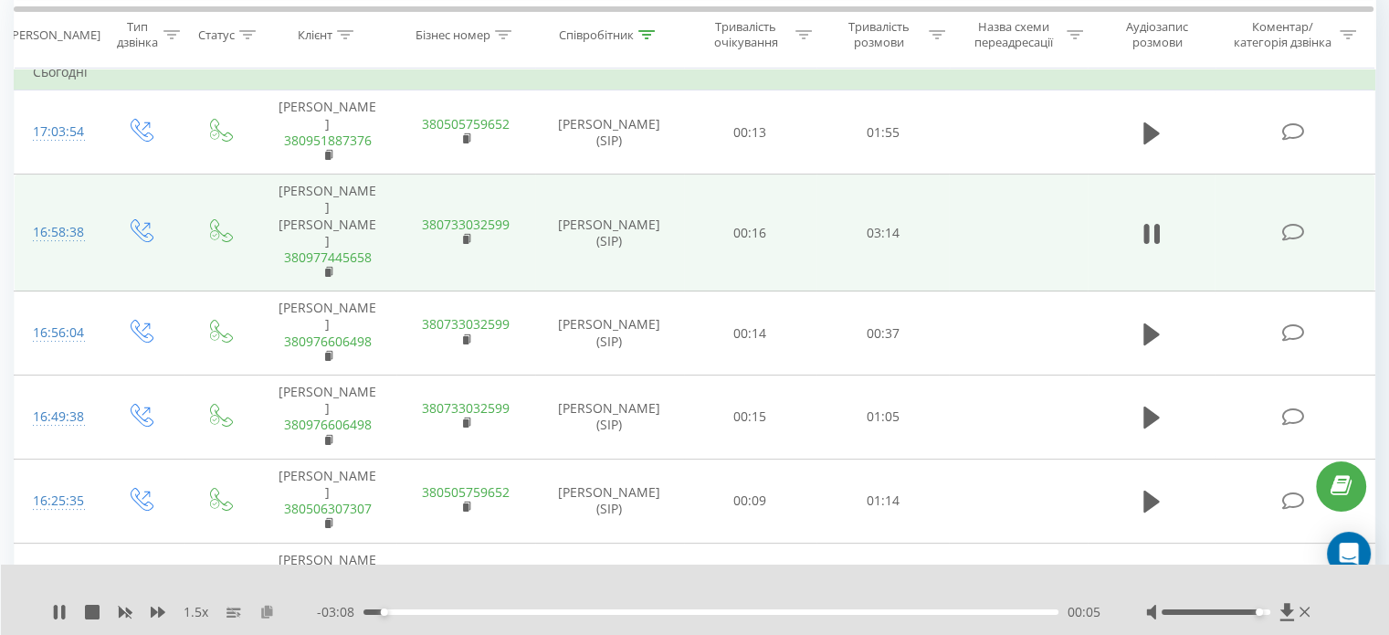
click at [268, 615] on icon at bounding box center [267, 611] width 16 height 13
click at [68, 611] on div "1.5 x" at bounding box center [184, 612] width 265 height 18
click at [55, 606] on icon at bounding box center [56, 612] width 4 height 15
click at [258, 616] on div "1.5 x" at bounding box center [184, 612] width 265 height 18
click at [266, 613] on icon at bounding box center [267, 611] width 16 height 13
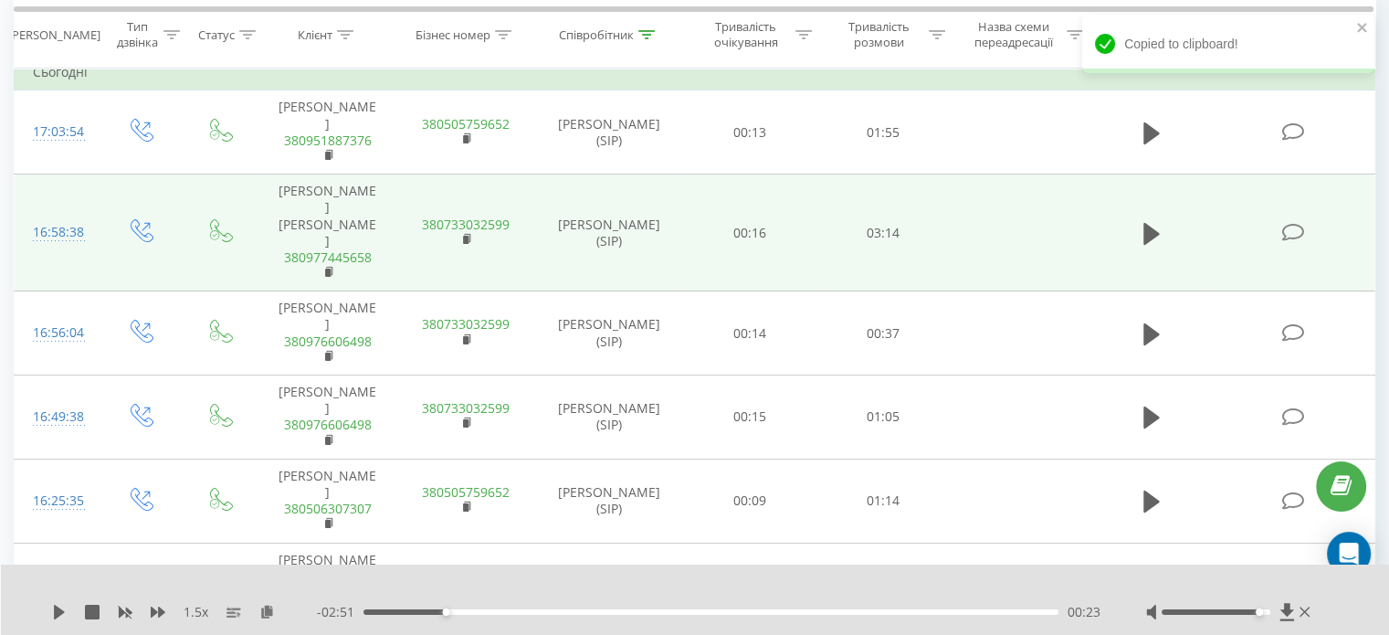
click at [74, 616] on div "1.5 x" at bounding box center [184, 612] width 265 height 18
click at [58, 615] on icon at bounding box center [59, 612] width 11 height 15
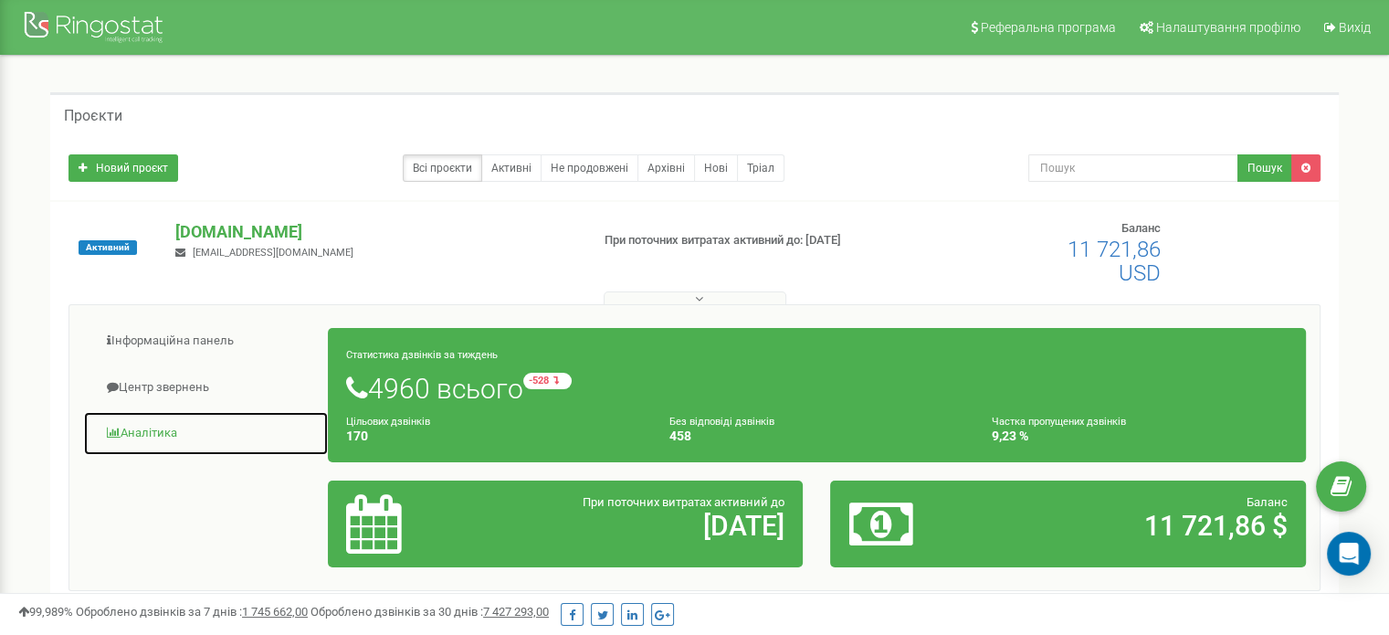
drag, startPoint x: 142, startPoint y: 435, endPoint x: 163, endPoint y: 437, distance: 21.1
click at [142, 436] on link "Аналiтика" at bounding box center [206, 433] width 246 height 45
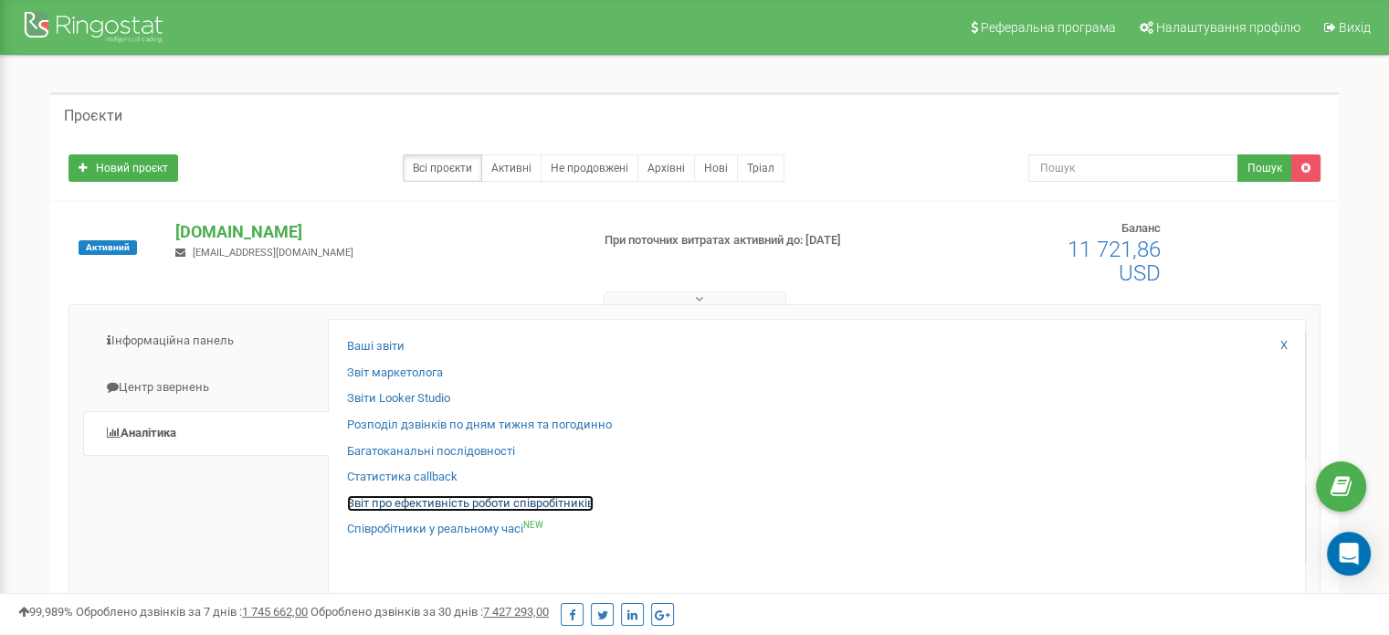
click at [492, 500] on link "Звіт про ефективність роботи співробітників" at bounding box center [470, 503] width 247 height 17
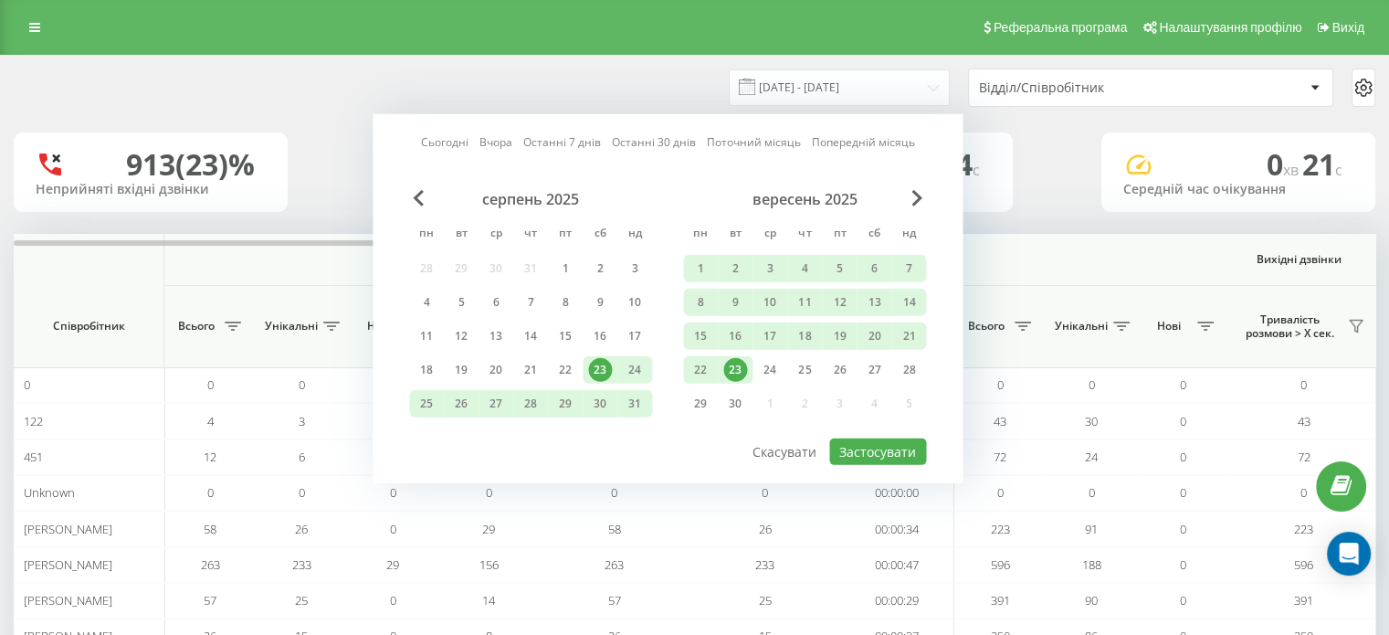
drag, startPoint x: 0, startPoint y: 0, endPoint x: 731, endPoint y: 363, distance: 815.6
click at [726, 358] on div "23" at bounding box center [735, 369] width 35 height 27
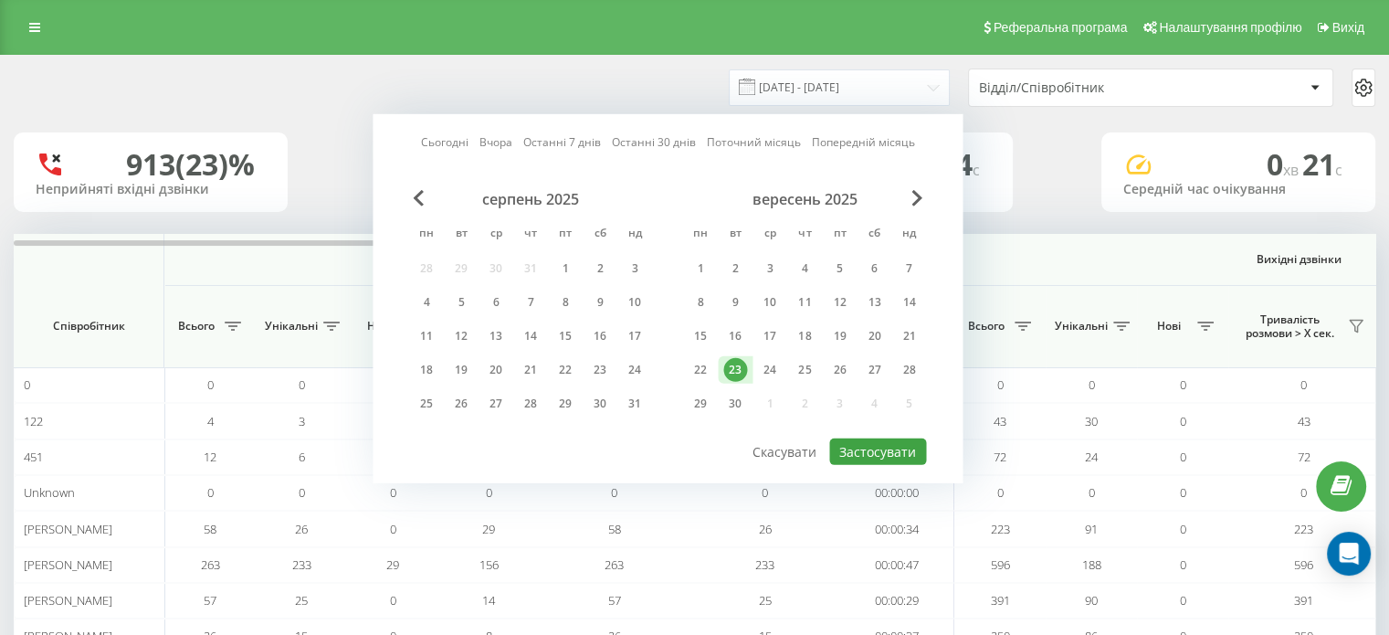
drag, startPoint x: 895, startPoint y: 463, endPoint x: 895, endPoint y: 451, distance: 11.9
click at [896, 459] on div "Сьогодні Вчора Останні 7 днів Останні 30 днів Поточний місяць Попередній місяць…" at bounding box center [668, 298] width 590 height 369
click at [895, 447] on button "Застосувати" at bounding box center [877, 451] width 97 height 26
type input "[DATE] - [DATE]"
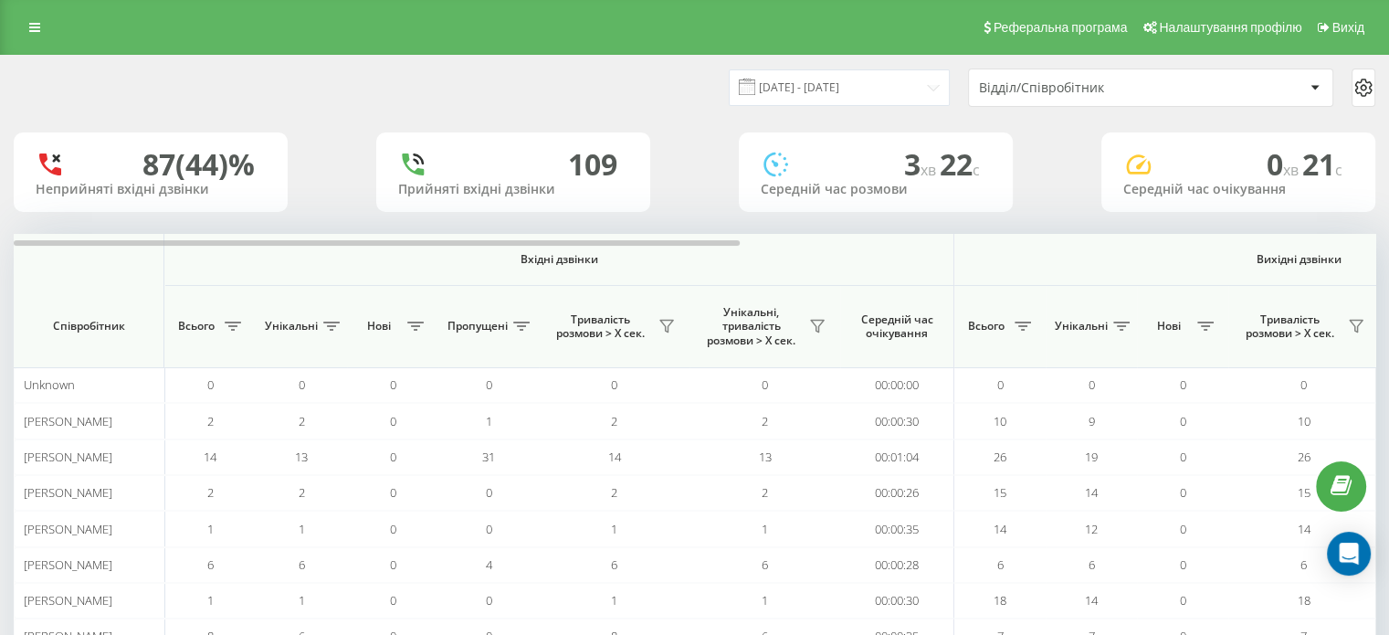
click at [1132, 81] on div "Відділ/Співробітник" at bounding box center [1088, 88] width 218 height 16
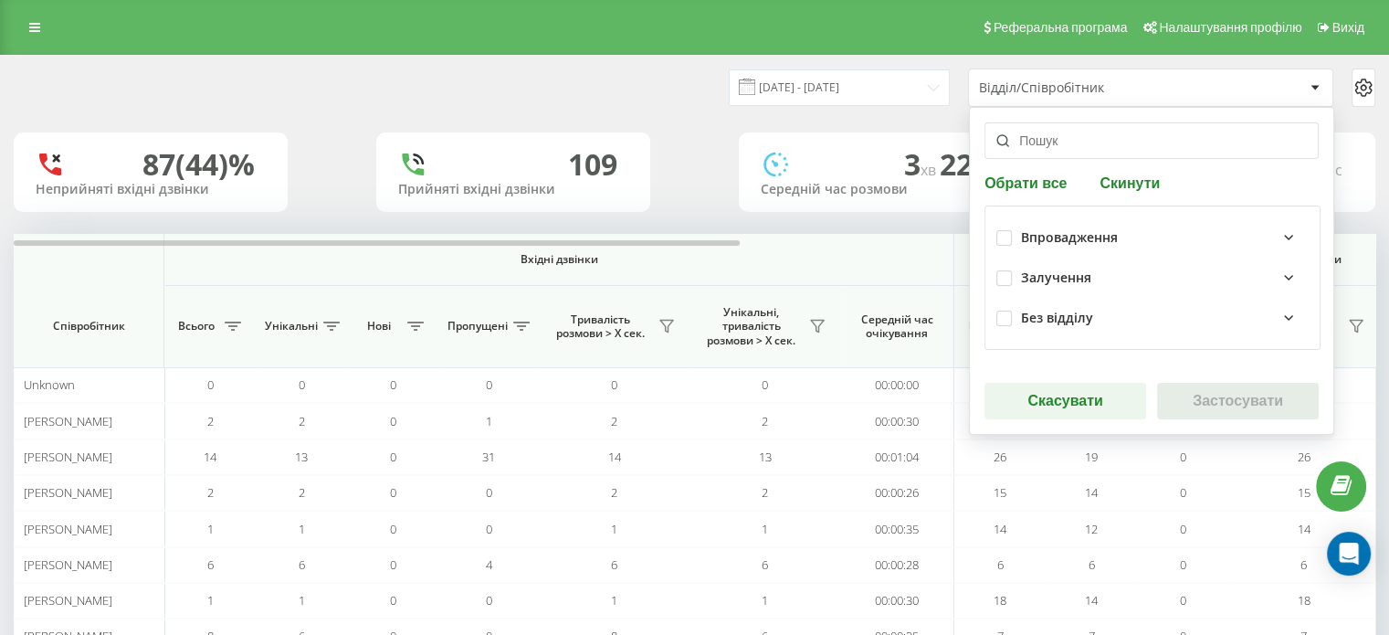
click at [1070, 283] on div "Залучення" at bounding box center [1056, 278] width 70 height 16
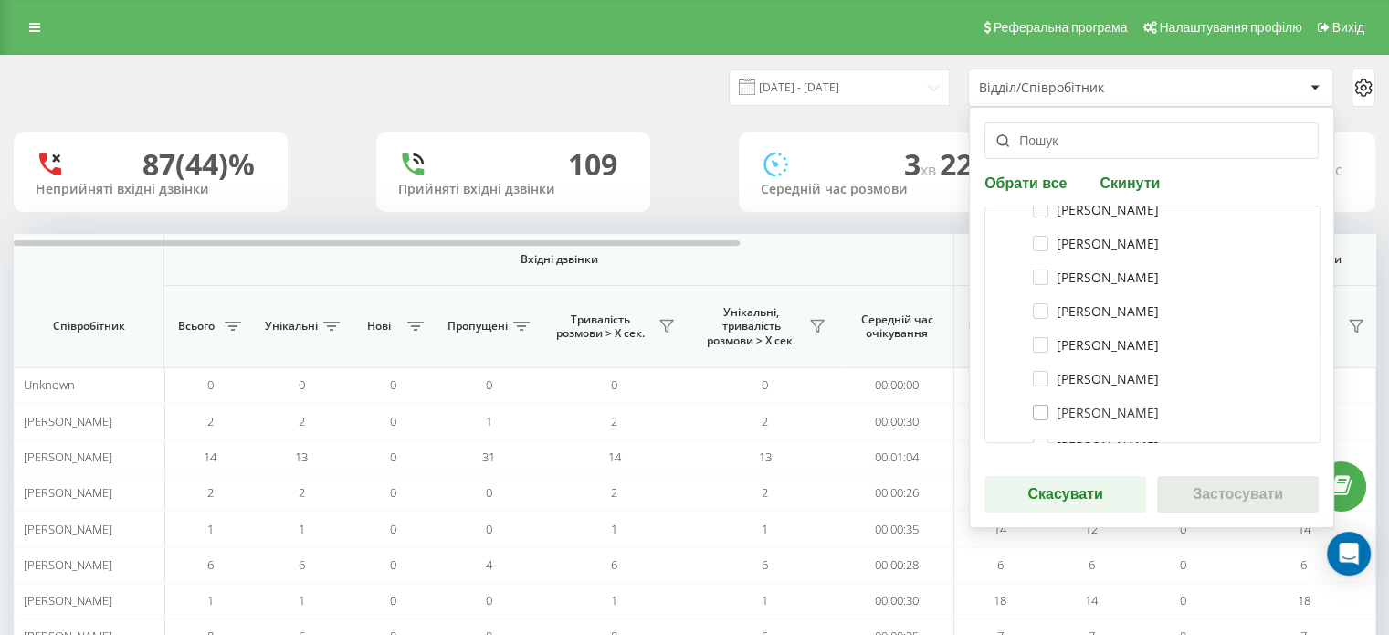
scroll to position [183, 0]
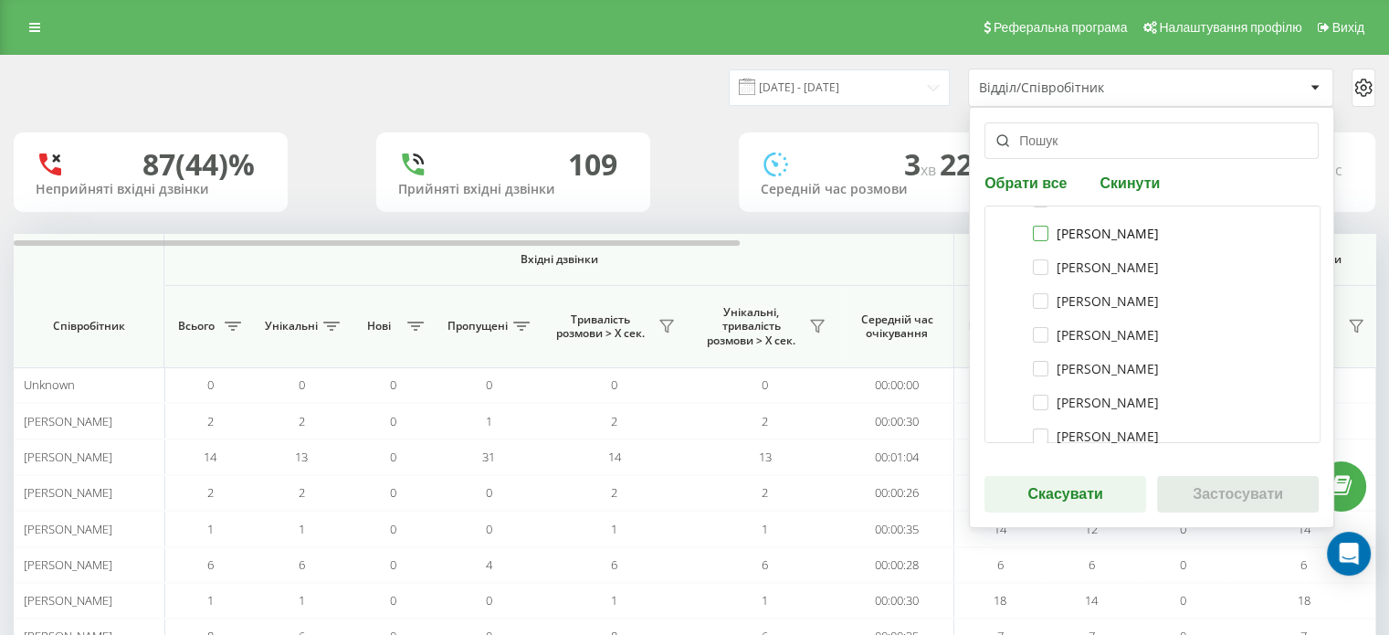
click at [1033, 235] on label "Дмитро Федоришин" at bounding box center [1096, 234] width 126 height 16
checkbox input "true"
drag, startPoint x: 1030, startPoint y: 266, endPoint x: 1038, endPoint y: 284, distance: 20.0
click at [1033, 267] on label "Анна Кучерявенко" at bounding box center [1096, 267] width 126 height 16
checkbox input "true"
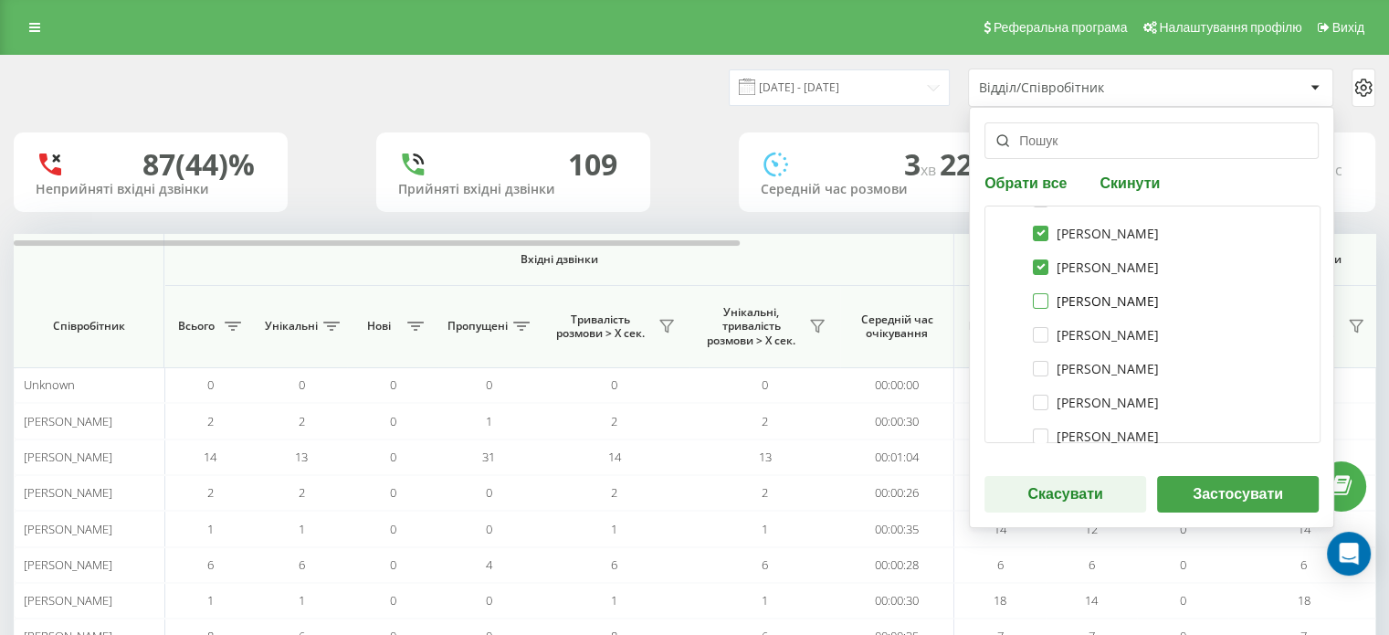
click at [1037, 297] on label "Максим Старишко" at bounding box center [1096, 301] width 126 height 16
checkbox input "true"
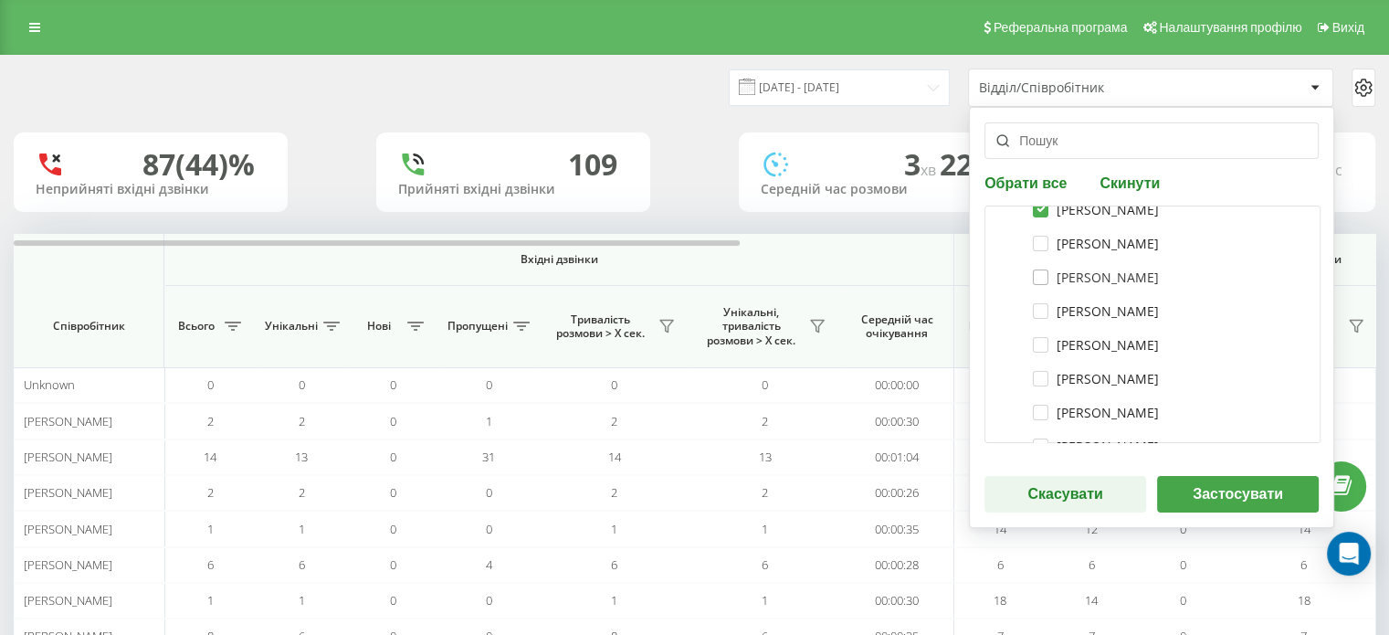
click at [1036, 284] on div "Мартинюк Владислава Владиславівна" at bounding box center [1152, 277] width 312 height 34
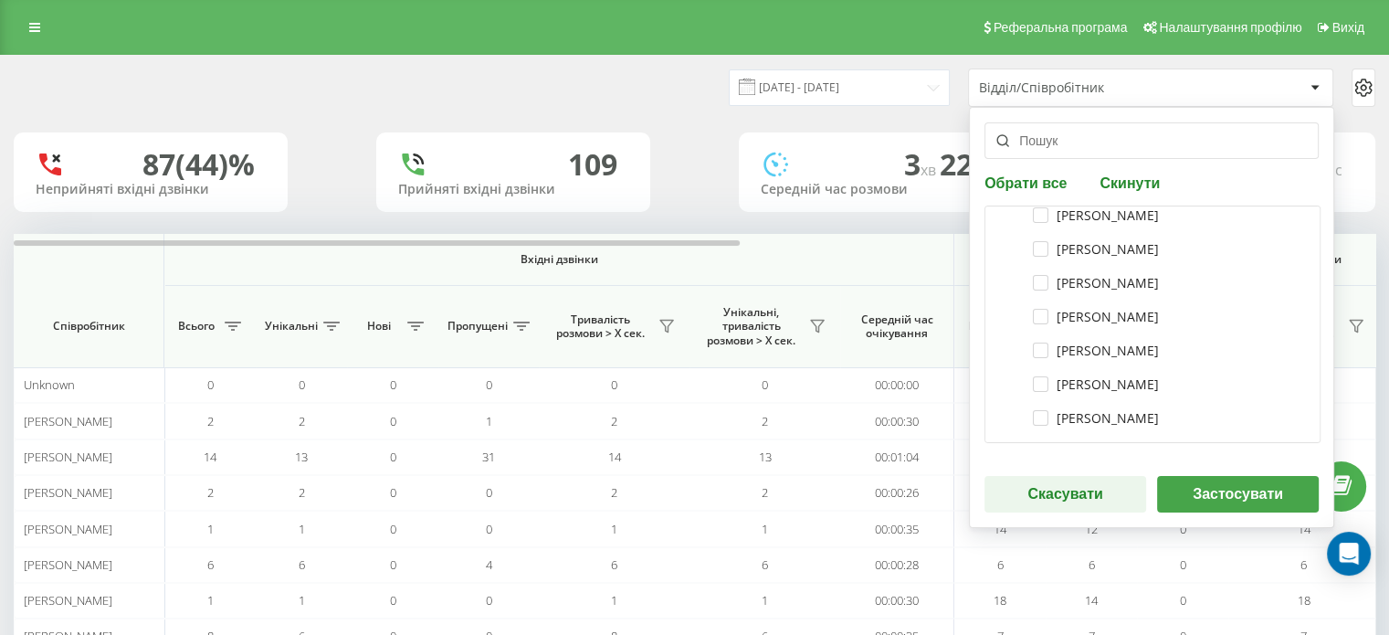
scroll to position [274, 0]
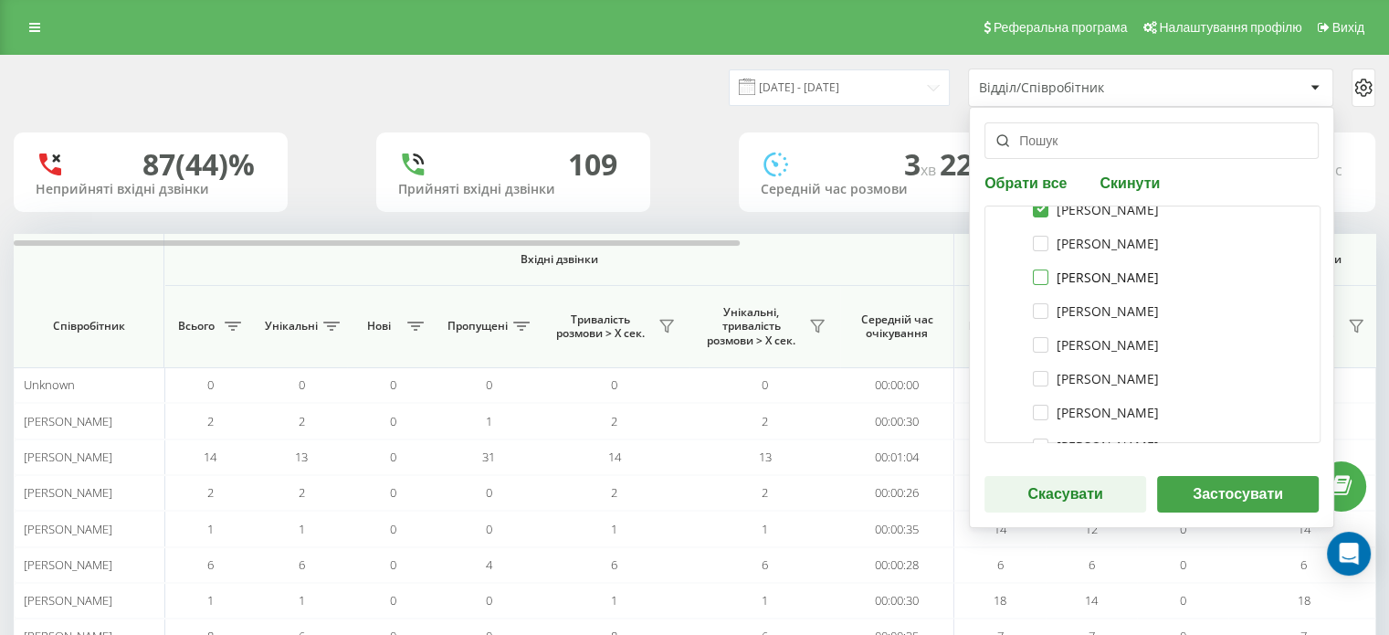
click at [1037, 275] on label "Мартинюк Владислава Владиславівна" at bounding box center [1096, 277] width 126 height 16
checkbox input "true"
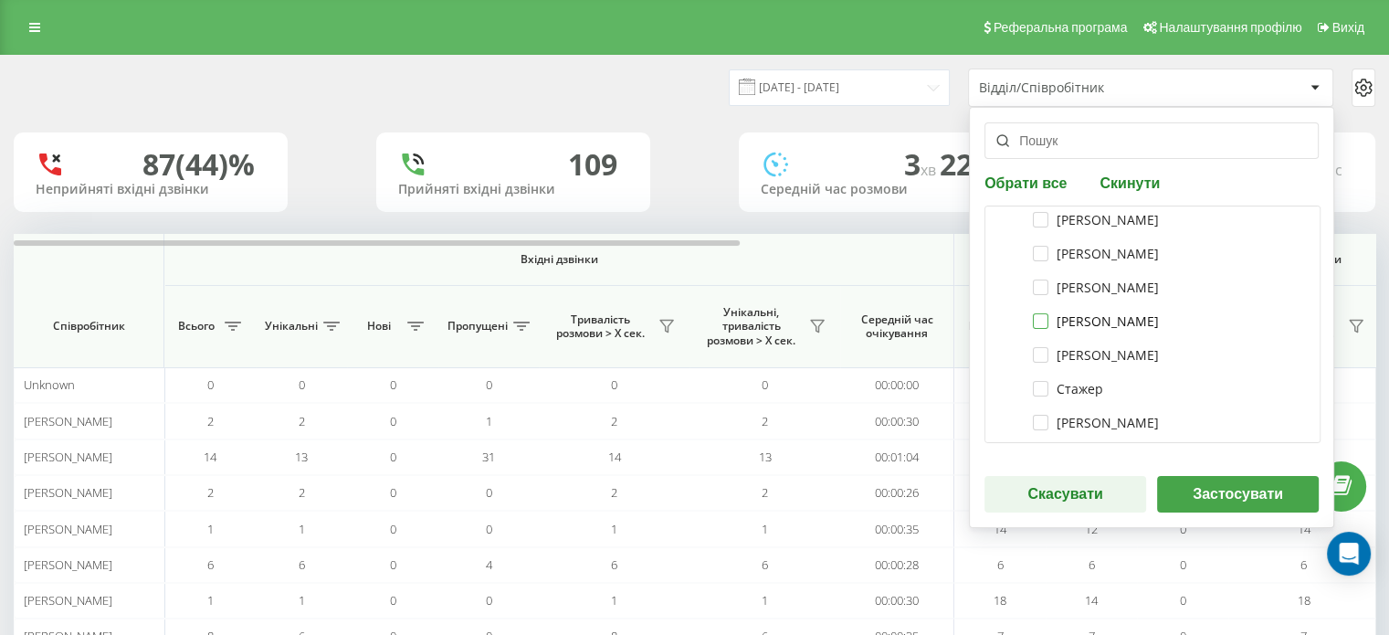
click at [1047, 321] on label "Нальотова Наталія" at bounding box center [1096, 321] width 126 height 16
checkbox input "true"
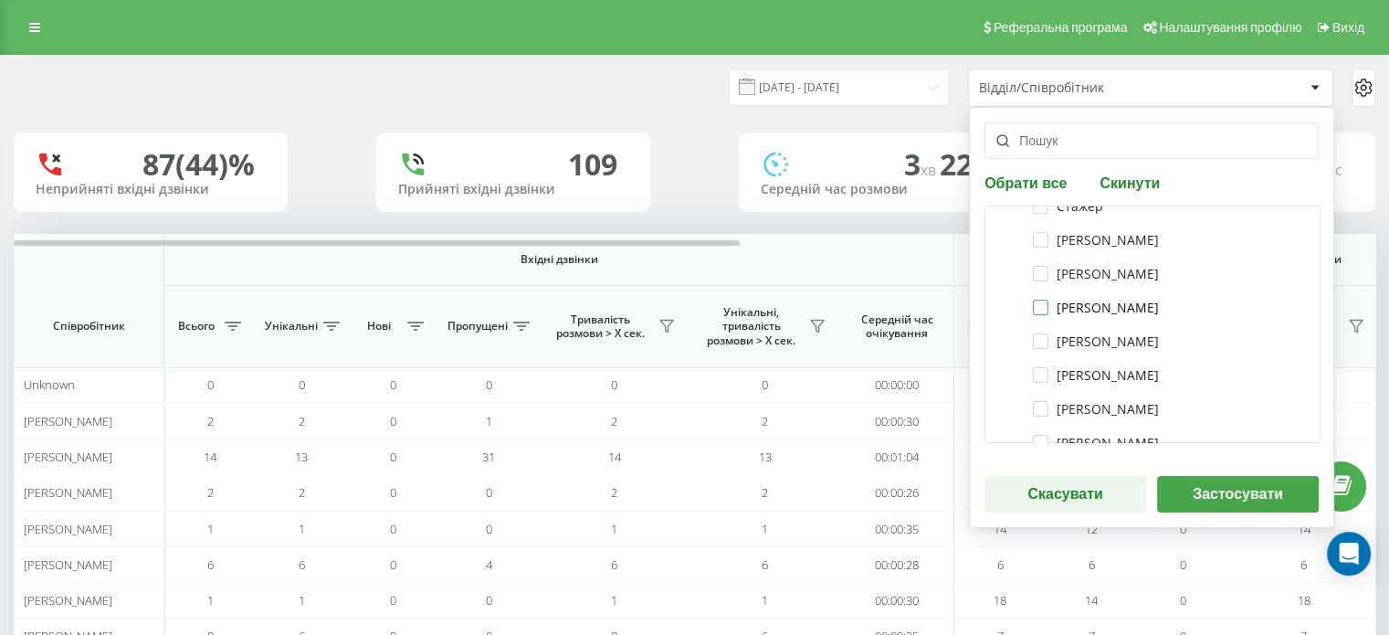
click at [1037, 303] on label "Вознюк Вікторія Юріївна" at bounding box center [1096, 308] width 126 height 16
checkbox input "true"
drag, startPoint x: 1034, startPoint y: 329, endPoint x: 1034, endPoint y: 345, distance: 16.4
click at [1032, 329] on div "Прудкий Віталій Володимирович" at bounding box center [1152, 341] width 312 height 34
click at [1035, 342] on label "Прудкий Віталій Володимирович" at bounding box center [1096, 341] width 126 height 16
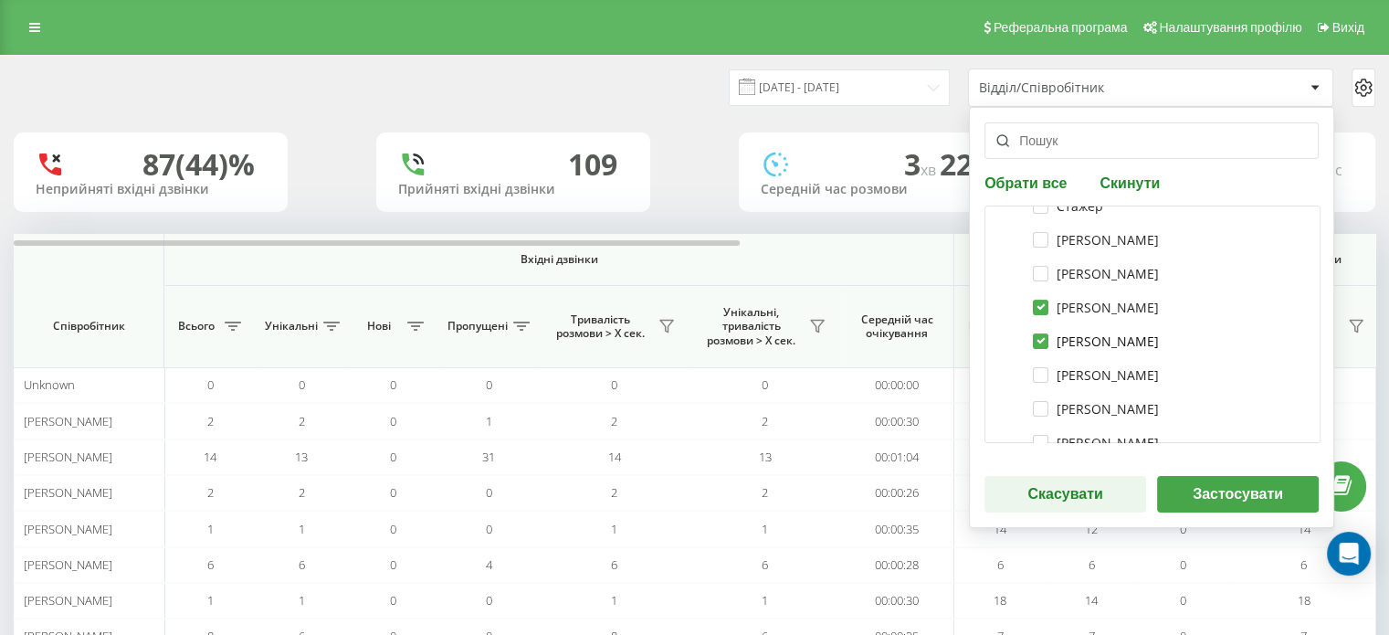
checkbox input "true"
click at [1039, 373] on label "Кузів Олена Романівна" at bounding box center [1096, 375] width 126 height 16
checkbox input "true"
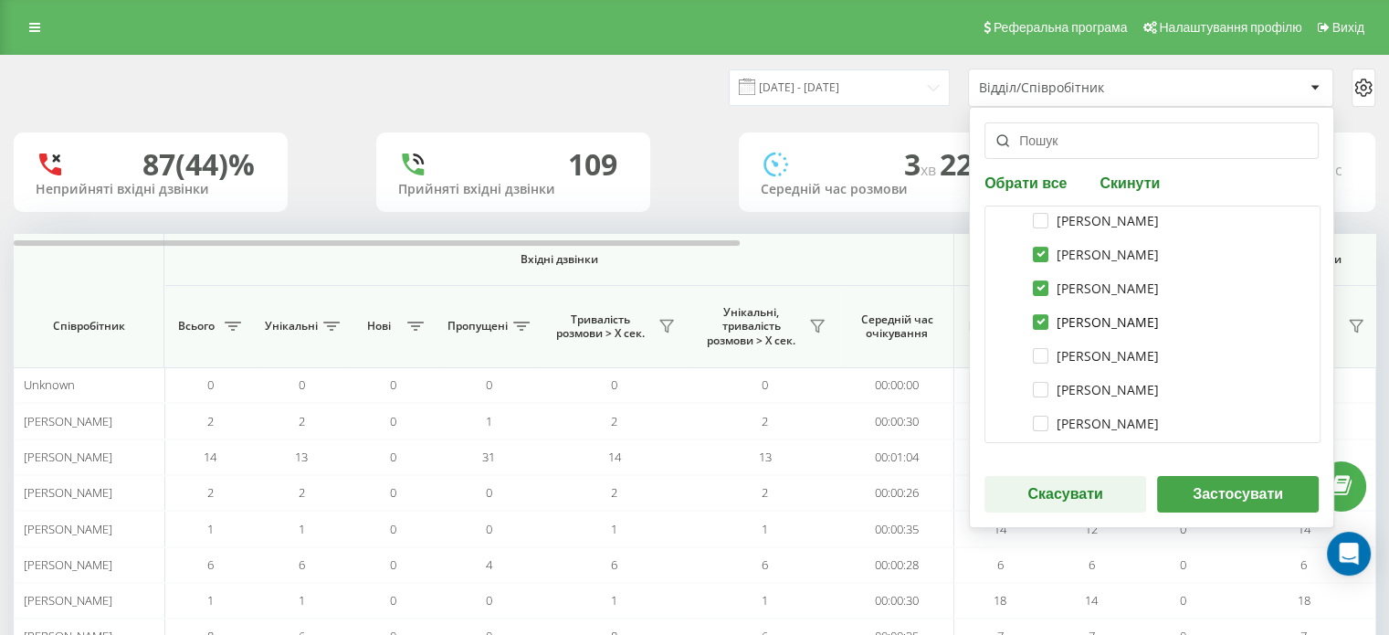
scroll to position [683, 0]
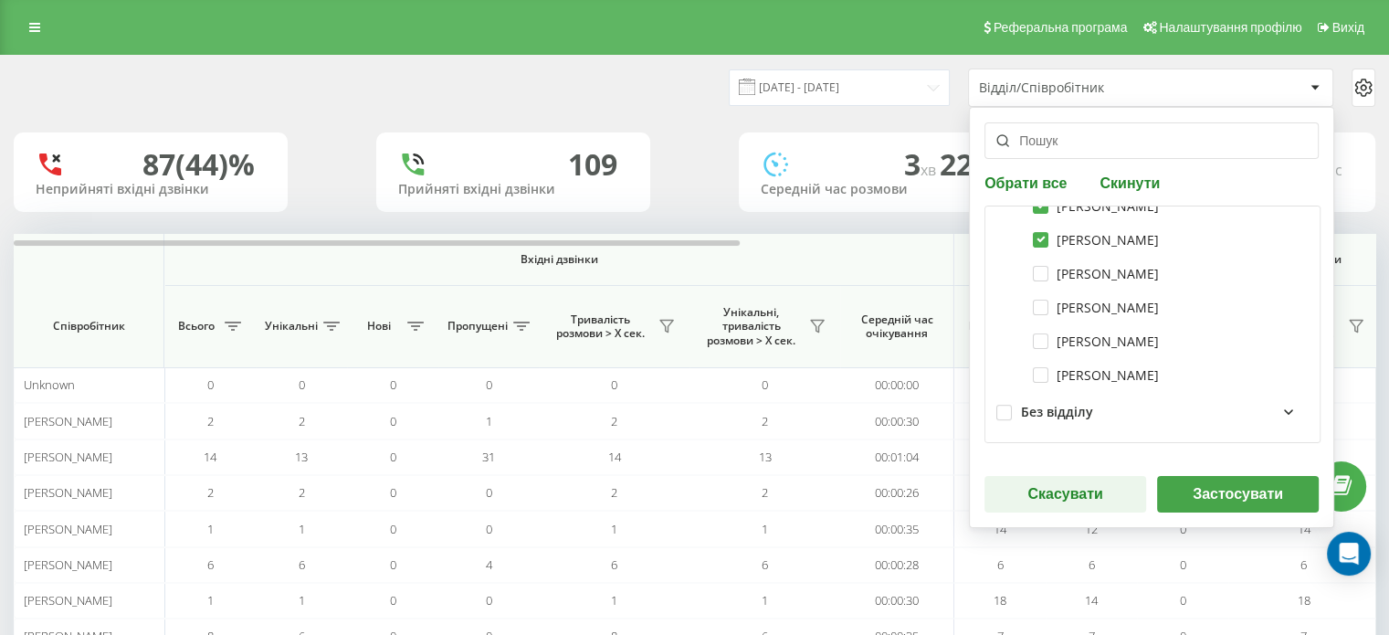
click at [1209, 488] on button "Застосувати" at bounding box center [1238, 494] width 162 height 37
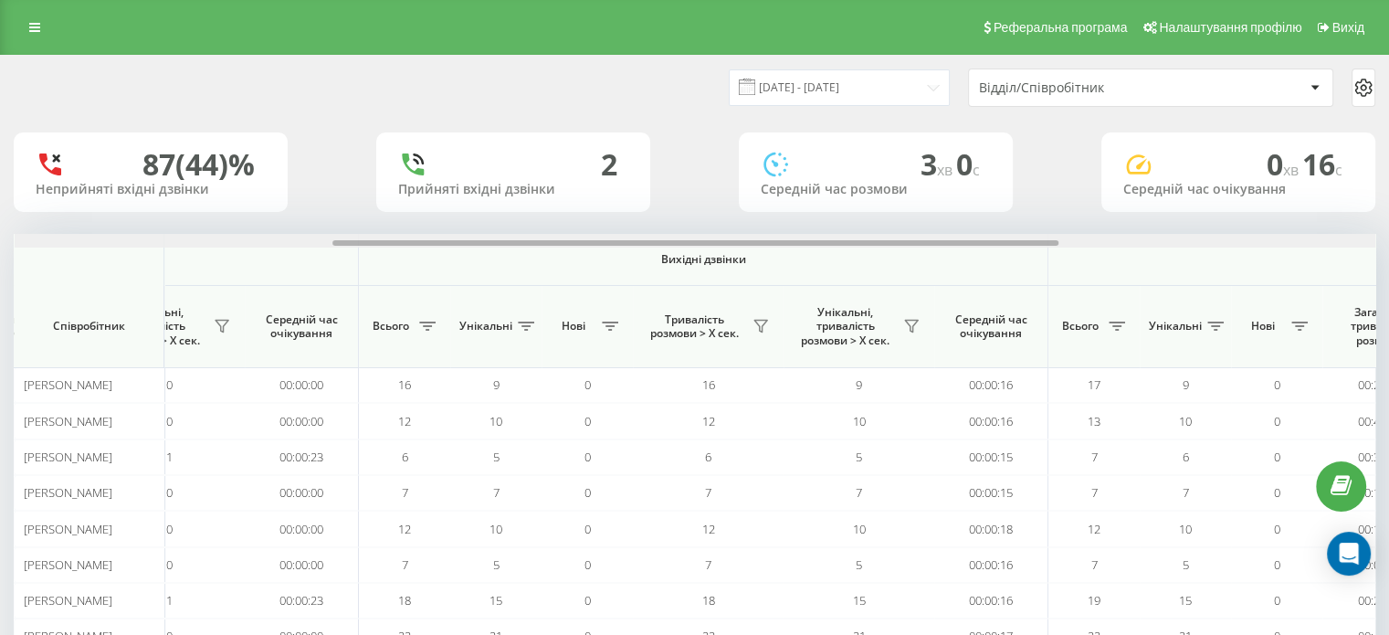
scroll to position [0, 1186]
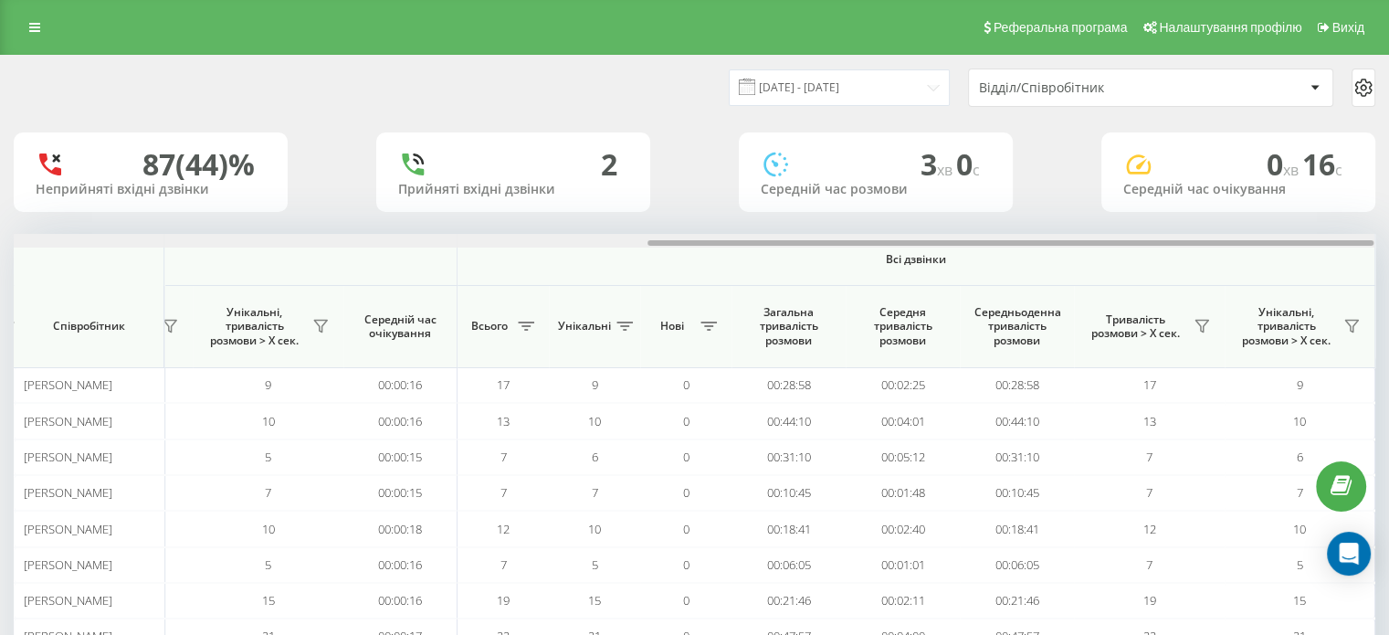
drag, startPoint x: 709, startPoint y: 240, endPoint x: 1402, endPoint y: 216, distance: 693.6
click at [1388, 216] on html "vprovadzhennia.Mr... Проекти vprovadzhennia.Mriia.gov.ua Дашборд Центр звернень…" at bounding box center [694, 317] width 1389 height 635
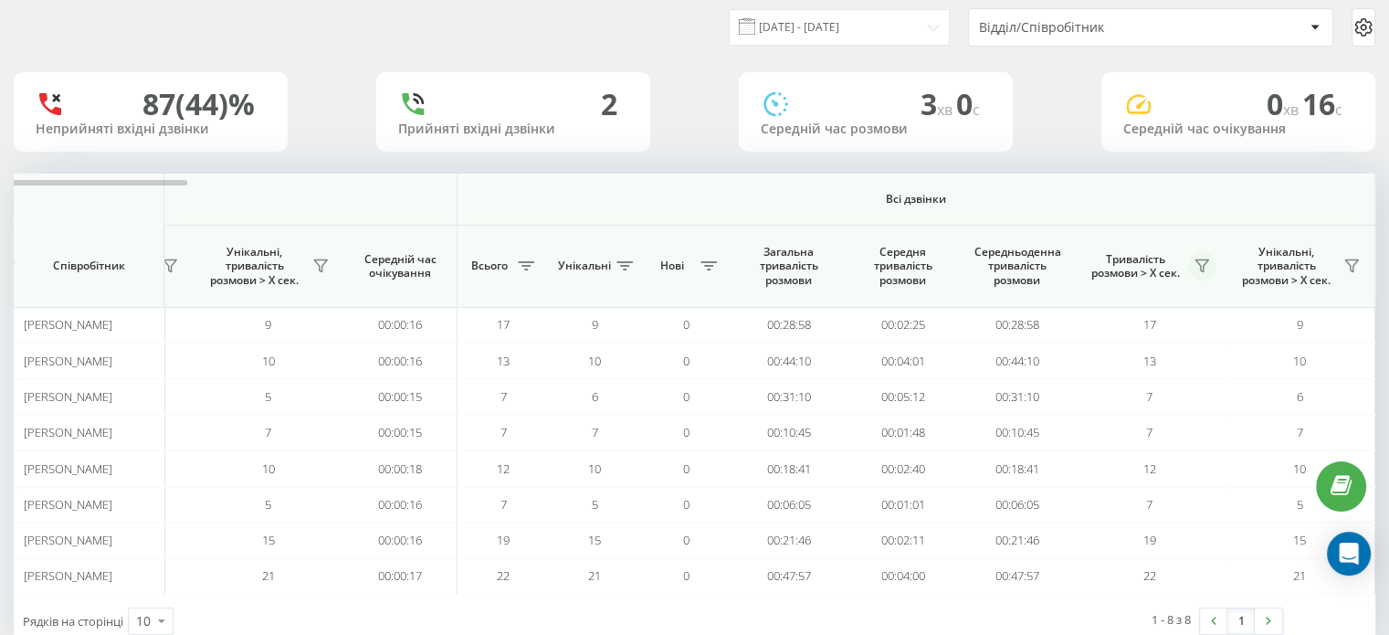
scroll to position [91, 0]
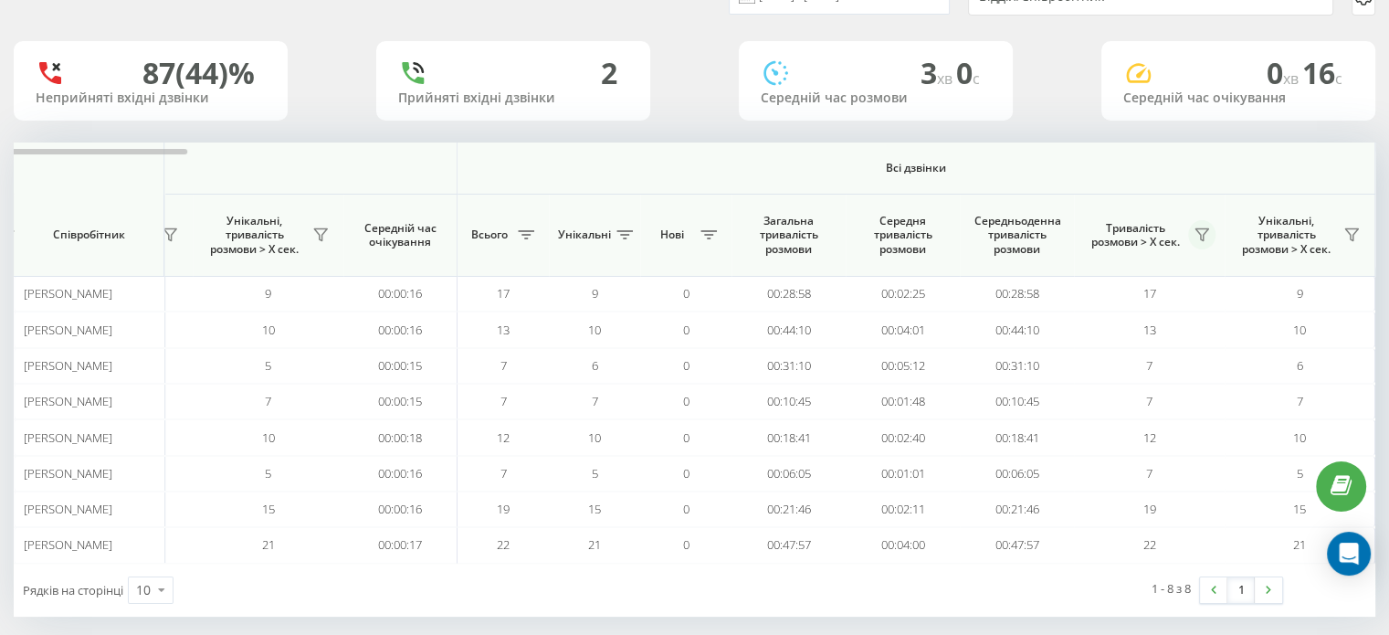
click at [1201, 237] on icon at bounding box center [1201, 235] width 13 height 12
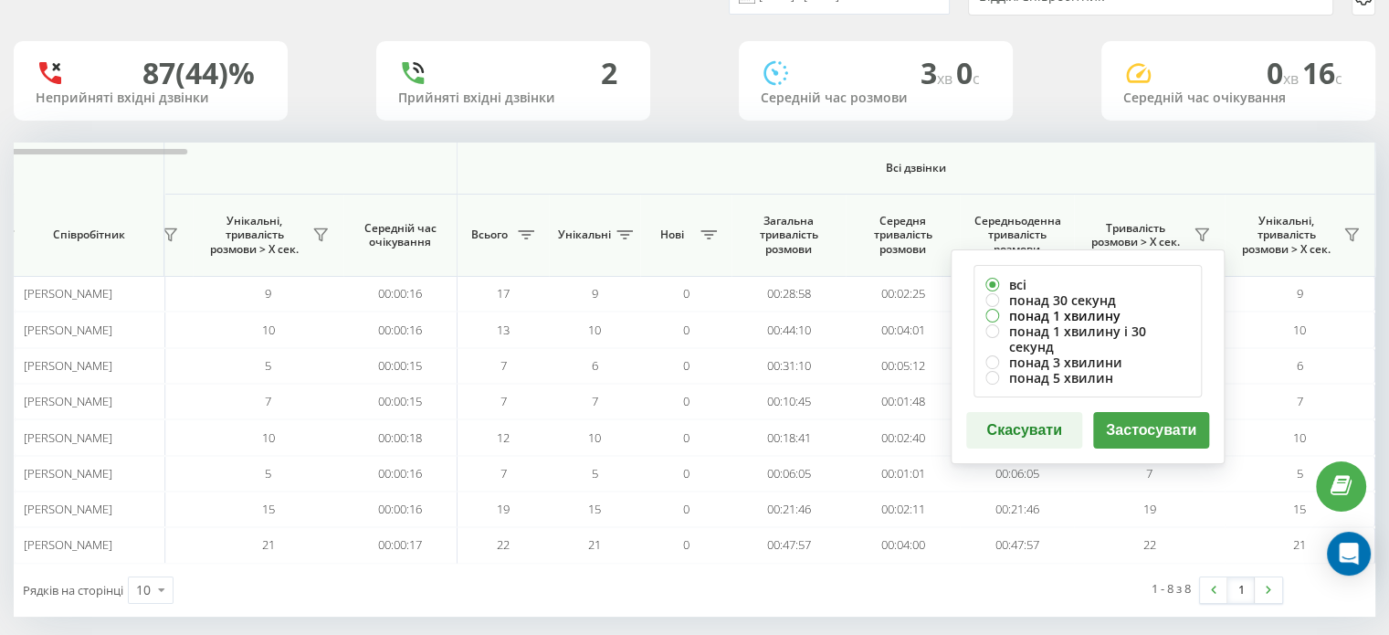
click at [1085, 310] on label "понад 1 хвилину" at bounding box center [1087, 316] width 205 height 16
radio input "true"
click at [1142, 412] on button "Застосувати" at bounding box center [1151, 430] width 116 height 37
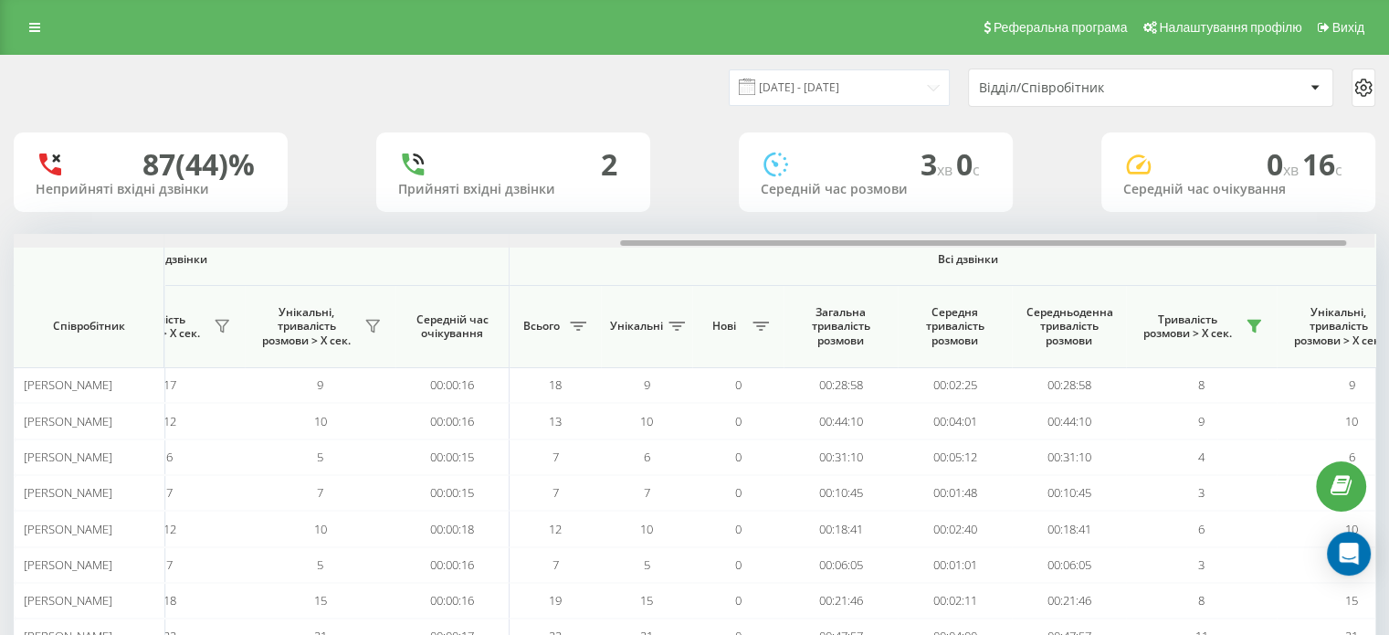
scroll to position [0, 1186]
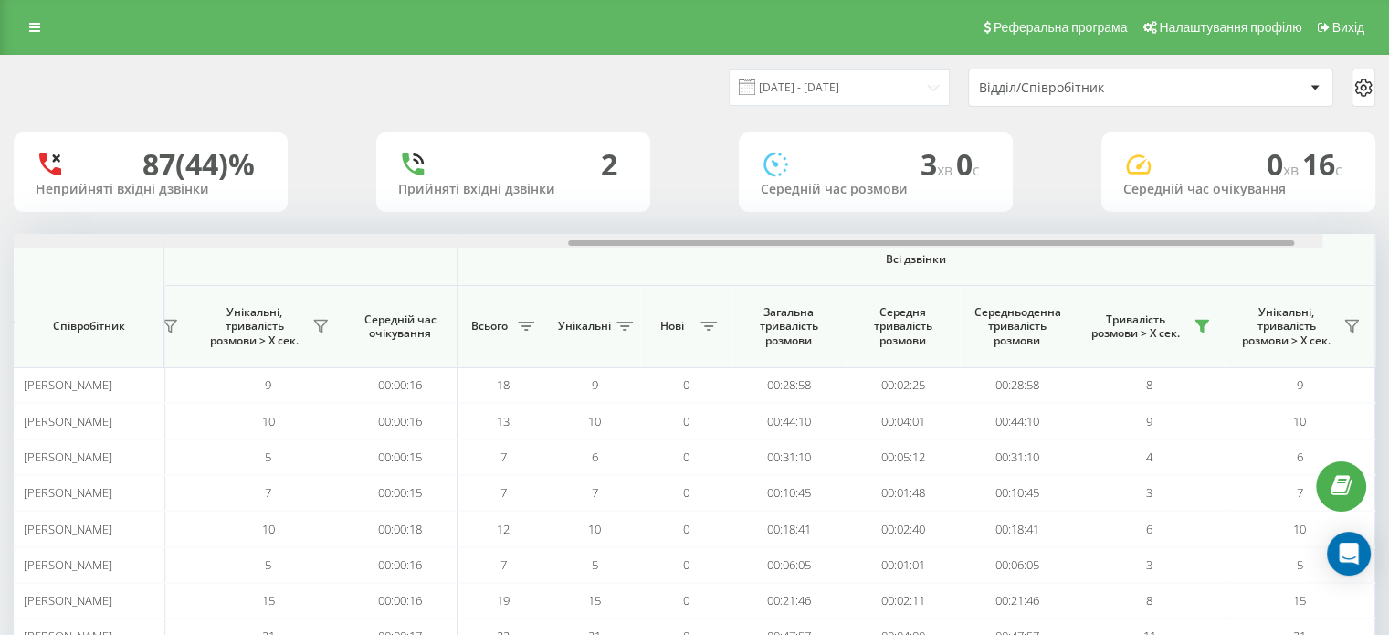
drag, startPoint x: 917, startPoint y: 241, endPoint x: 1394, endPoint y: 215, distance: 477.4
click at [1388, 215] on html "vprovadzhennia.Mr... Проекти vprovadzhennia.Mriia.gov.ua Дашборд Центр звернень…" at bounding box center [694, 317] width 1389 height 635
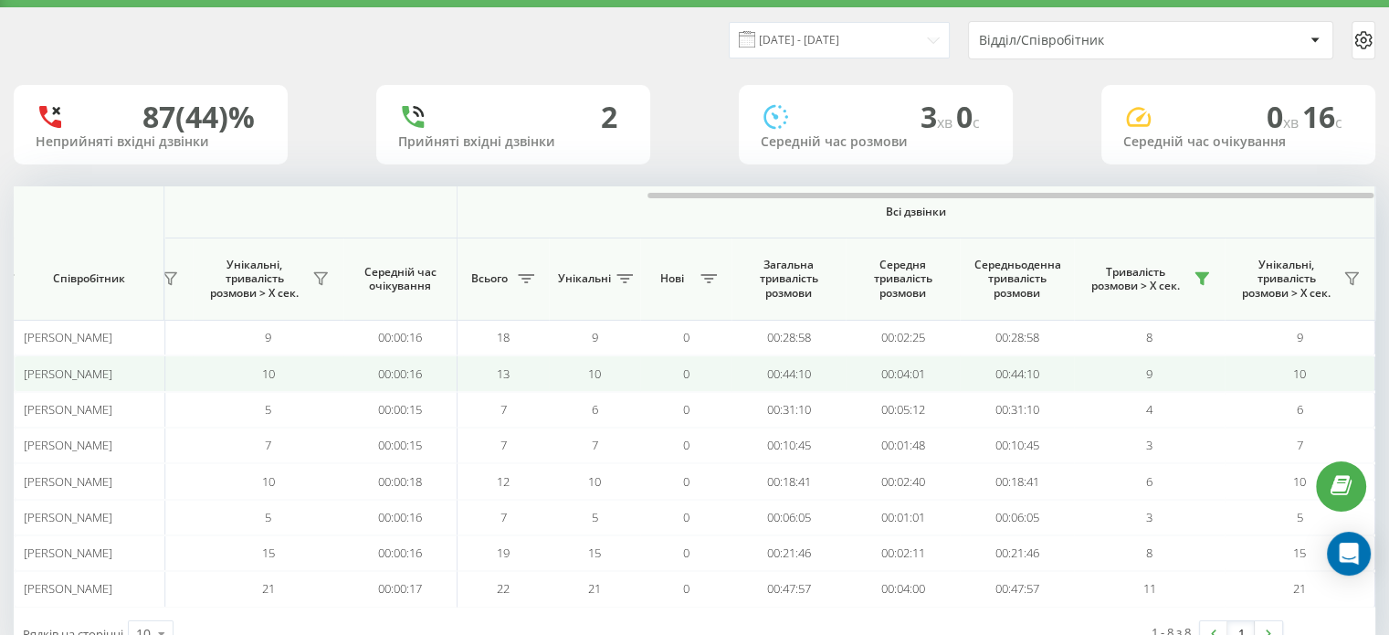
scroll to position [106, 0]
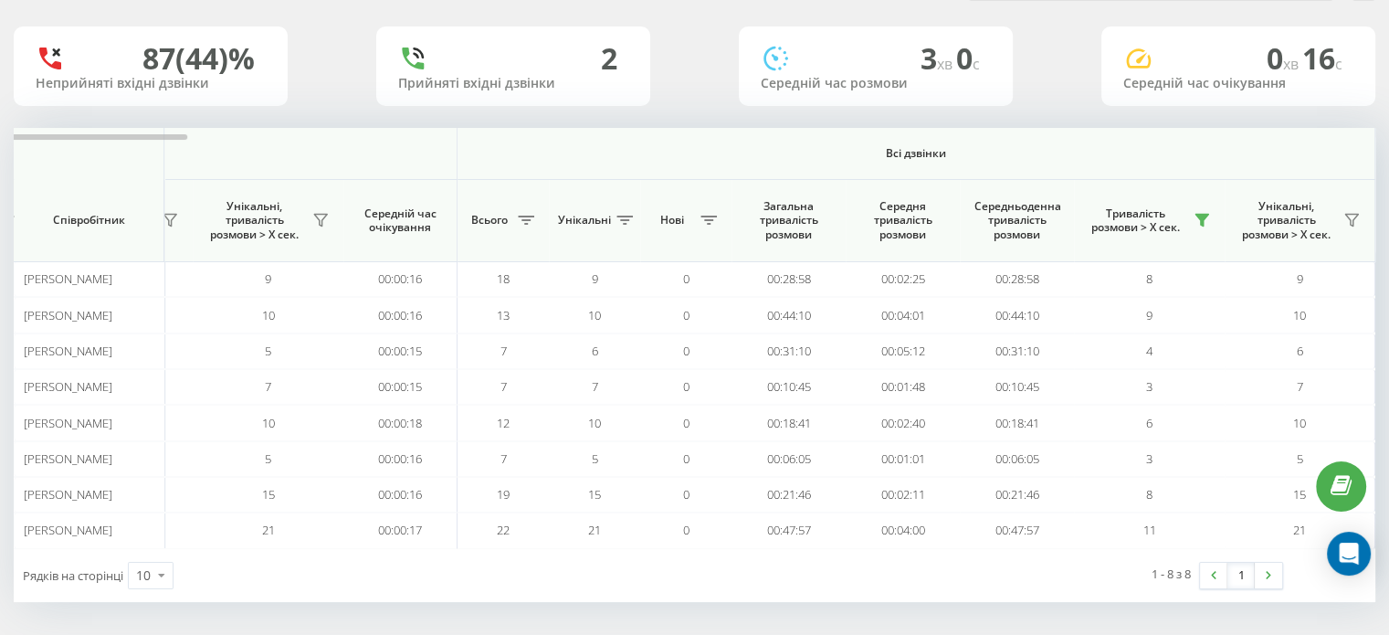
click at [1052, 152] on span "Всі дзвінки" at bounding box center [915, 153] width 809 height 15
